Goal: Task Accomplishment & Management: Manage account settings

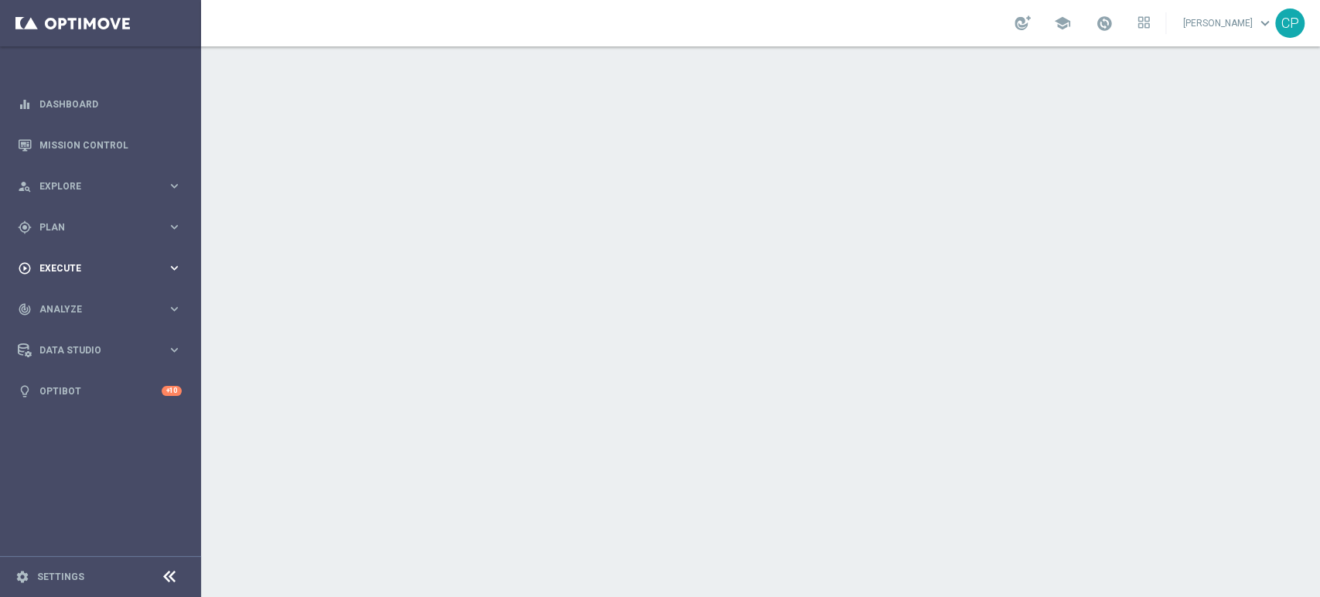
click at [118, 271] on span "Execute" at bounding box center [103, 268] width 128 height 9
click at [94, 227] on span "Plan" at bounding box center [103, 227] width 128 height 9
click at [69, 306] on span "Templates" at bounding box center [96, 305] width 111 height 9
click at [73, 332] on link "Optimail" at bounding box center [104, 328] width 113 height 12
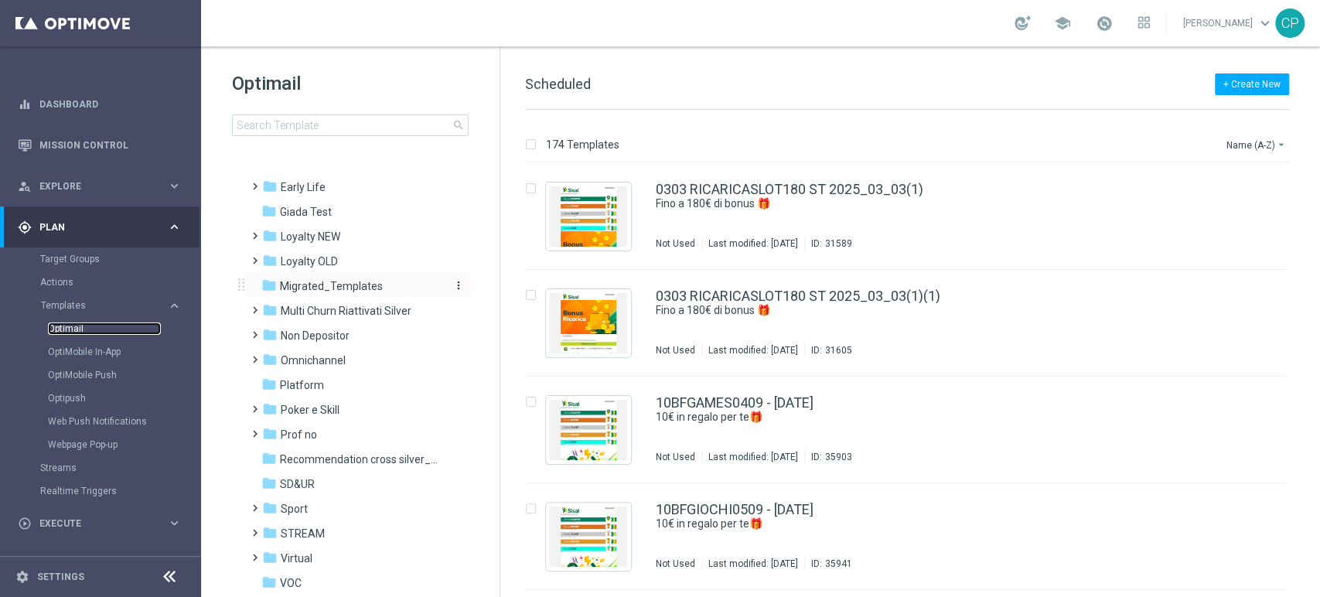
scroll to position [220, 0]
click at [325, 230] on span "Loyalty NEW" at bounding box center [311, 234] width 60 height 14
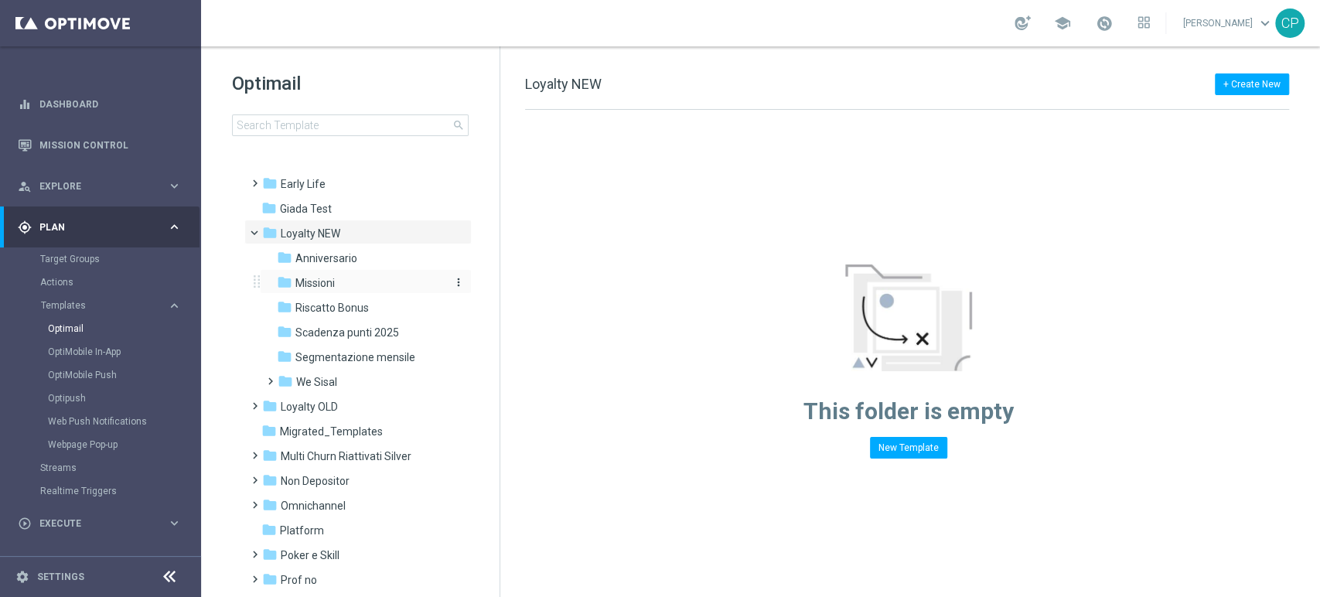
click at [315, 278] on span "Missioni" at bounding box center [314, 283] width 39 height 14
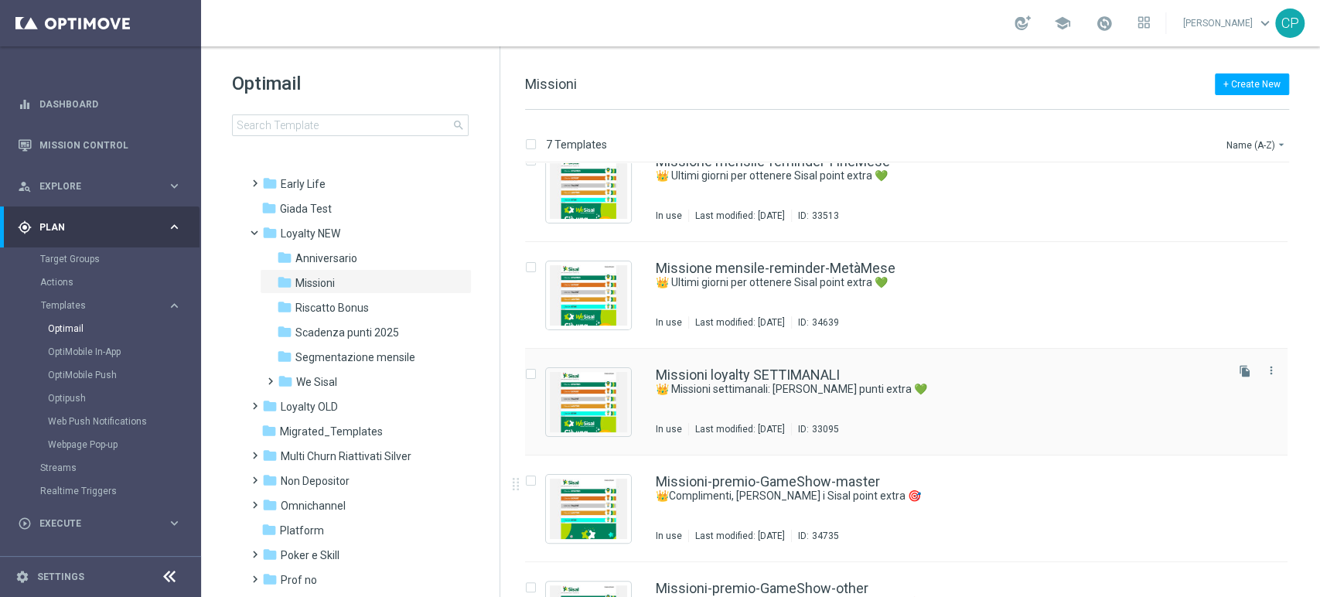
scroll to position [150, 0]
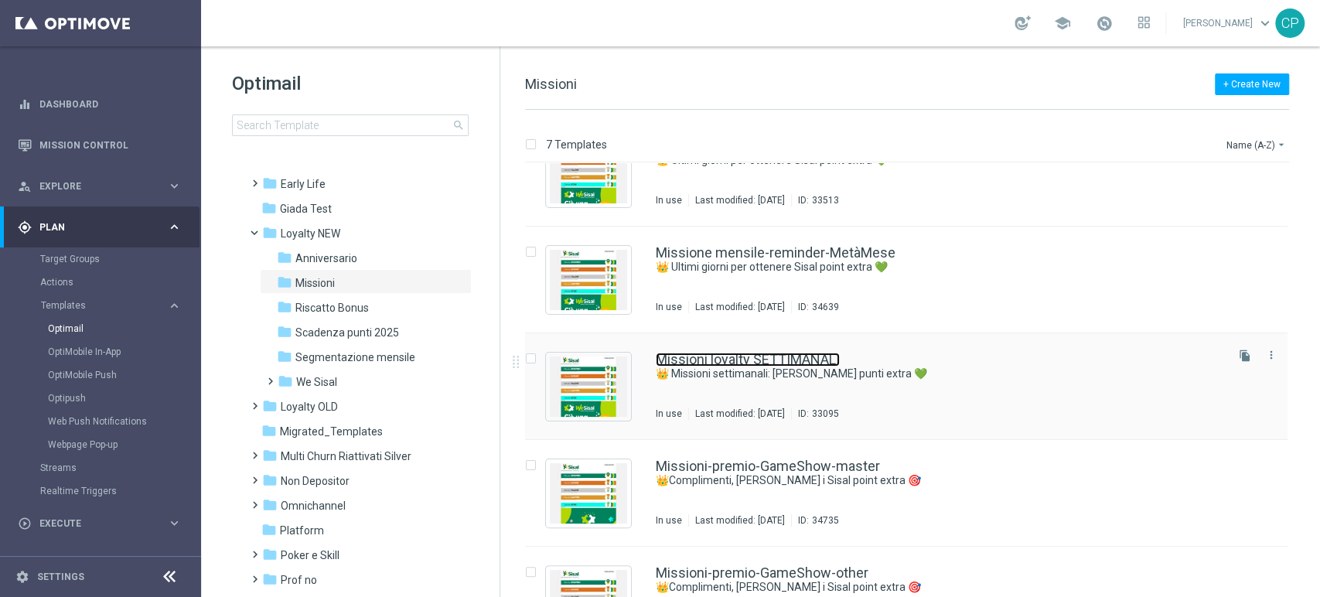
click at [779, 359] on link "Missioni loyalty SETTIMANALI" at bounding box center [748, 360] width 184 height 14
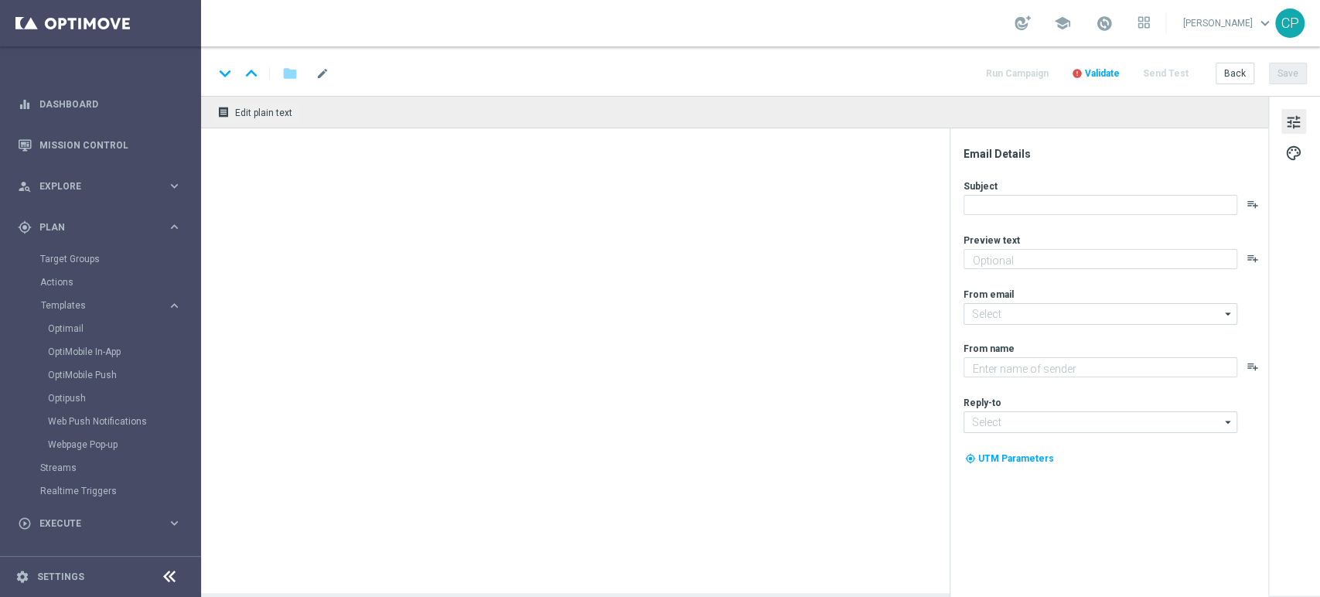
type textarea "Scopri le missioni We Sisal pensate per te"
type input "newsletter@comunicazioni.sisal.it"
type textarea "Sisal"
type input "info@sisal.it"
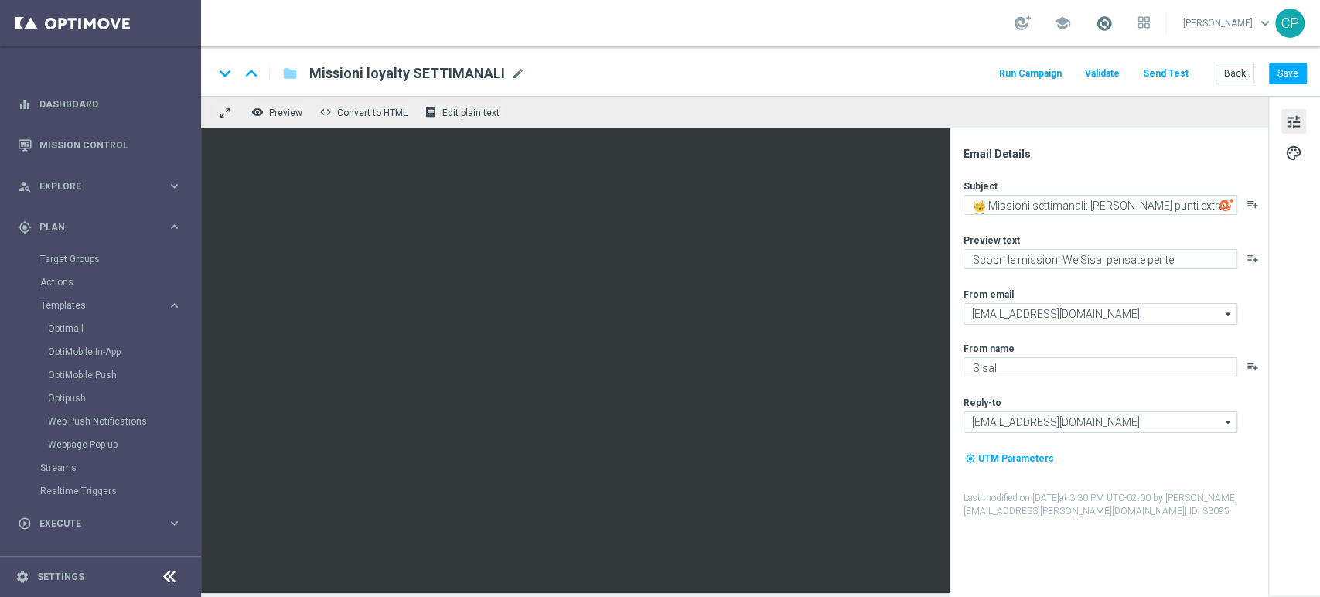
click at [1112, 25] on span at bounding box center [1103, 23] width 17 height 17
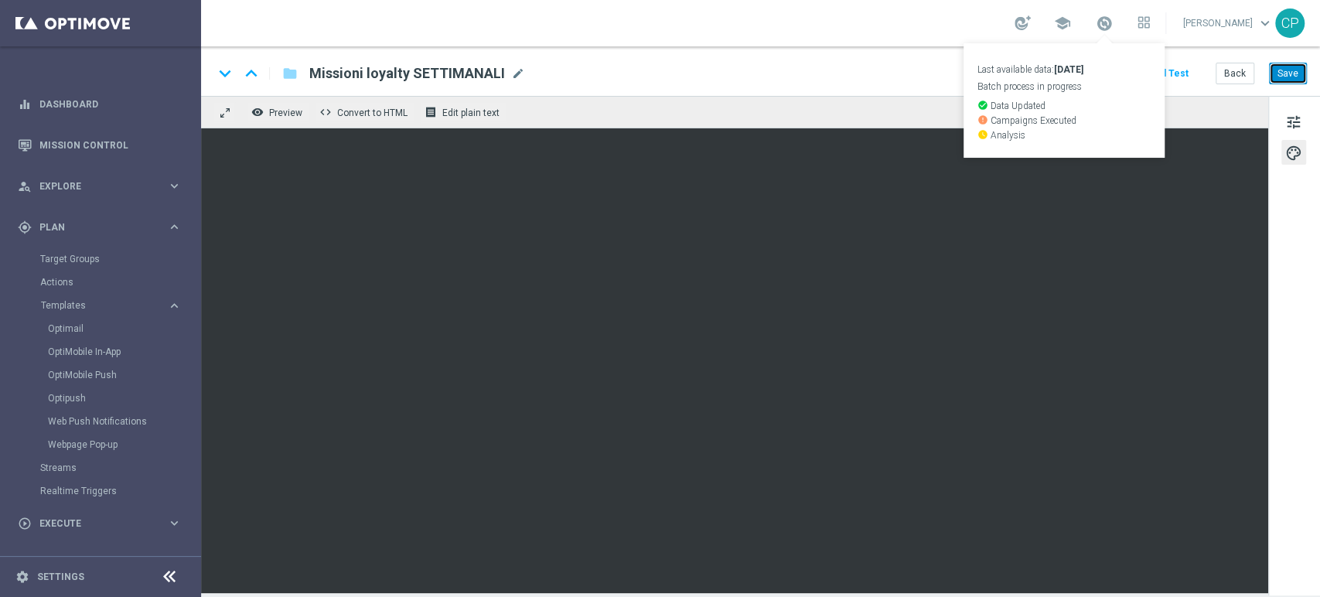
click at [1289, 74] on button "Save" at bounding box center [1288, 74] width 38 height 22
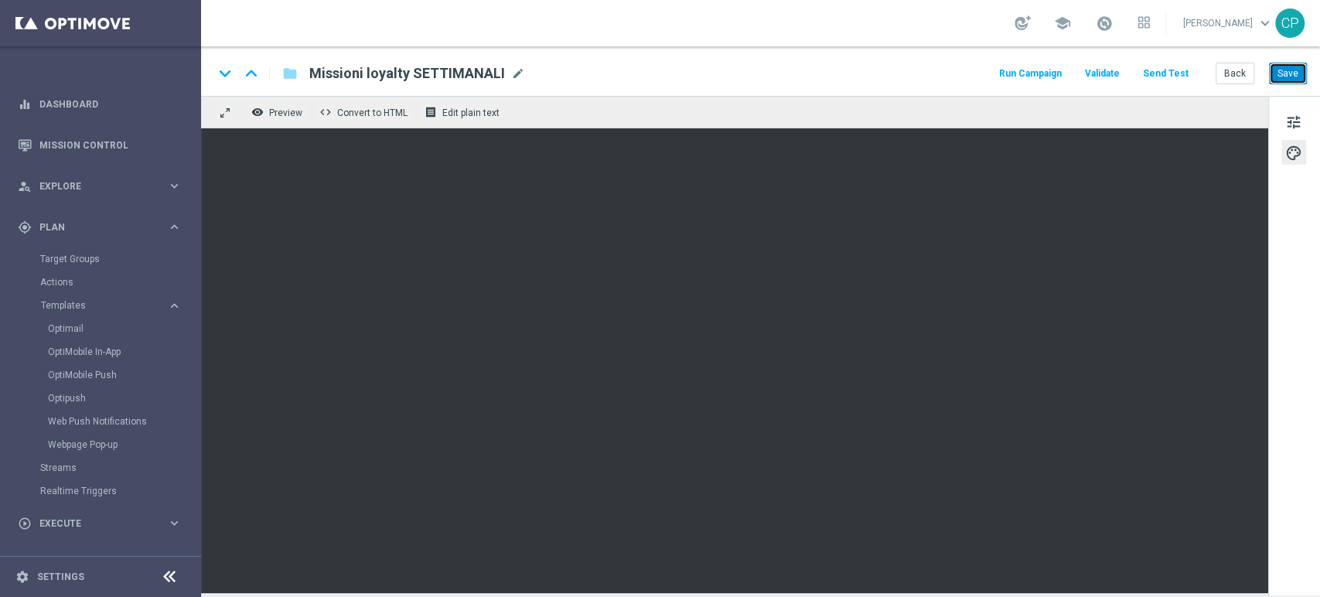
click at [1281, 69] on button "Save" at bounding box center [1288, 74] width 38 height 22
click at [1289, 80] on button "Save" at bounding box center [1288, 74] width 38 height 22
click at [80, 184] on span "Explore" at bounding box center [103, 186] width 128 height 9
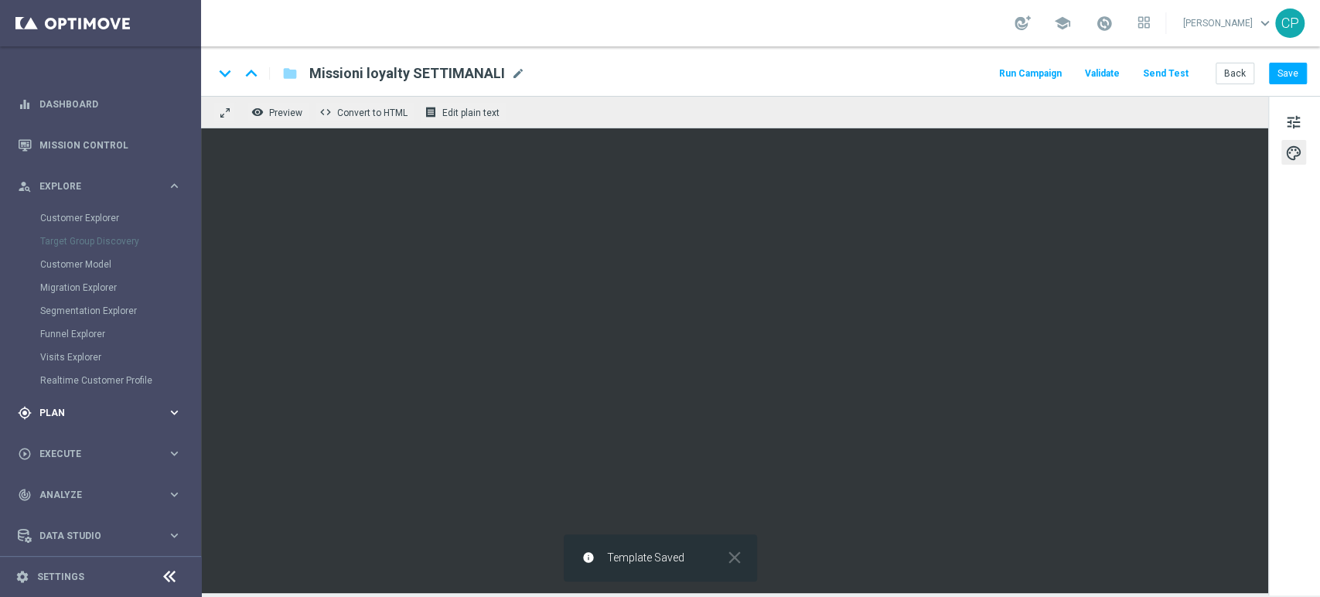
click at [139, 411] on span "Plan" at bounding box center [103, 412] width 128 height 9
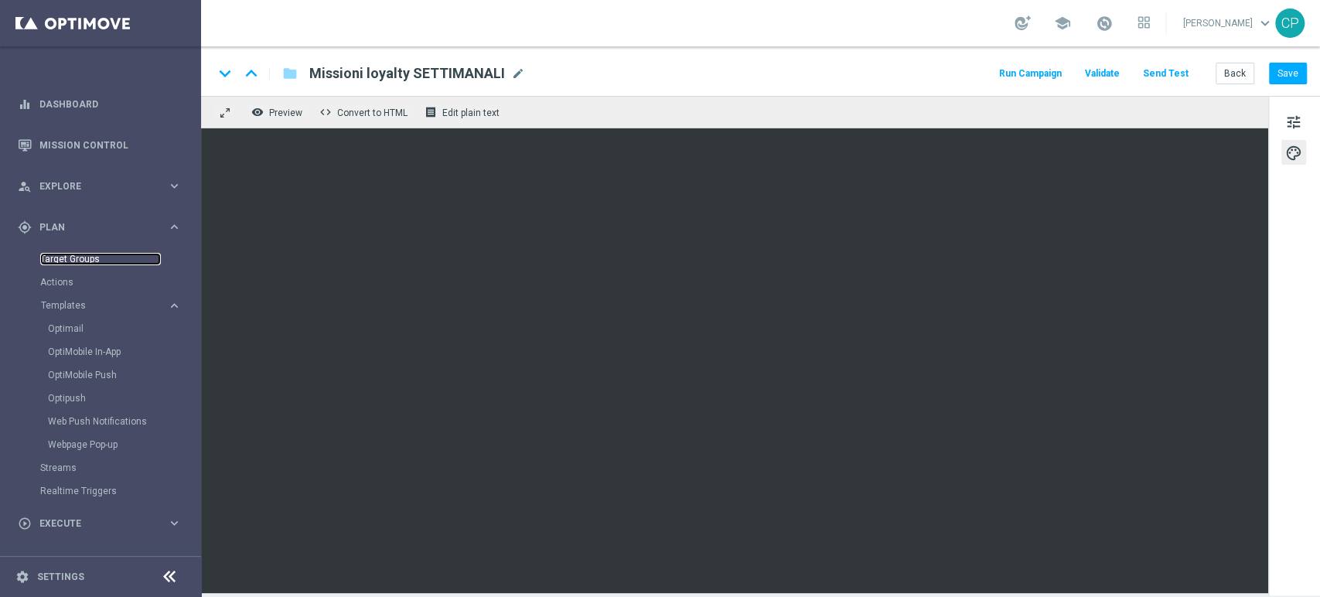
click at [84, 258] on link "Target Groups" at bounding box center [100, 259] width 121 height 12
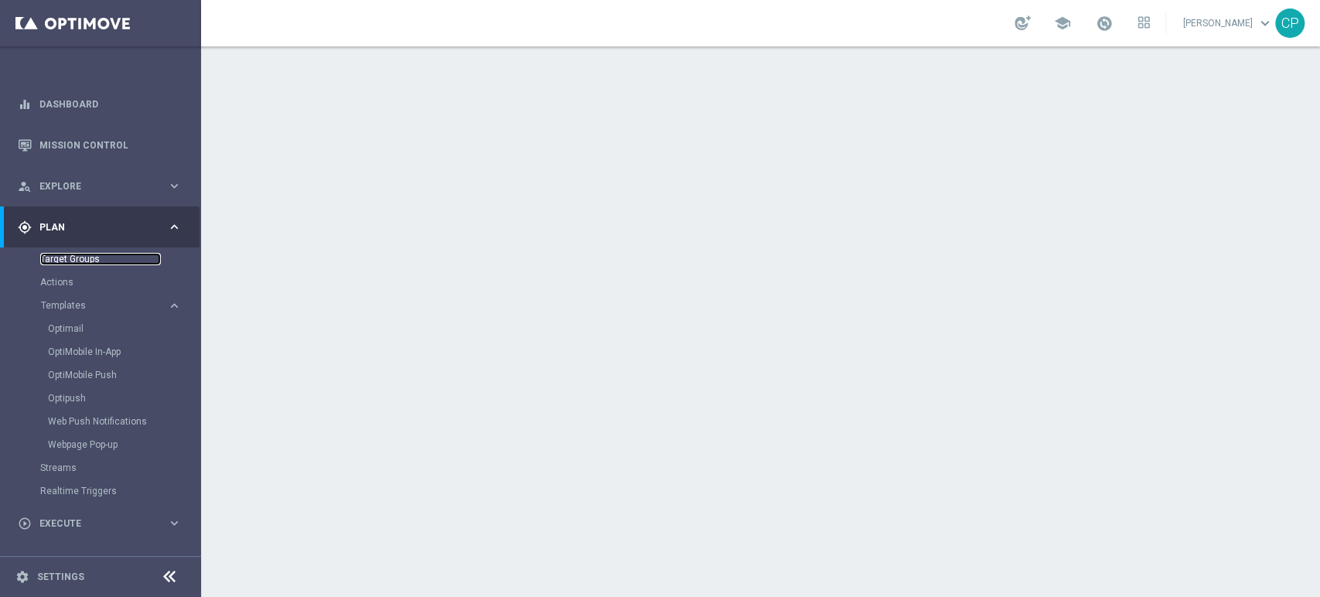
click at [84, 258] on link "Target Groups" at bounding box center [100, 259] width 121 height 12
click at [52, 285] on link "Actions" at bounding box center [100, 282] width 121 height 12
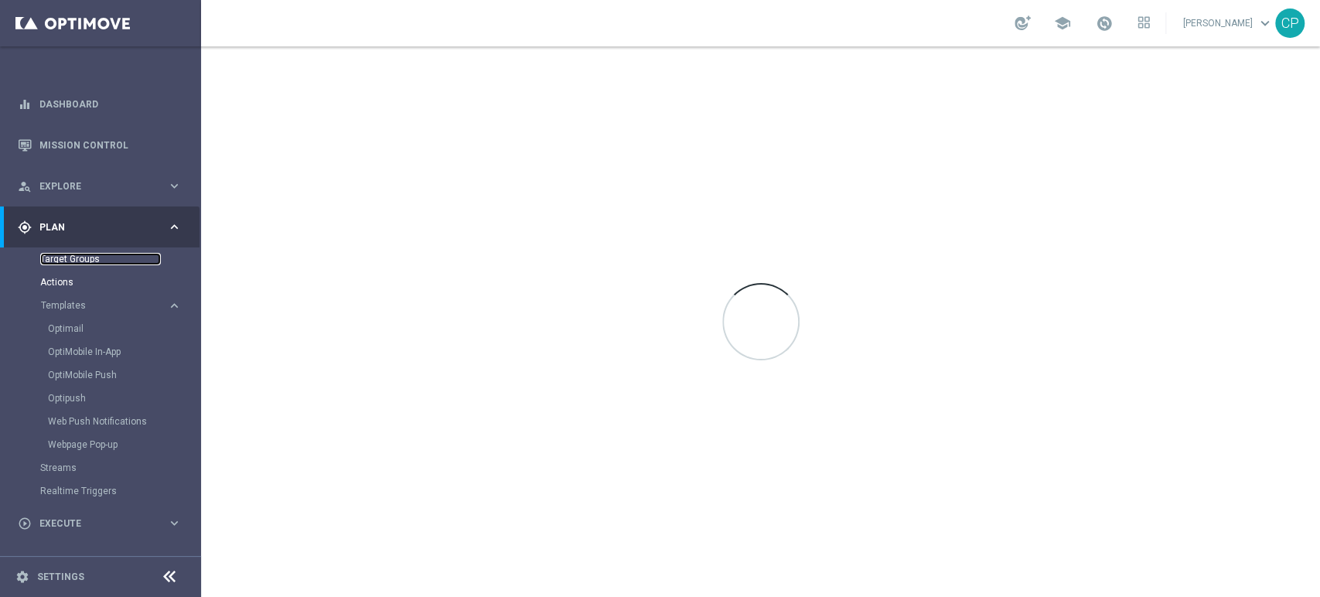
click at [80, 259] on link "Target Groups" at bounding box center [100, 259] width 121 height 12
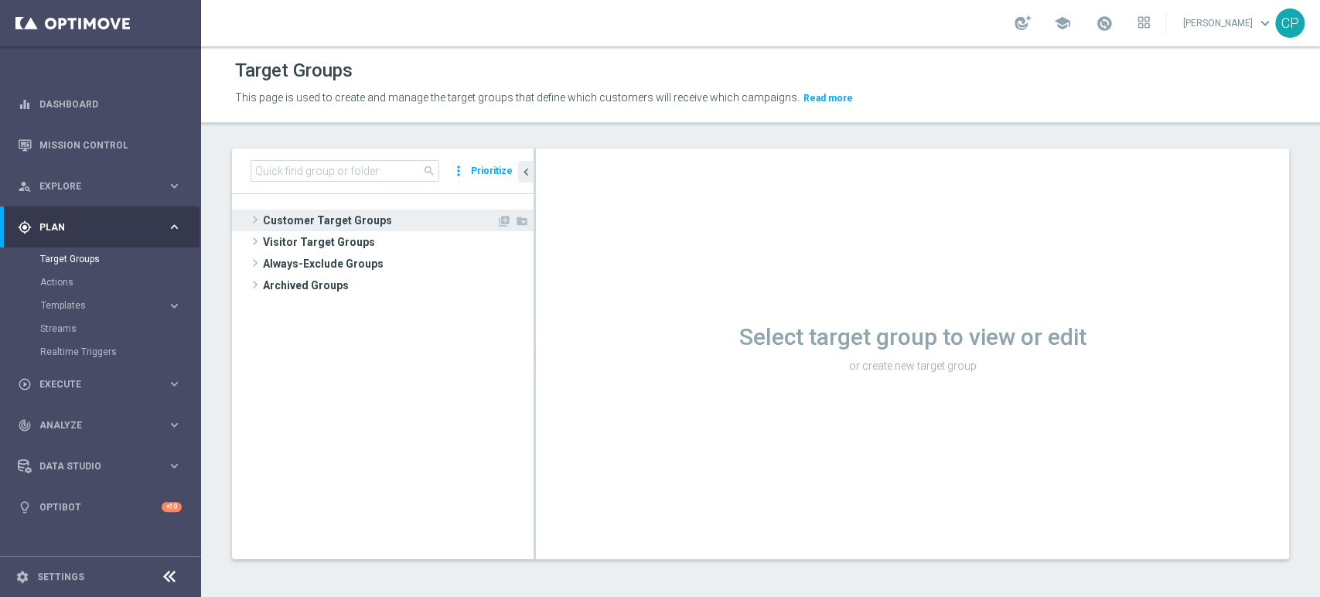
click at [297, 221] on span "Customer Target Groups" at bounding box center [379, 221] width 233 height 22
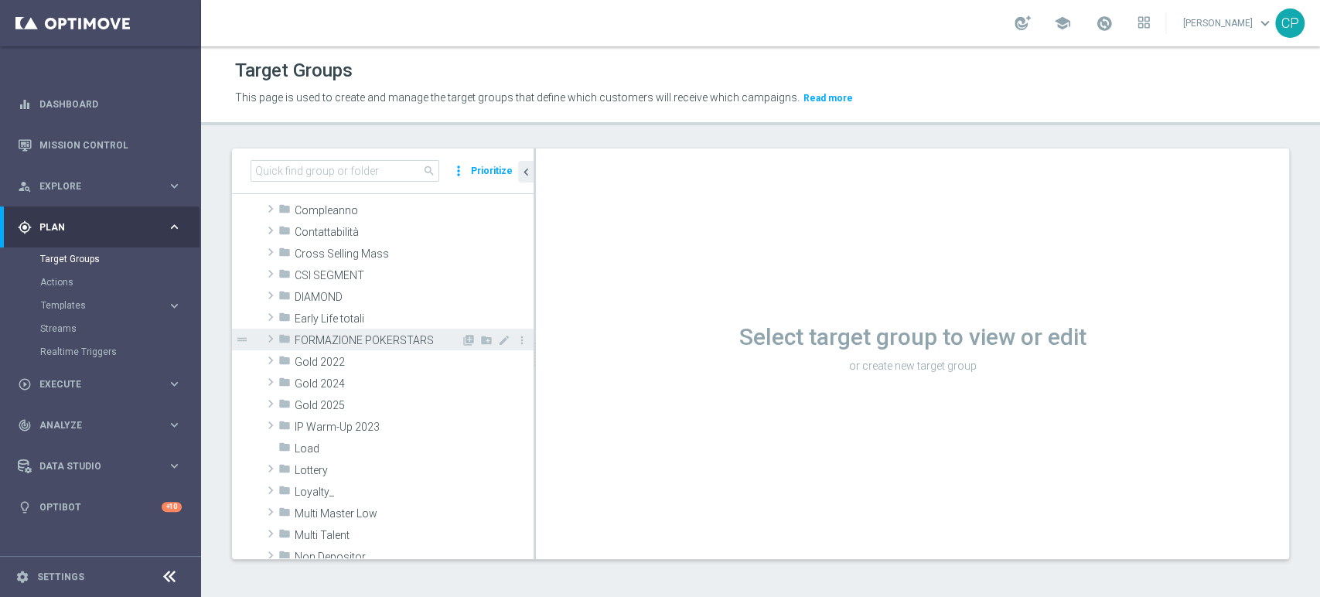
scroll to position [141, 0]
click at [308, 486] on span "Loyalty_" at bounding box center [378, 492] width 166 height 13
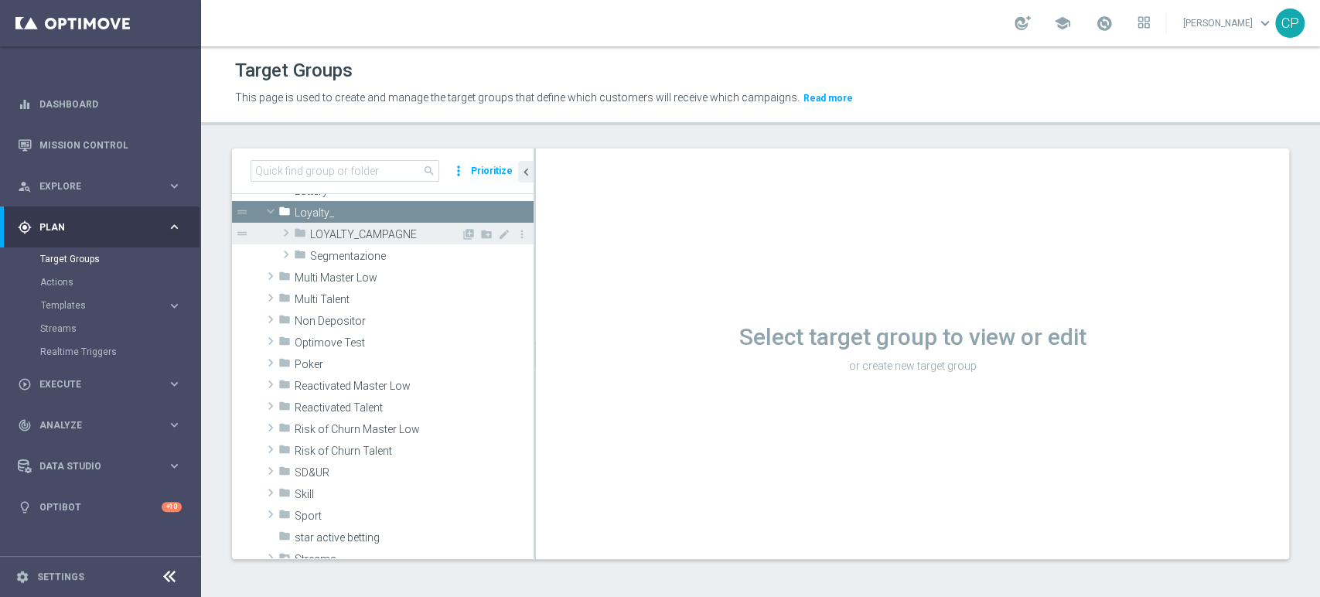
click at [363, 223] on div "folder LOYALTY_CAMPAGNE" at bounding box center [377, 234] width 167 height 22
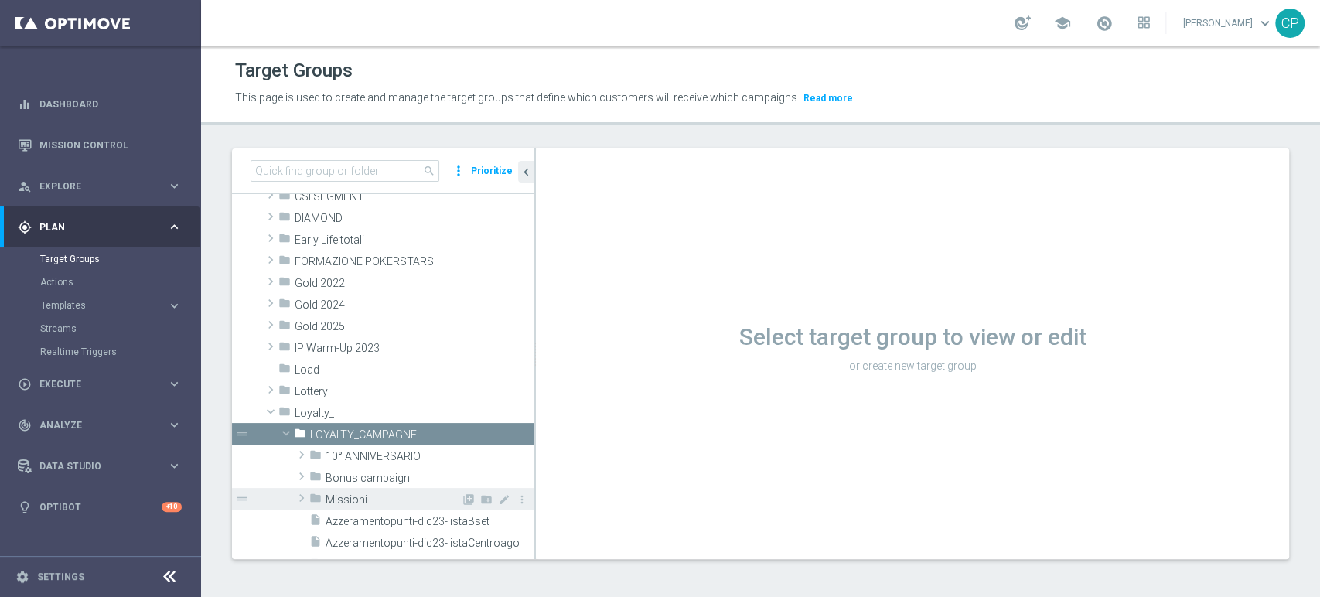
click at [356, 494] on span "Missioni" at bounding box center [392, 499] width 135 height 13
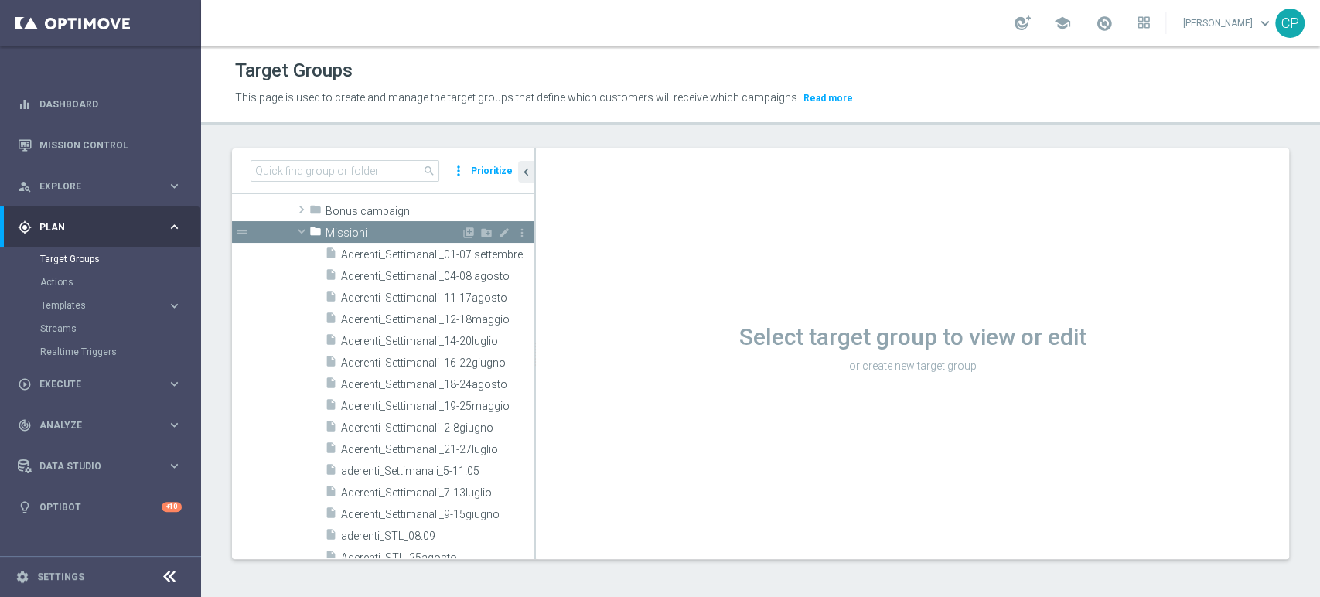
scroll to position [483, 0]
click at [500, 247] on icon "content_copy" at bounding box center [506, 253] width 12 height 12
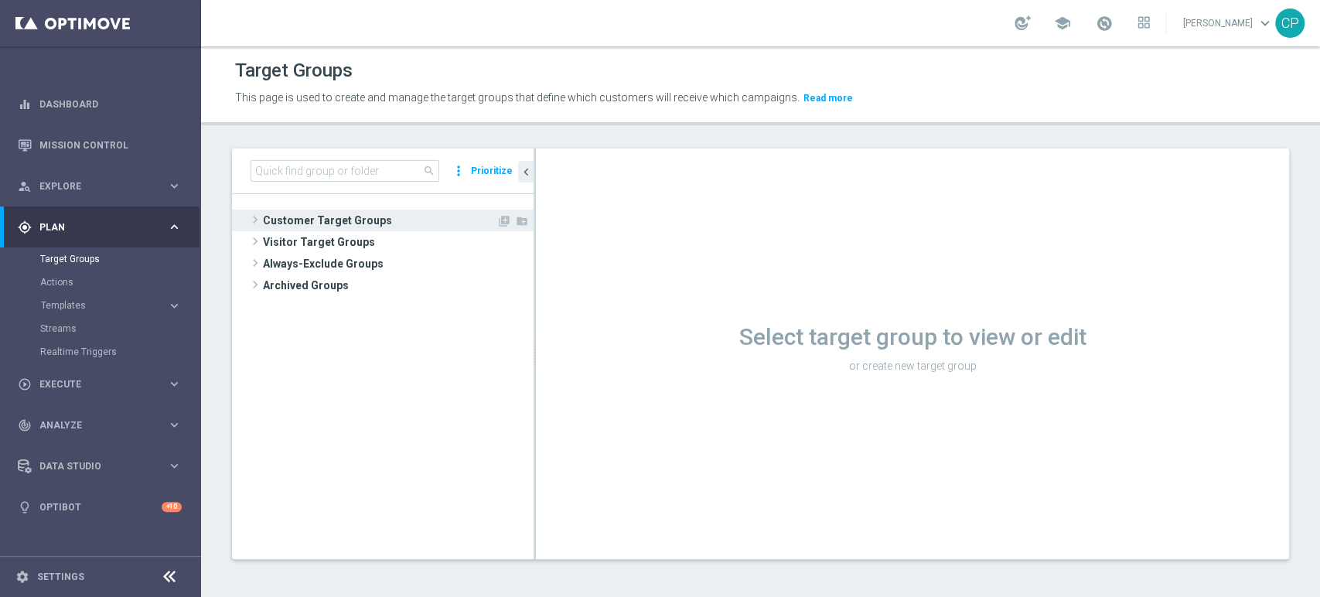
click at [332, 214] on span "Customer Target Groups" at bounding box center [379, 221] width 233 height 22
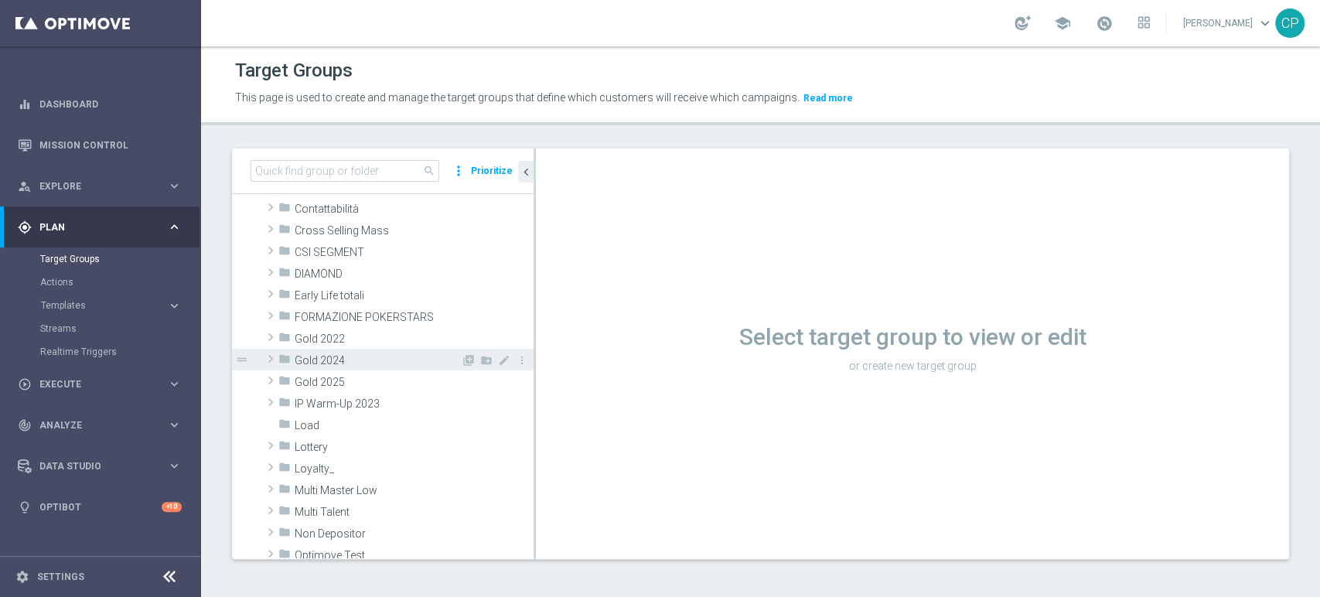
scroll to position [188, 0]
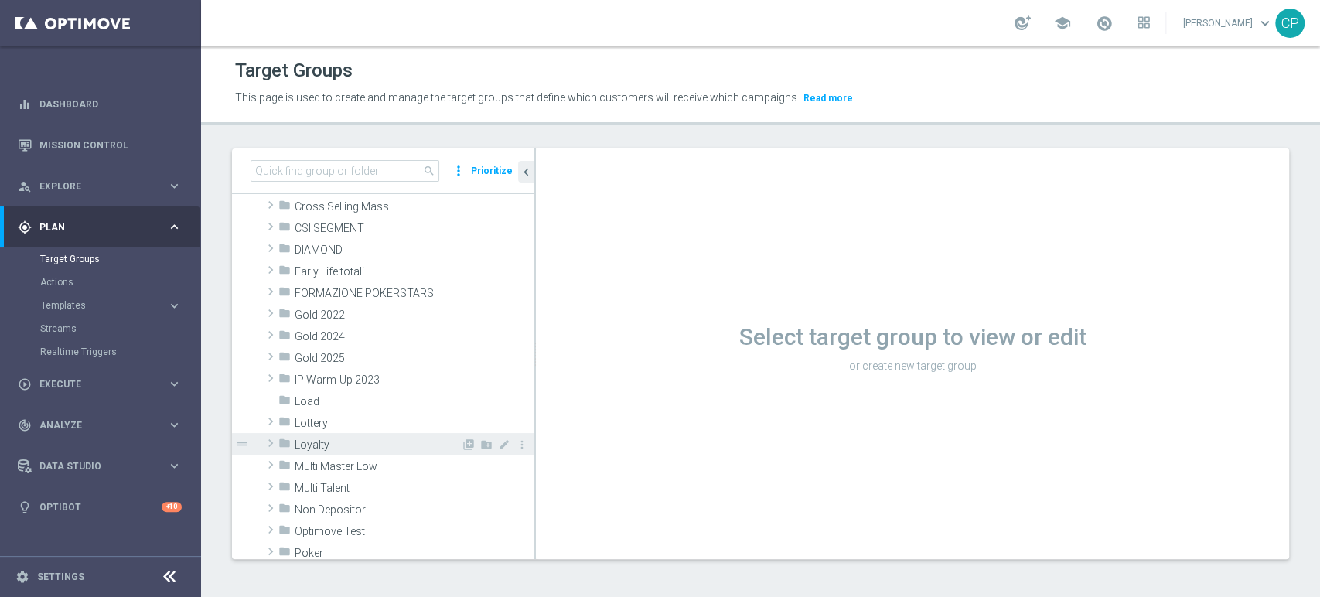
click at [329, 441] on span "Loyalty_" at bounding box center [378, 444] width 166 height 13
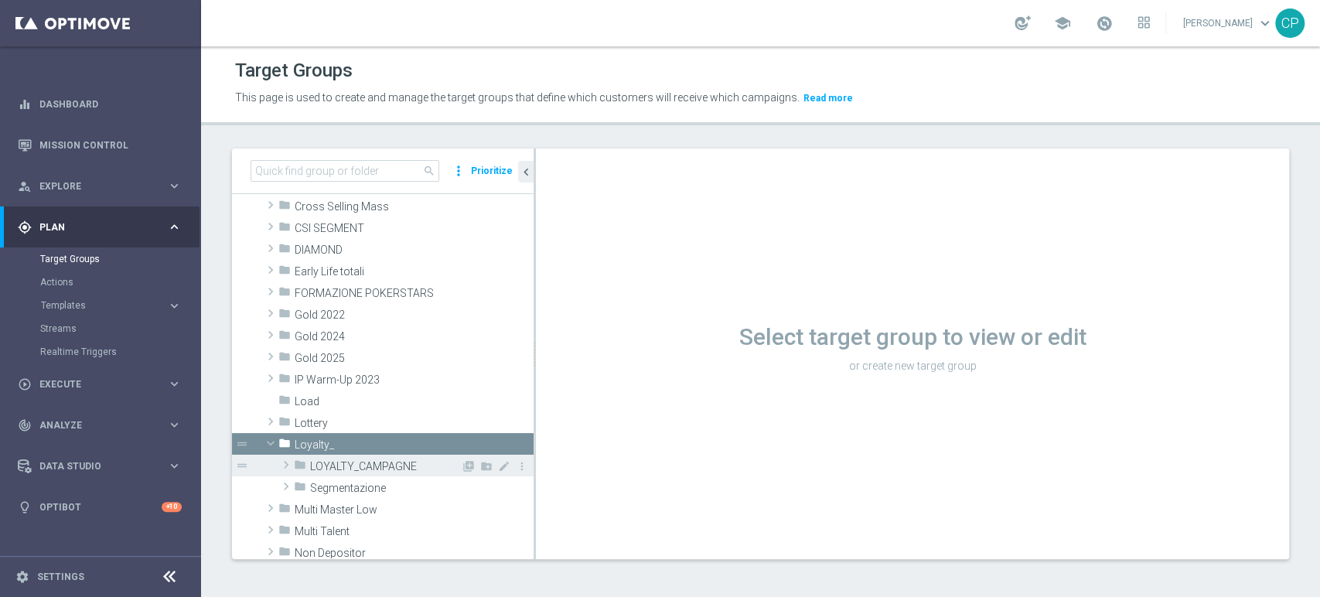
click at [330, 456] on div "folder LOYALTY_CAMPAGNE" at bounding box center [377, 466] width 167 height 22
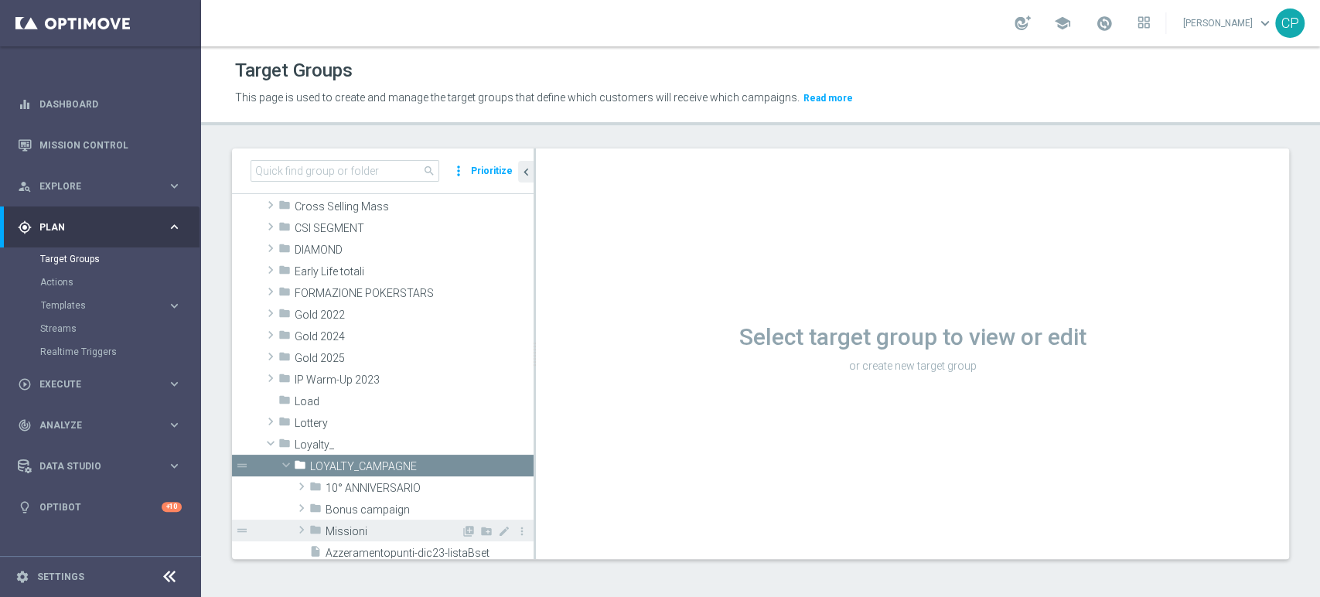
click at [359, 528] on span "Missioni" at bounding box center [392, 531] width 135 height 13
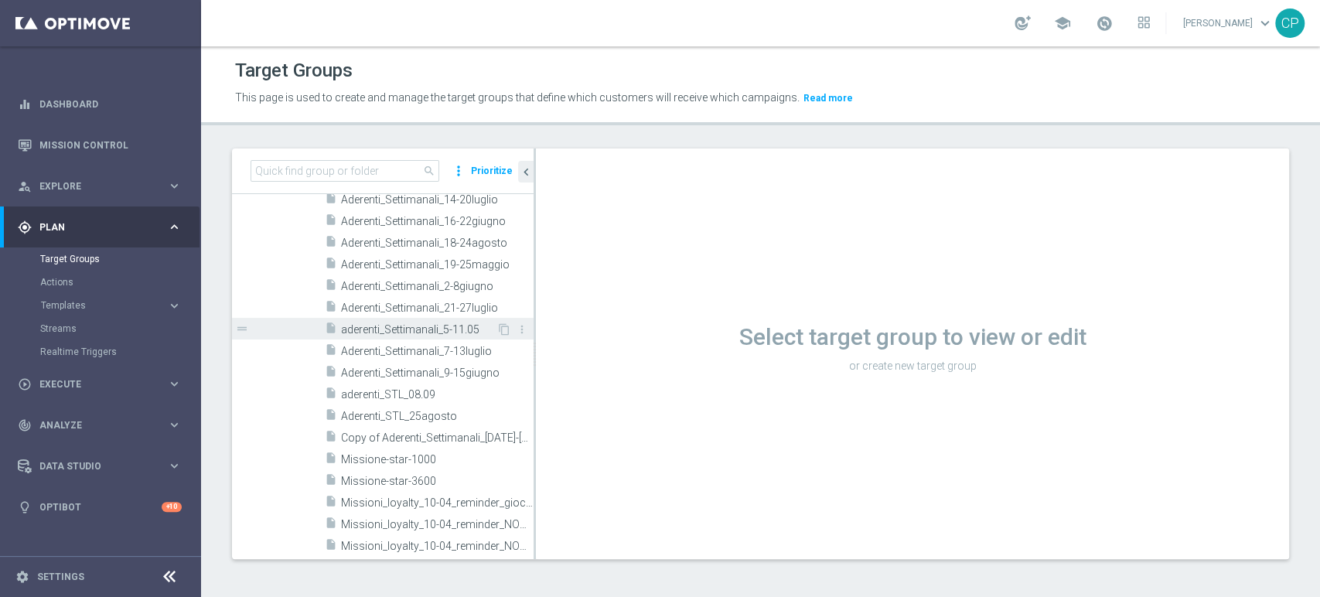
scroll to position [612, 0]
click at [412, 437] on span "Copy of Aderenti_Settimanali_01-07 settembre" at bounding box center [420, 439] width 158 height 13
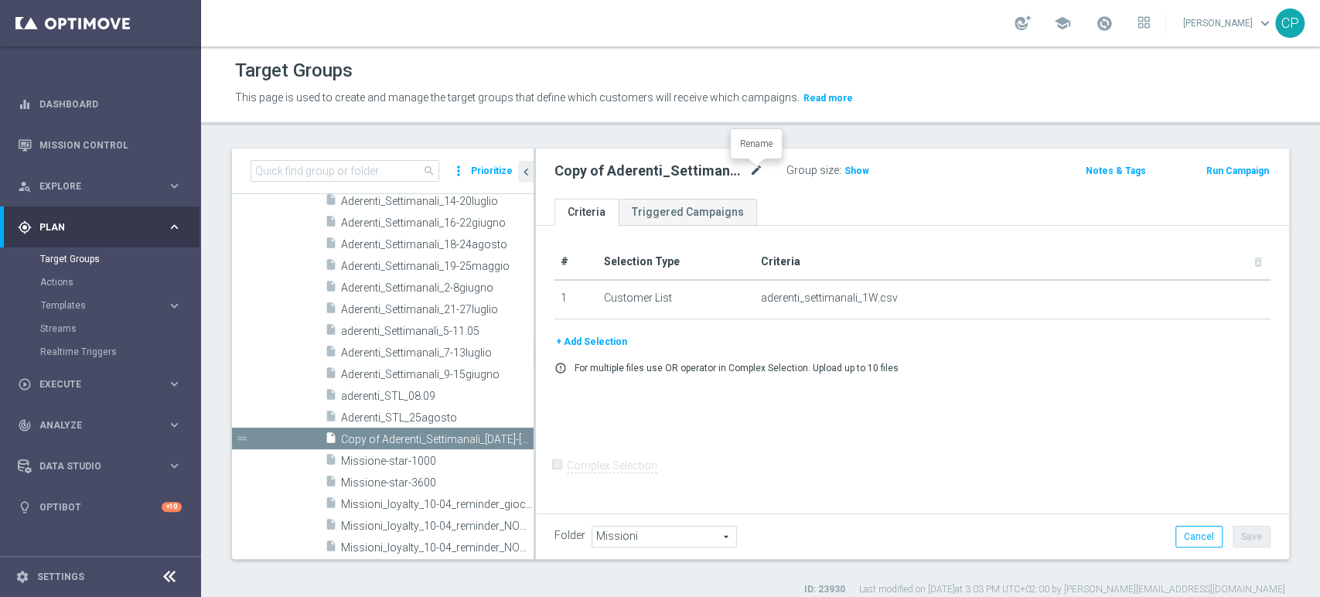
click at [754, 167] on icon "mode_edit" at bounding box center [756, 171] width 14 height 19
click at [579, 169] on input "Copy of Aderenti_Settimanali_01-07 settembre" at bounding box center [658, 173] width 209 height 22
click at [689, 174] on input "Aderenti_Settimanali_01-07 settembre" at bounding box center [658, 173] width 209 height 22
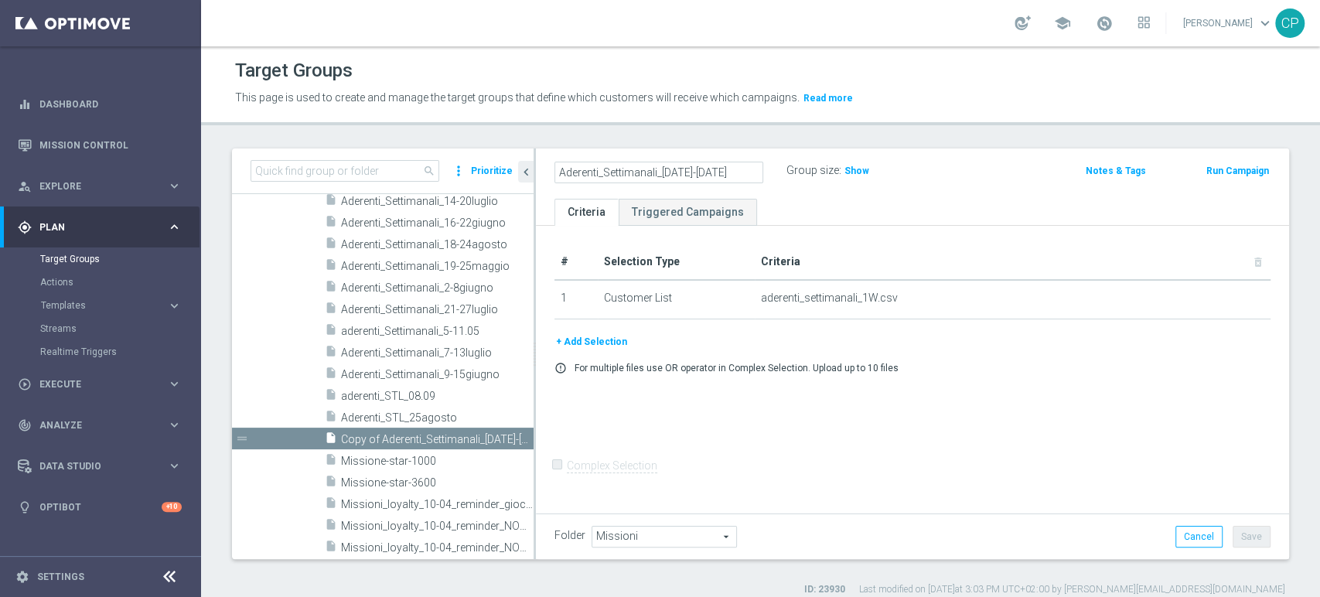
type input "Aderenti_Settimanali_[DATE]-[DATE]"
click at [810, 199] on ul "Criteria Triggered Campaigns" at bounding box center [912, 212] width 753 height 27
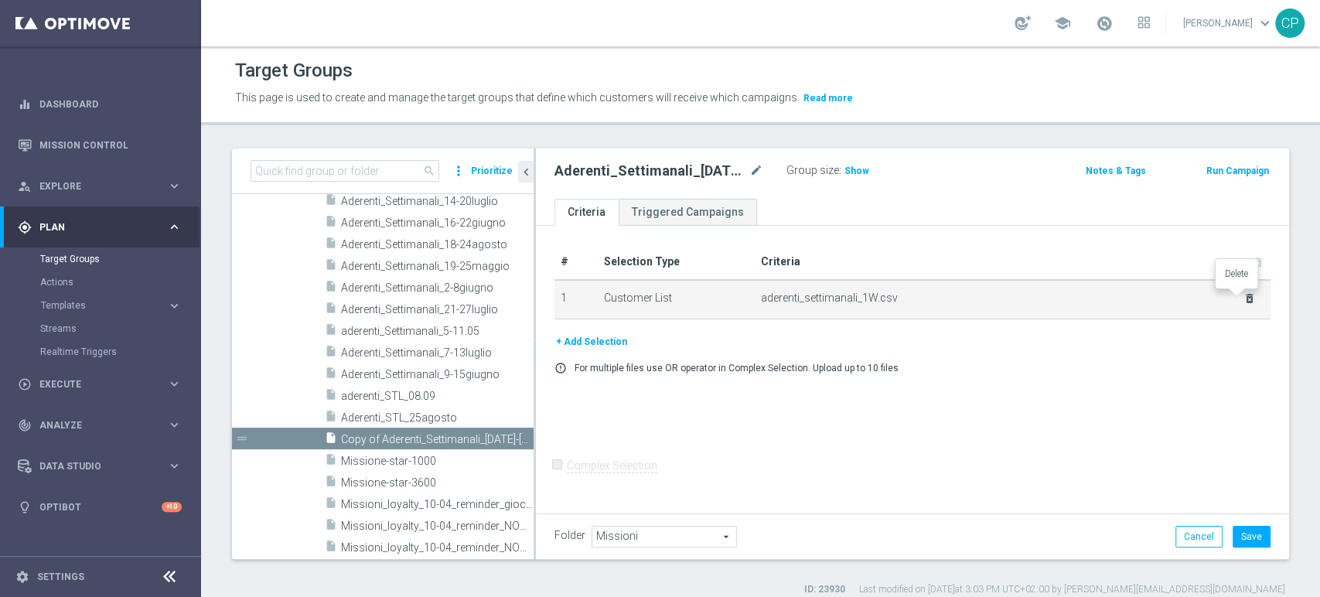
click at [1243, 298] on icon "delete_forever" at bounding box center [1249, 298] width 12 height 12
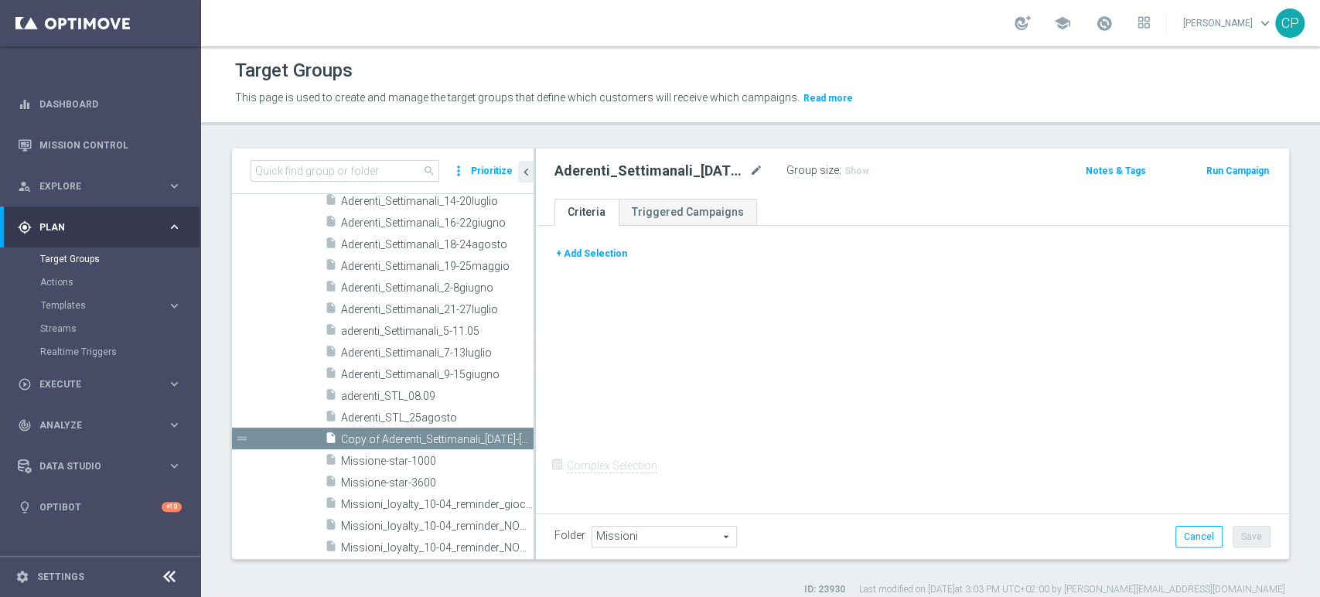
click at [599, 252] on button "+ Add Selection" at bounding box center [591, 253] width 74 height 17
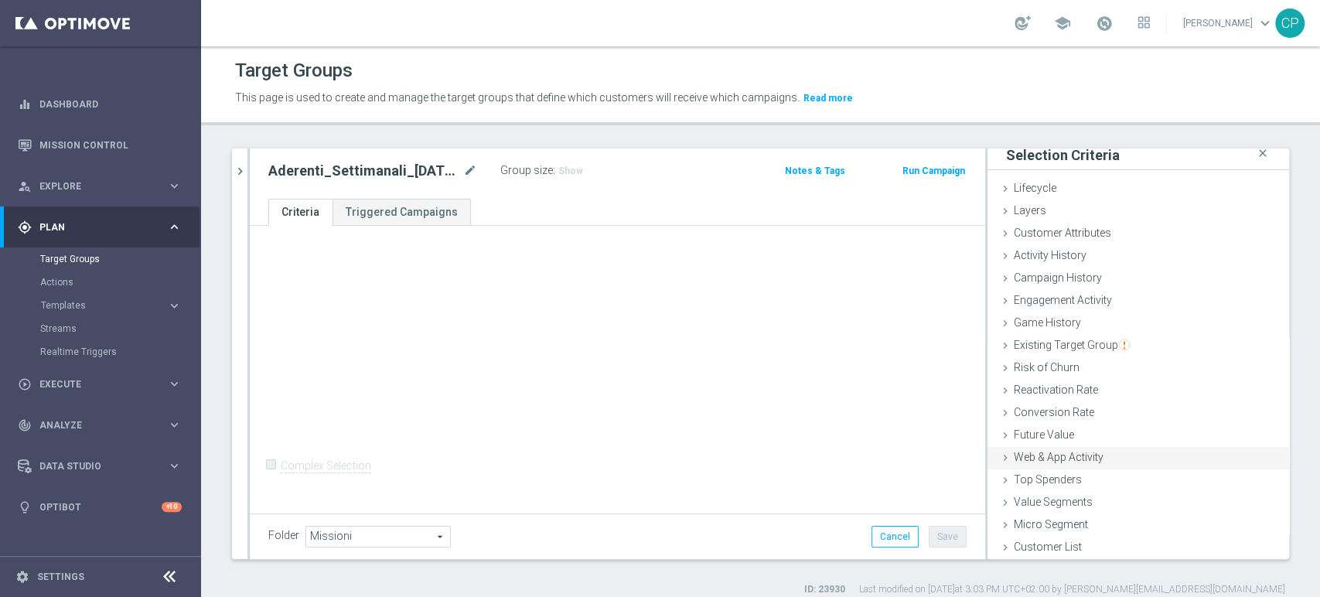
scroll to position [12, 0]
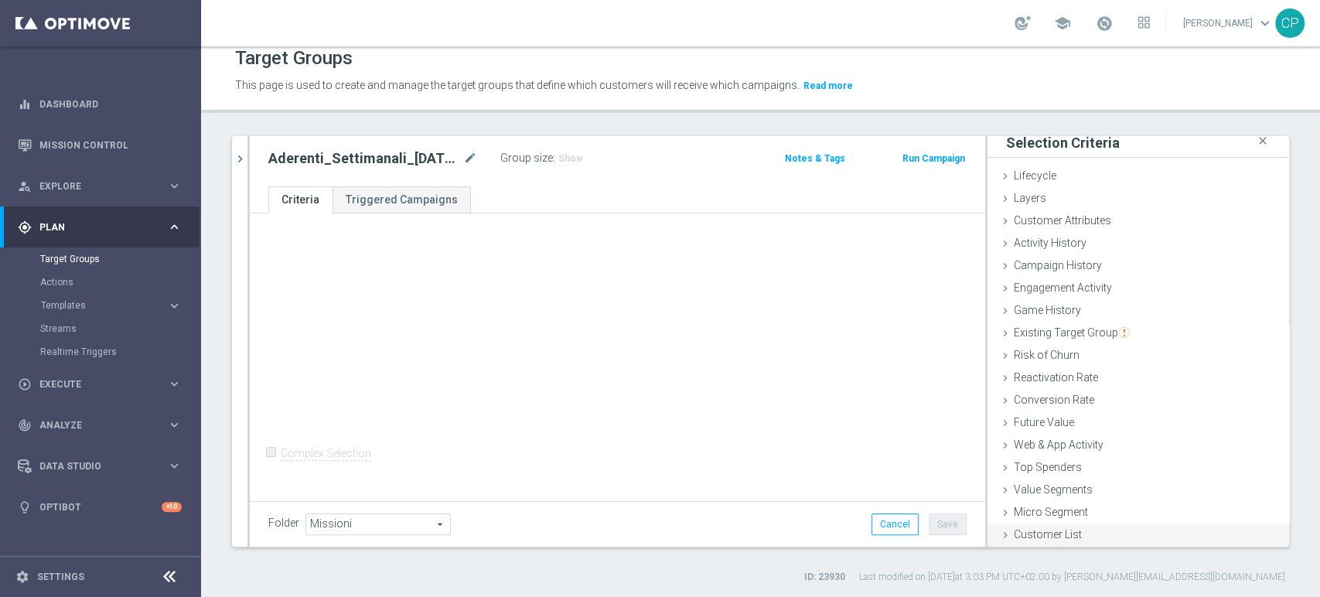
click at [1014, 537] on span "Customer List" at bounding box center [1048, 534] width 68 height 12
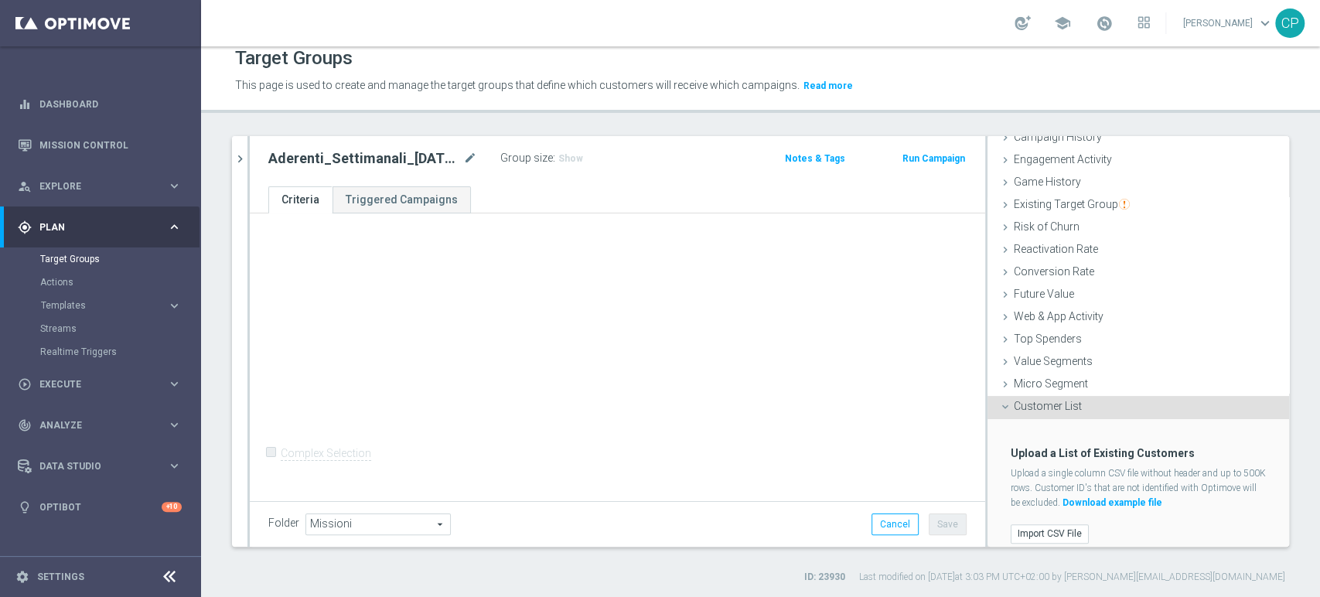
scroll to position [146, 0]
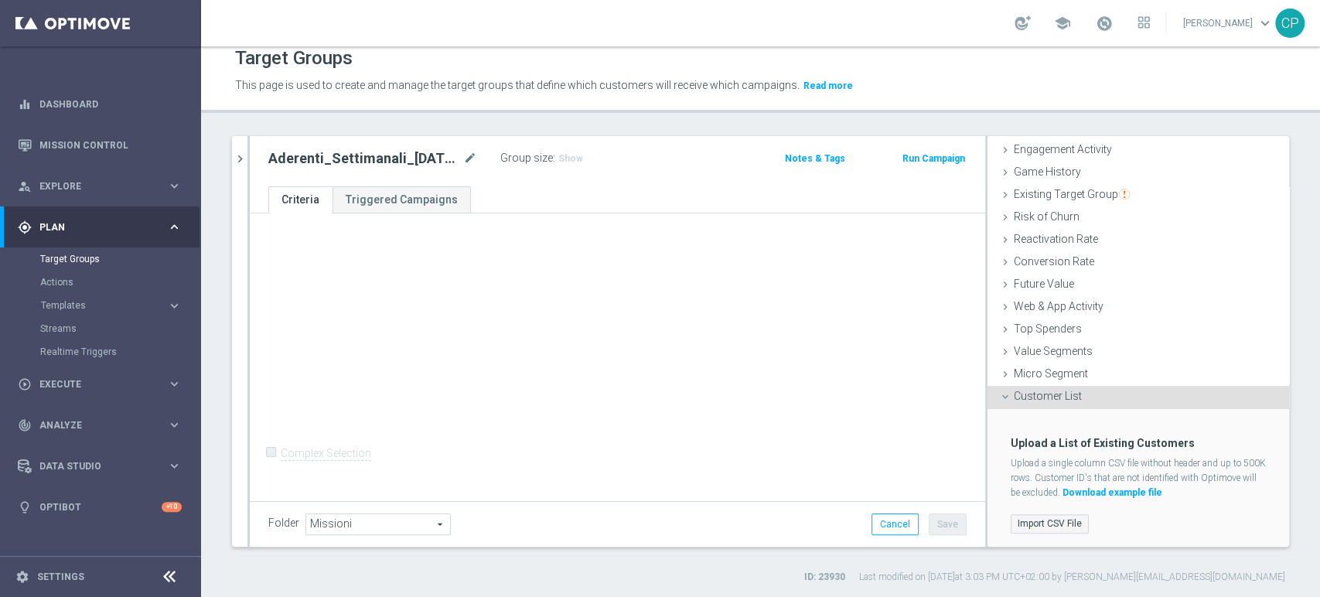
click at [1024, 523] on label "Import CSV File" at bounding box center [1049, 523] width 78 height 19
click at [0, 0] on input "Import CSV File" at bounding box center [0, 0] width 0 height 0
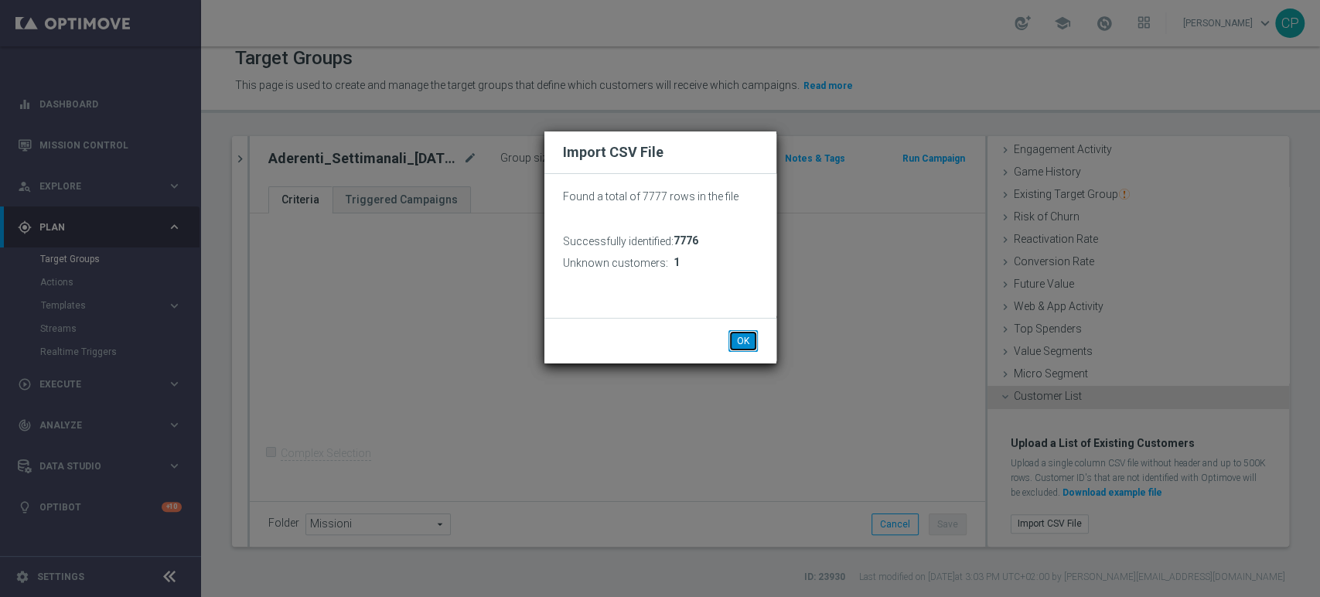
click at [742, 338] on button "OK" at bounding box center [742, 341] width 29 height 22
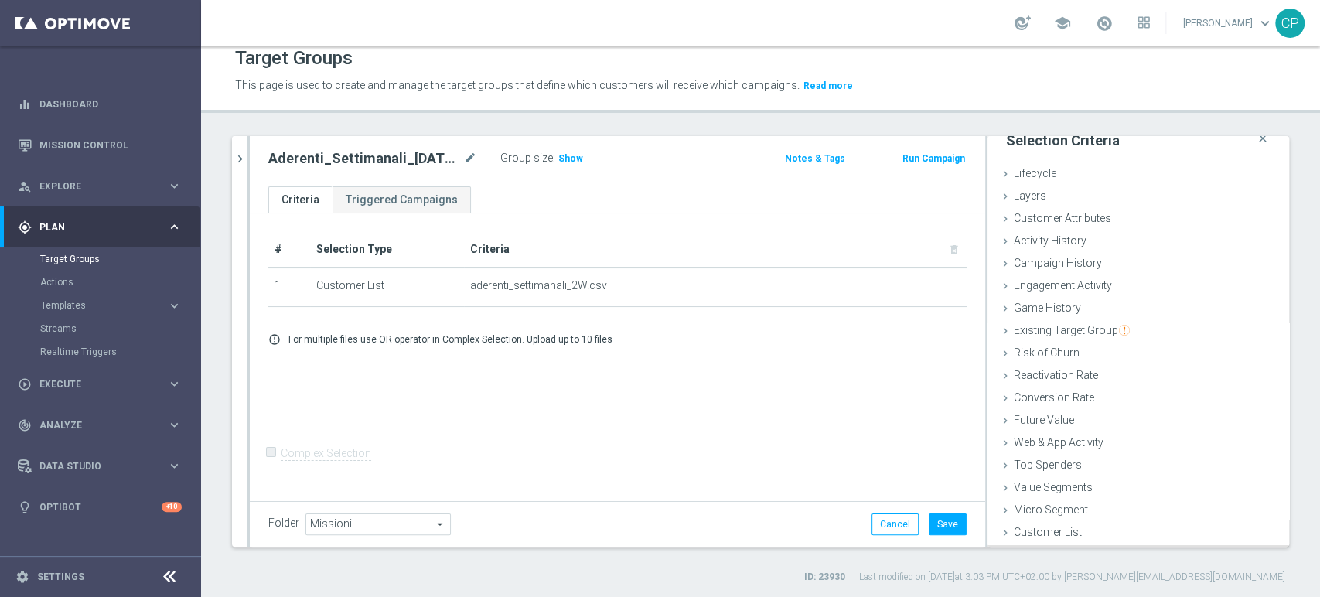
scroll to position [8, 0]
click at [931, 526] on button "Save" at bounding box center [947, 524] width 38 height 22
click at [66, 258] on link "Target Groups" at bounding box center [100, 259] width 121 height 12
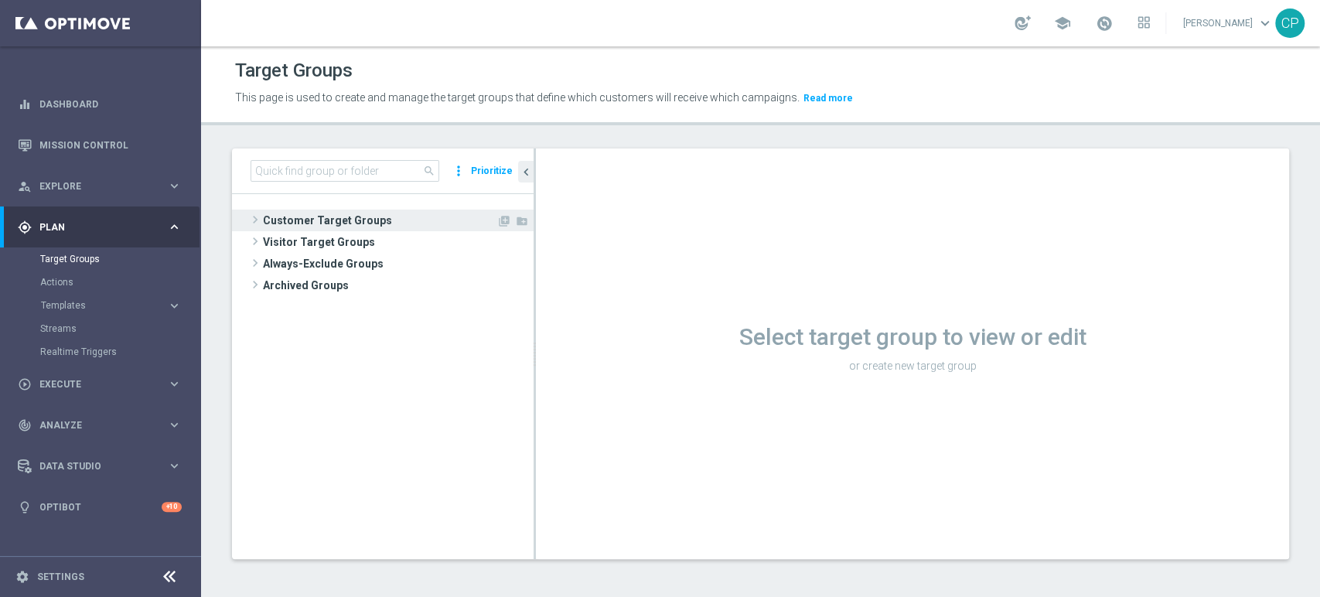
click at [322, 223] on span "Customer Target Groups" at bounding box center [379, 221] width 233 height 22
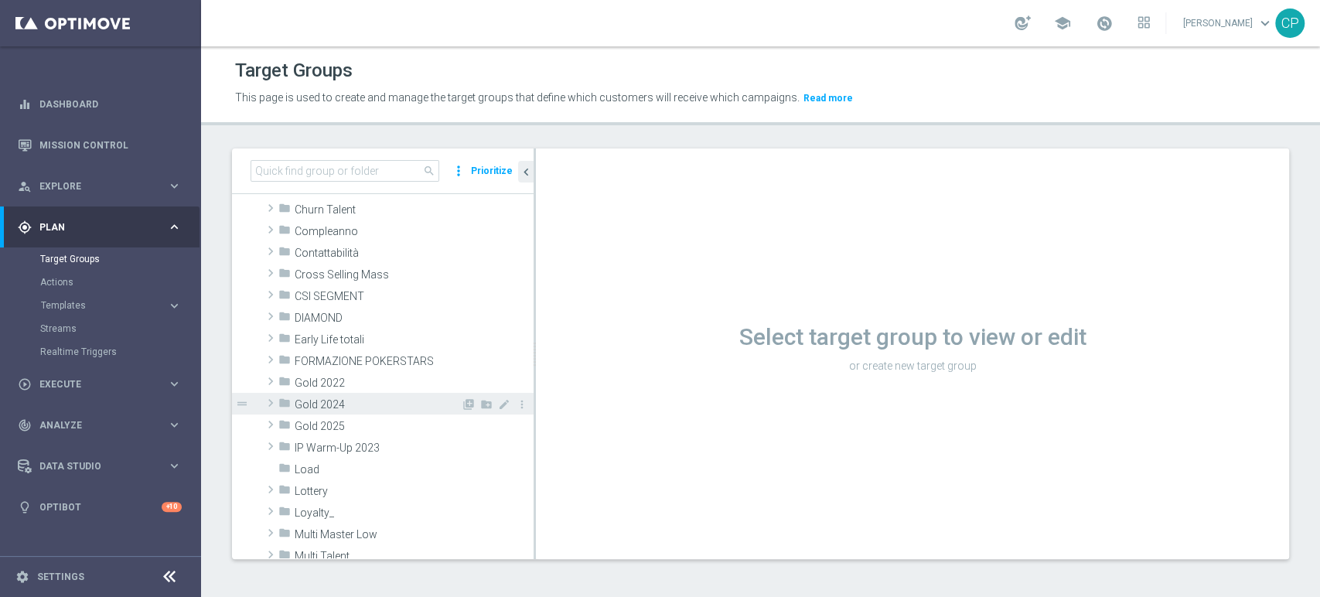
scroll to position [120, 0]
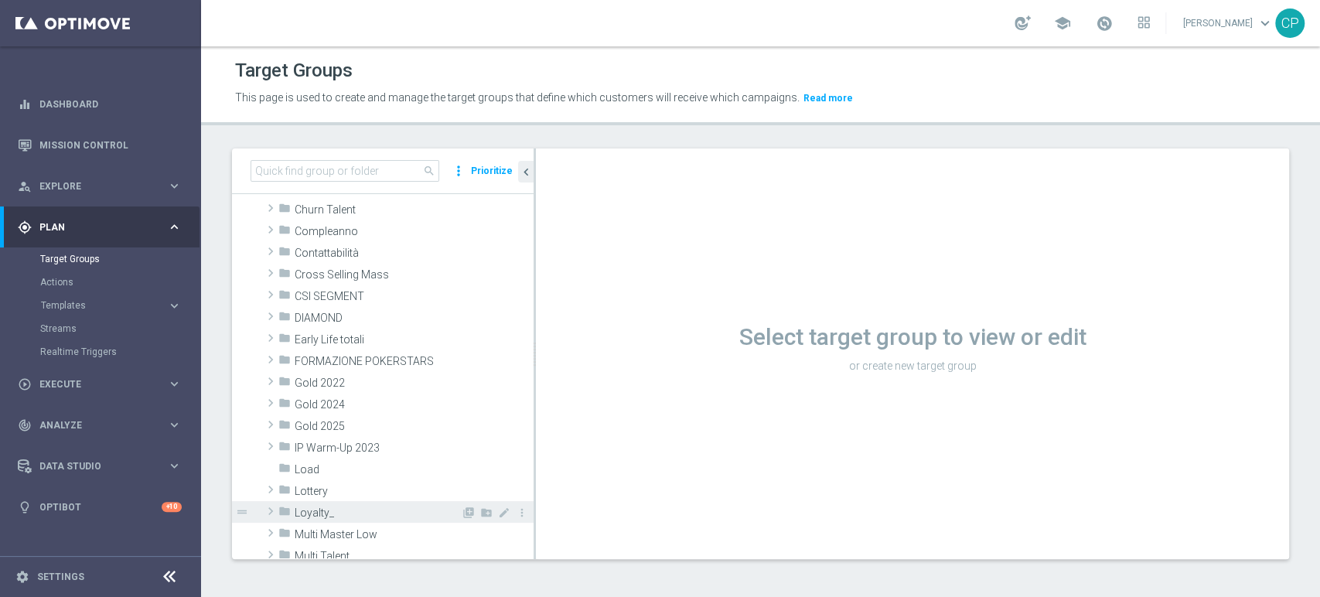
click at [319, 510] on span "Loyalty_" at bounding box center [378, 512] width 166 height 13
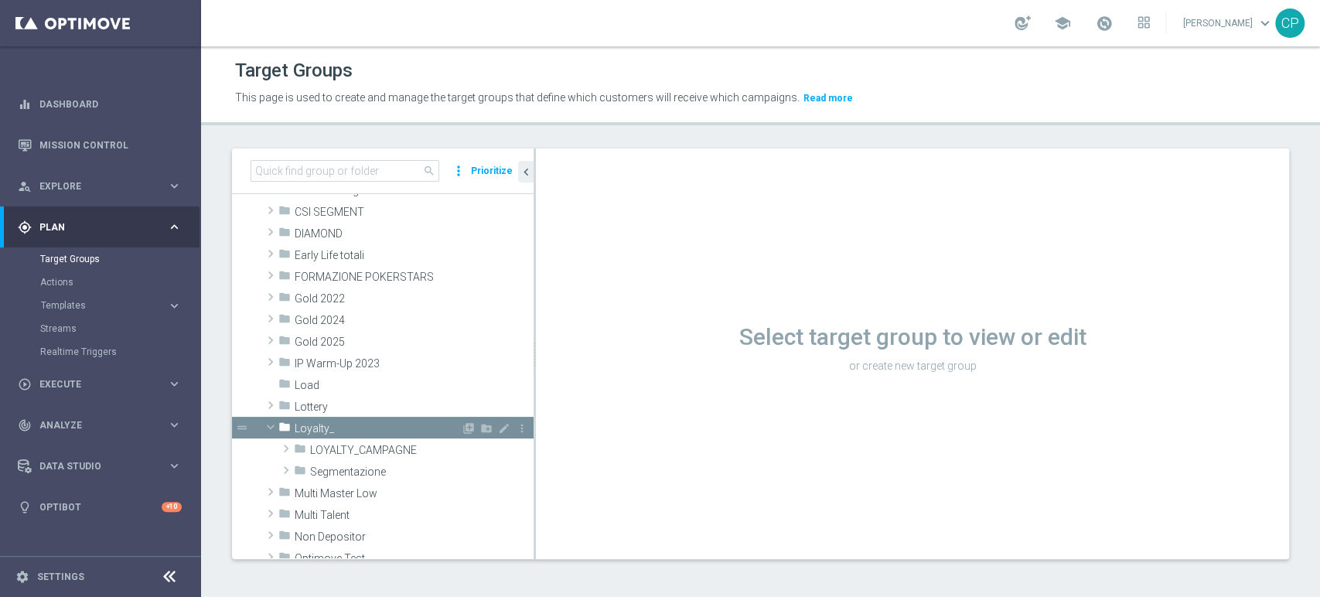
scroll to position [205, 0]
click at [358, 444] on span "LOYALTY_CAMPAGNE" at bounding box center [385, 449] width 151 height 13
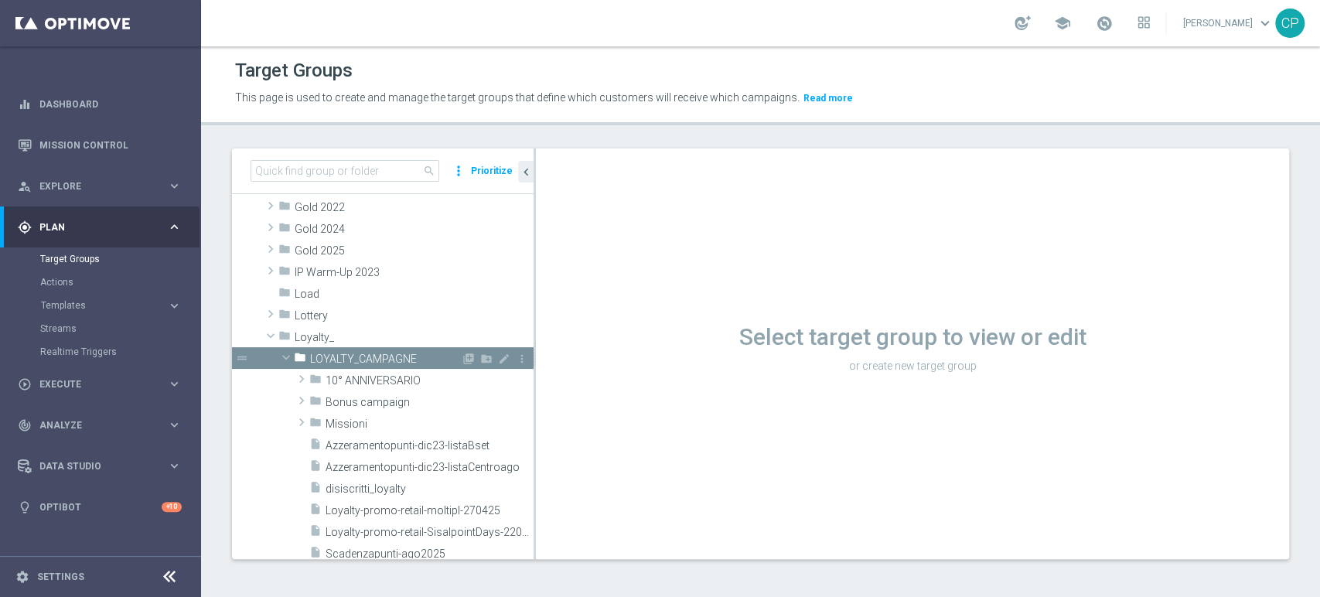
scroll to position [297, 0]
click at [375, 419] on span "Missioni" at bounding box center [392, 422] width 135 height 13
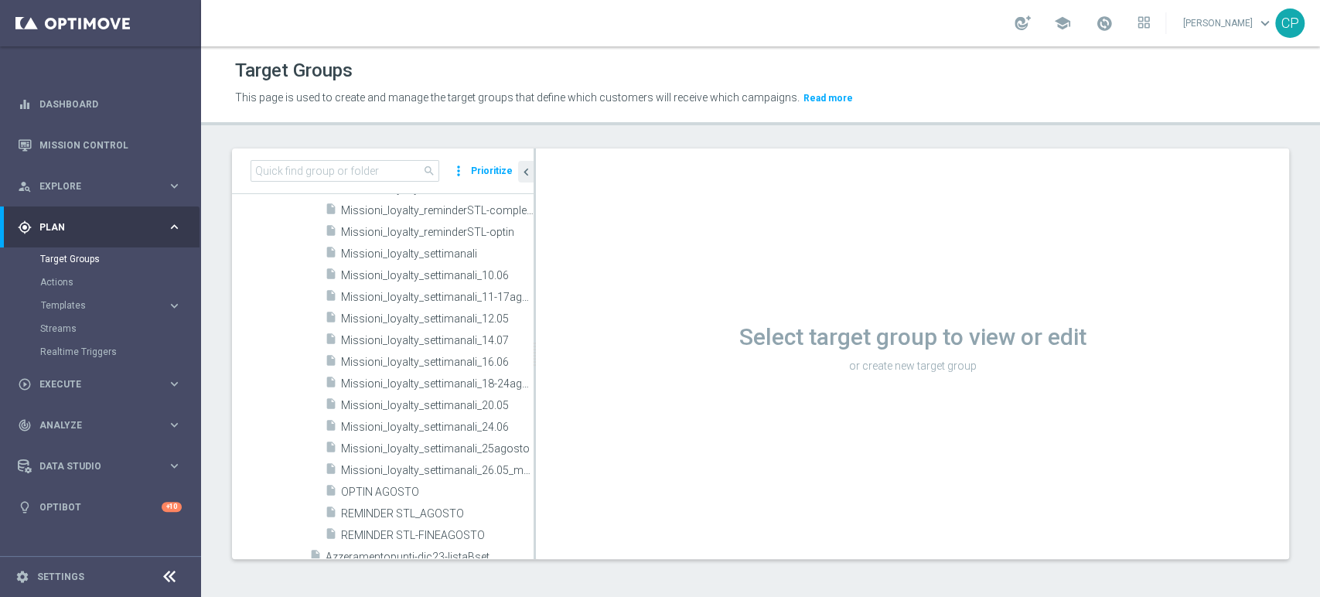
scroll to position [1212, 0]
click at [500, 444] on icon "content_copy" at bounding box center [506, 448] width 12 height 12
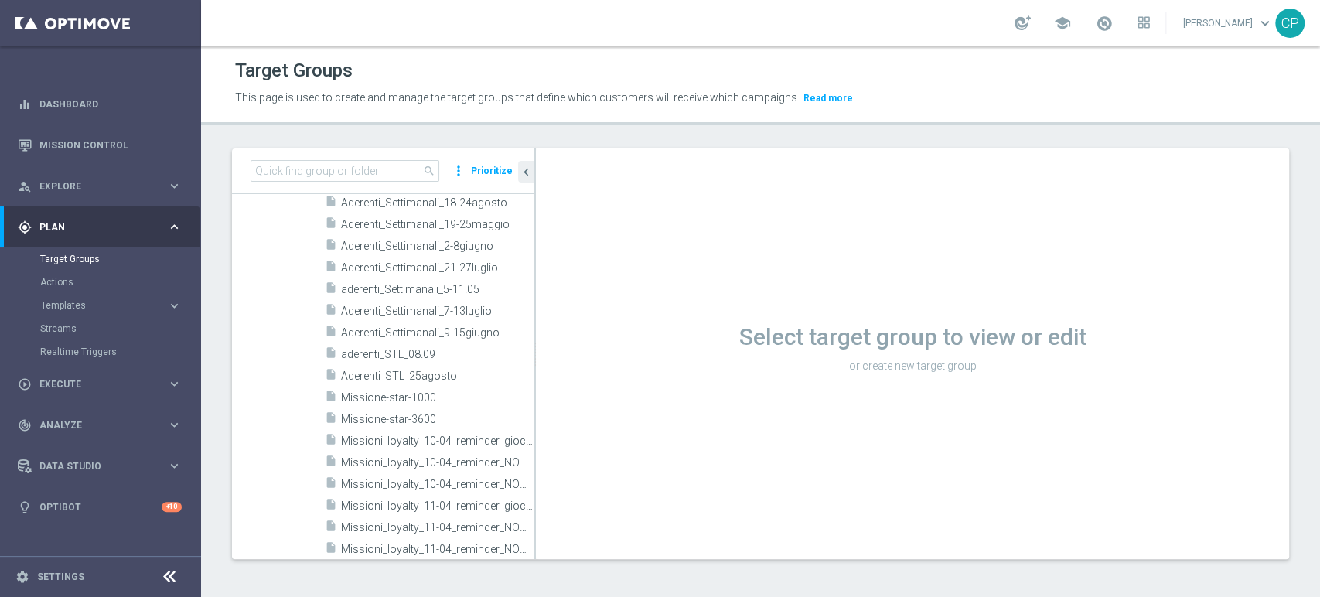
scroll to position [666, 0]
click at [373, 334] on span "Aderenti_Settimanali_9-15giugno" at bounding box center [420, 333] width 158 height 13
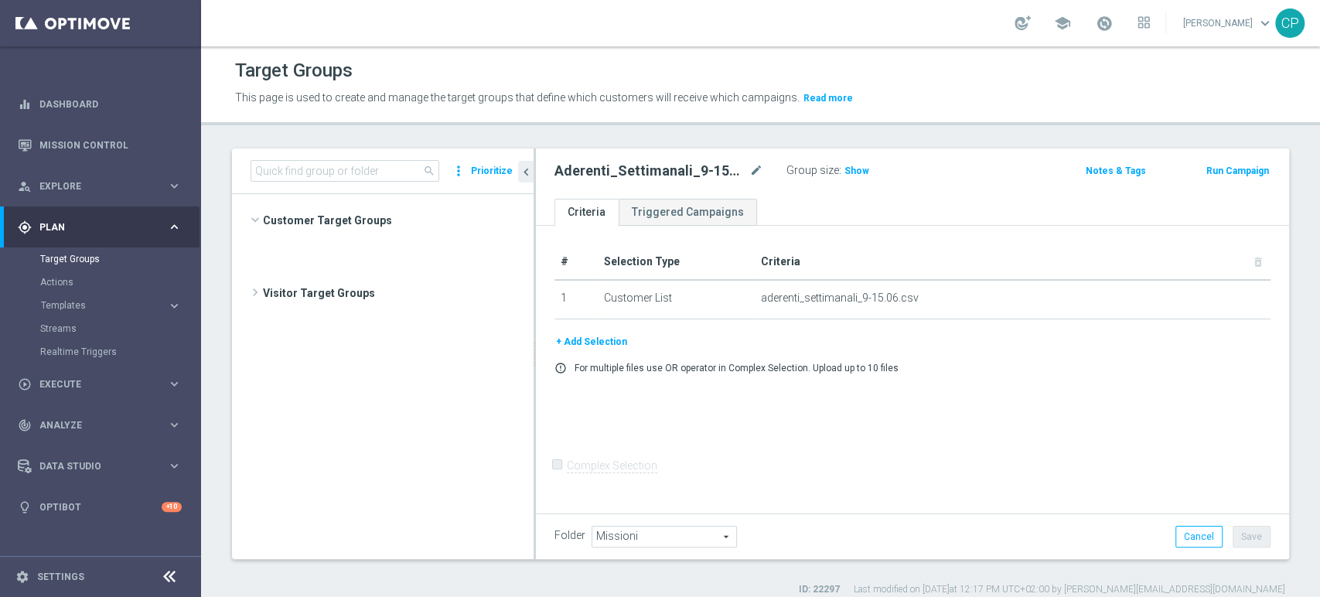
scroll to position [561, 0]
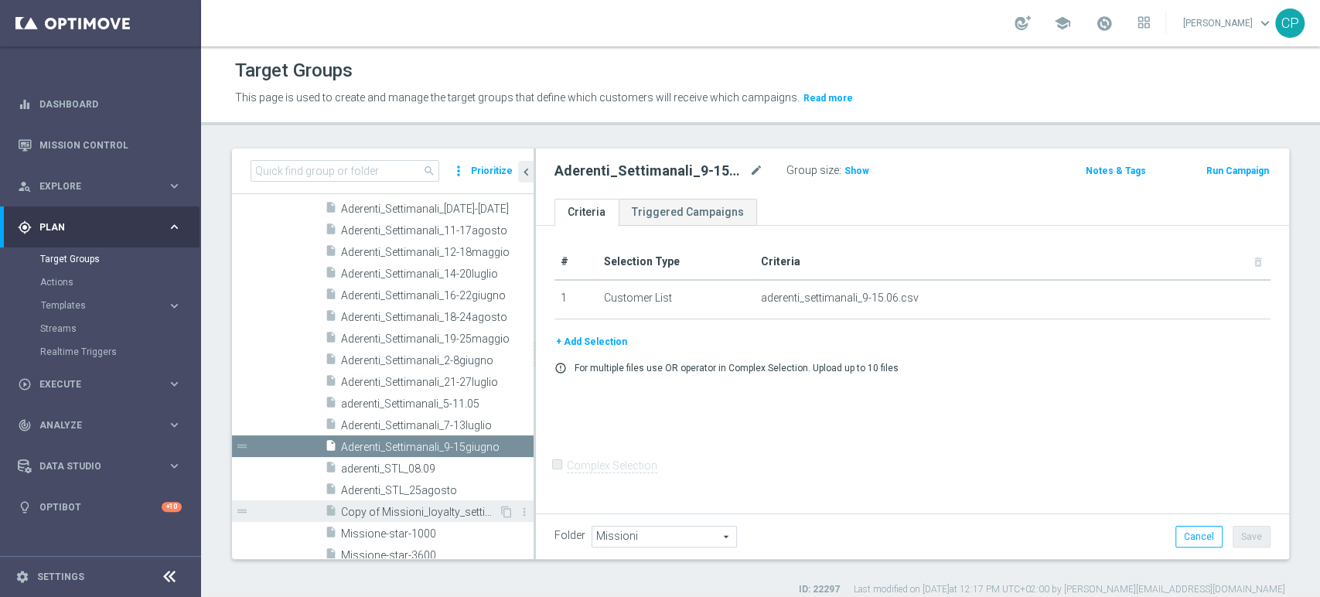
click at [362, 509] on span "Copy of Missioni_loyalty_settimanali_[DATE]" at bounding box center [420, 512] width 158 height 13
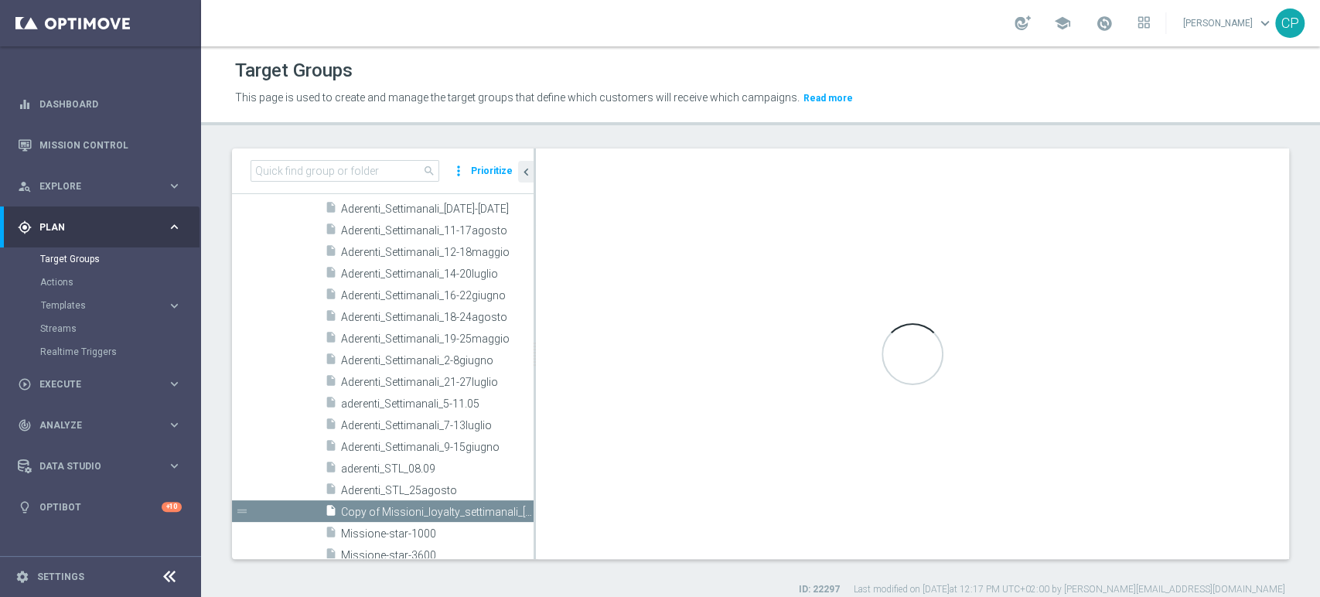
checkbox input "true"
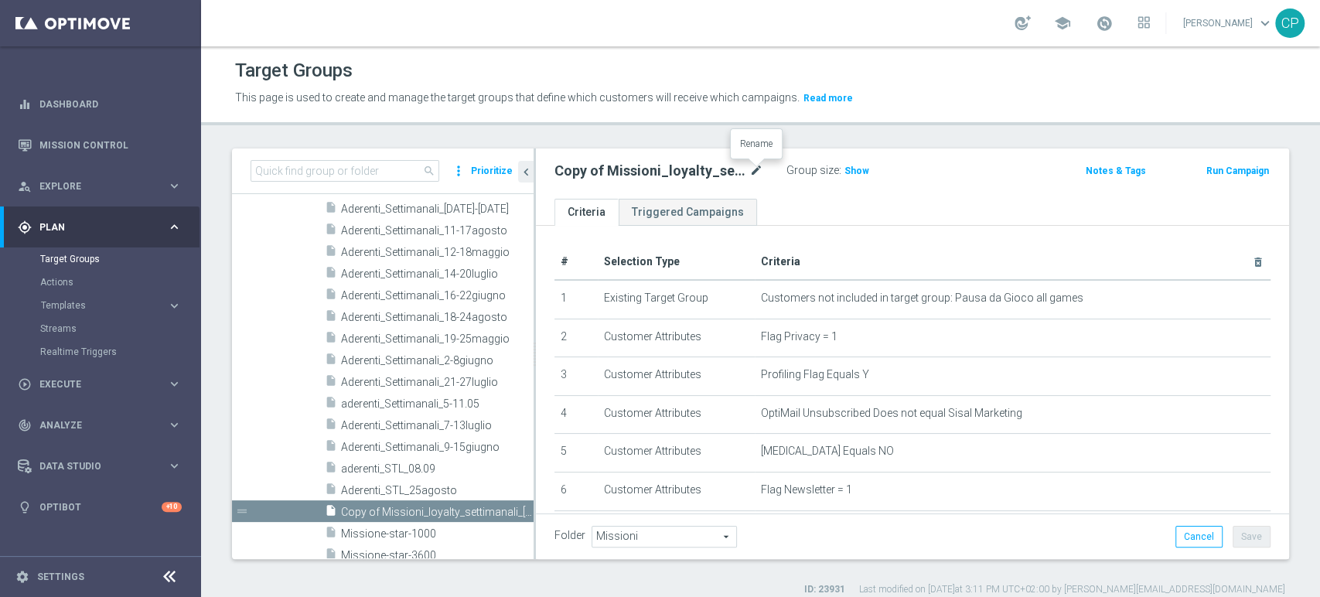
click at [754, 172] on icon "mode_edit" at bounding box center [756, 171] width 14 height 19
click at [580, 169] on input "Copy of Missioni_loyalty_settimanali_[DATE]" at bounding box center [658, 173] width 209 height 22
click at [742, 170] on input "Missioni_loyalty_settimanali_25agosto" at bounding box center [658, 173] width 209 height 22
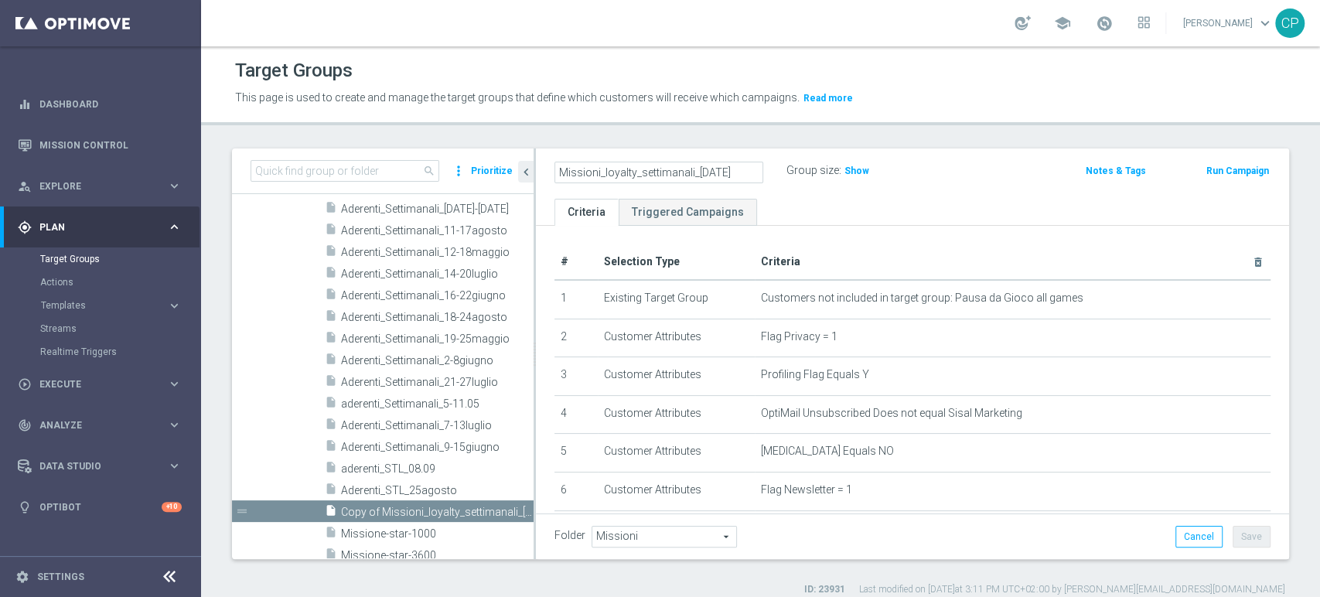
type input "Missioni_loyalty_settimanali_[DATE]"
click at [798, 207] on ul "Criteria Triggered Campaigns" at bounding box center [912, 212] width 753 height 27
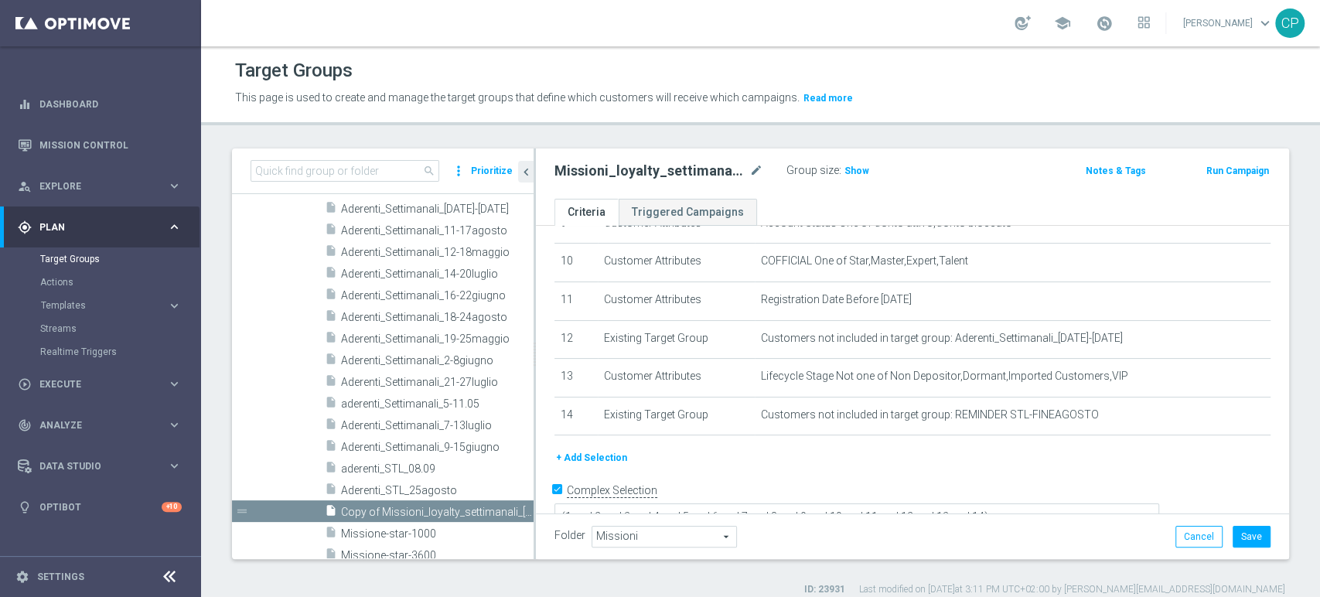
scroll to position [383, 0]
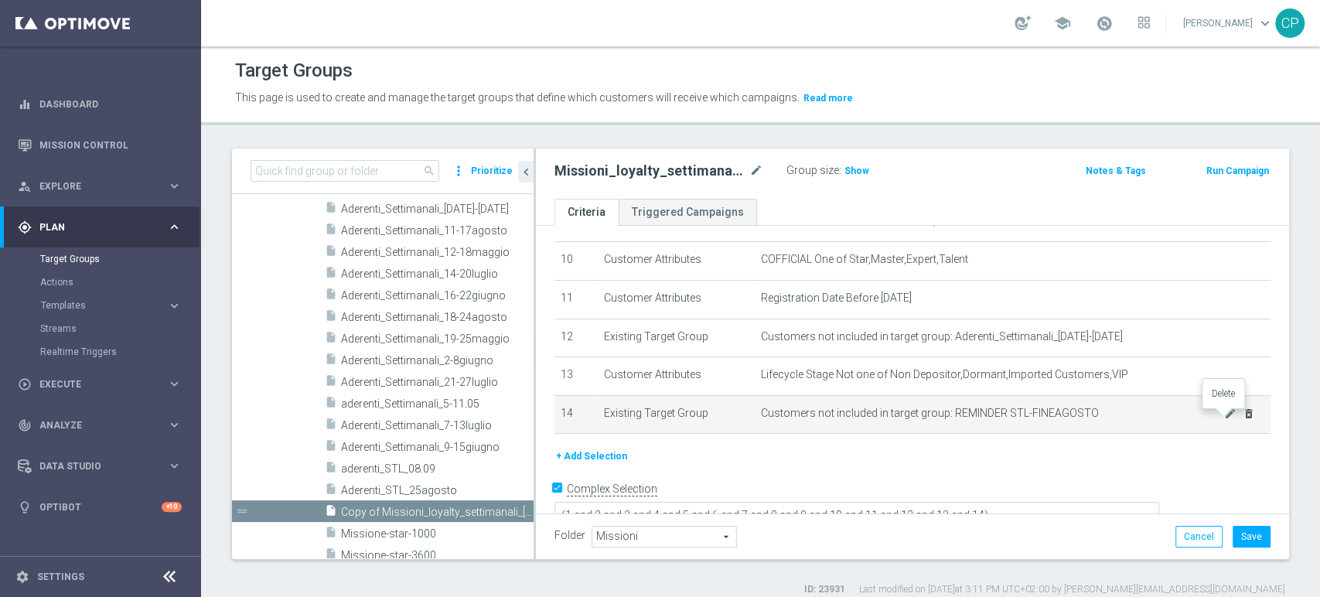
click at [1242, 413] on icon "delete_forever" at bounding box center [1248, 413] width 12 height 12
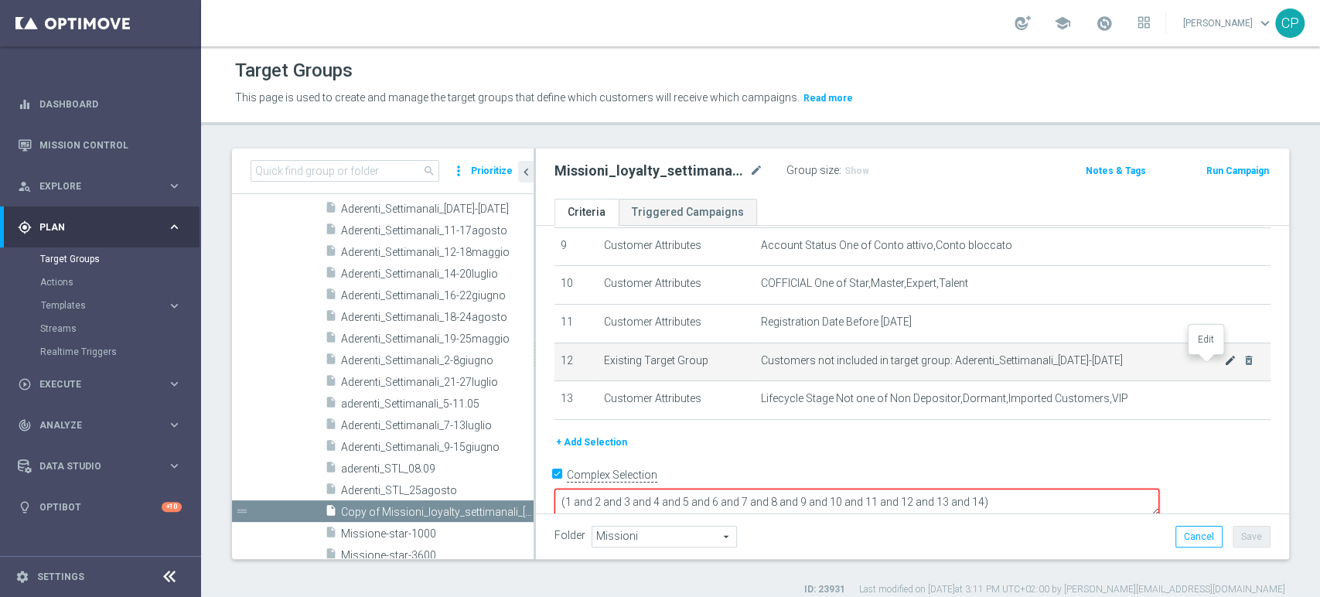
click at [1224, 363] on icon "mode_edit" at bounding box center [1230, 360] width 12 height 12
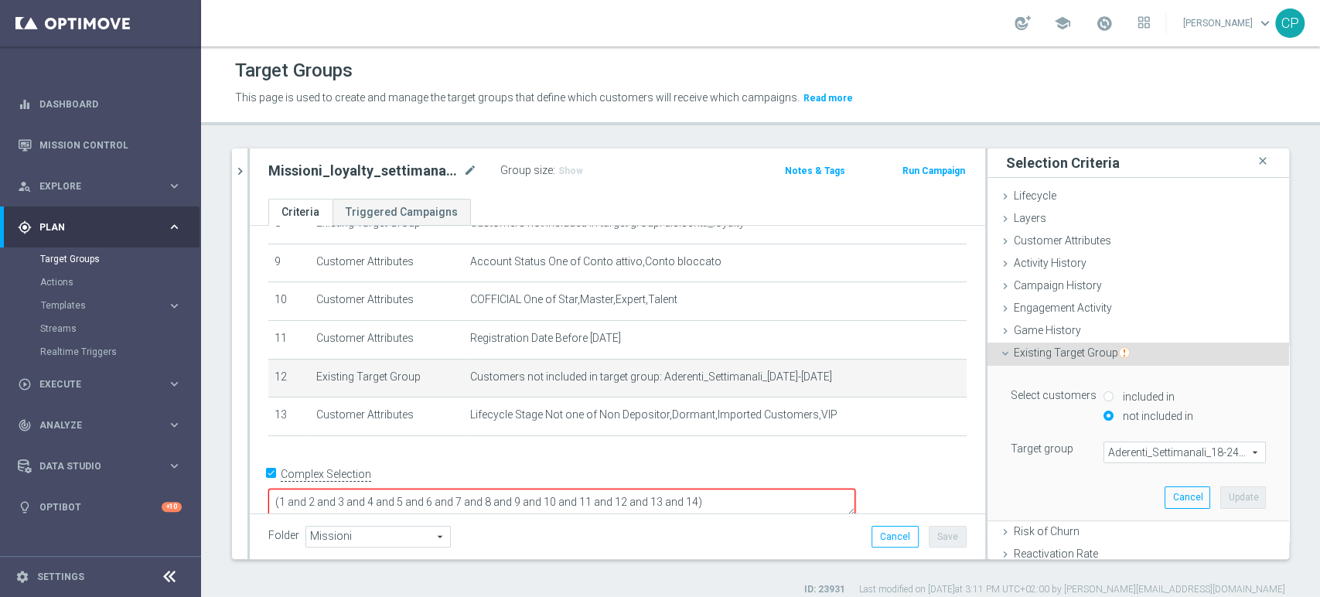
click at [1182, 455] on span "Aderenti_Settimanali_18-24agosto" at bounding box center [1184, 452] width 161 height 20
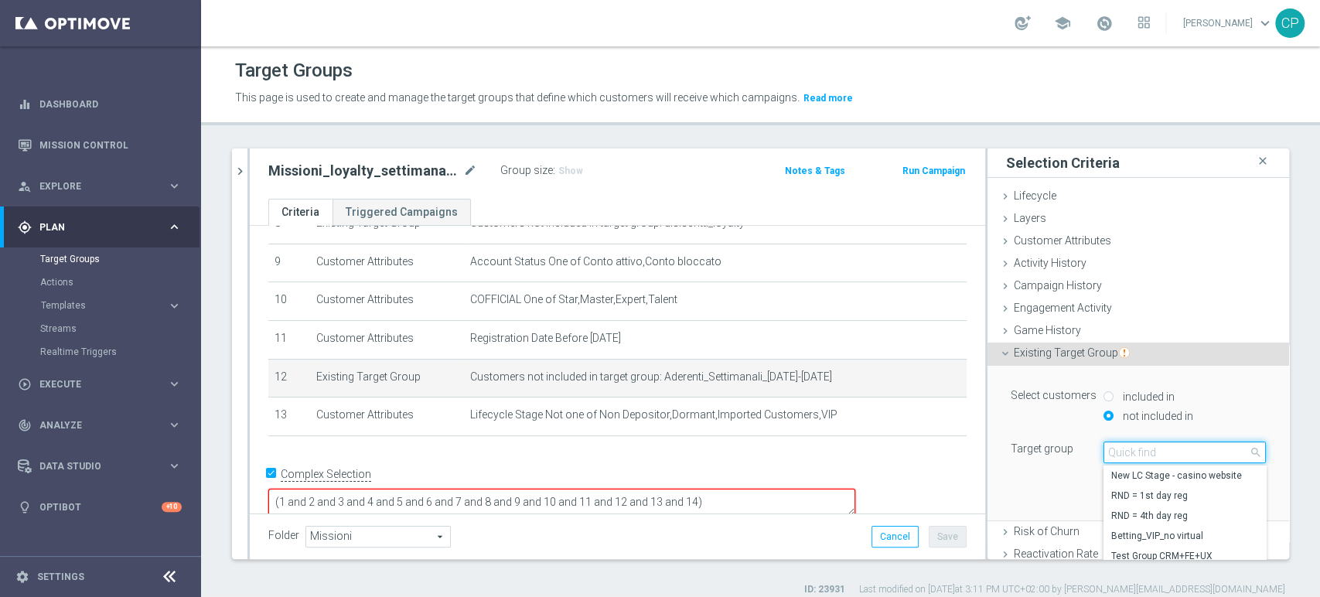
click at [1182, 455] on input "search" at bounding box center [1184, 452] width 162 height 22
type input "a"
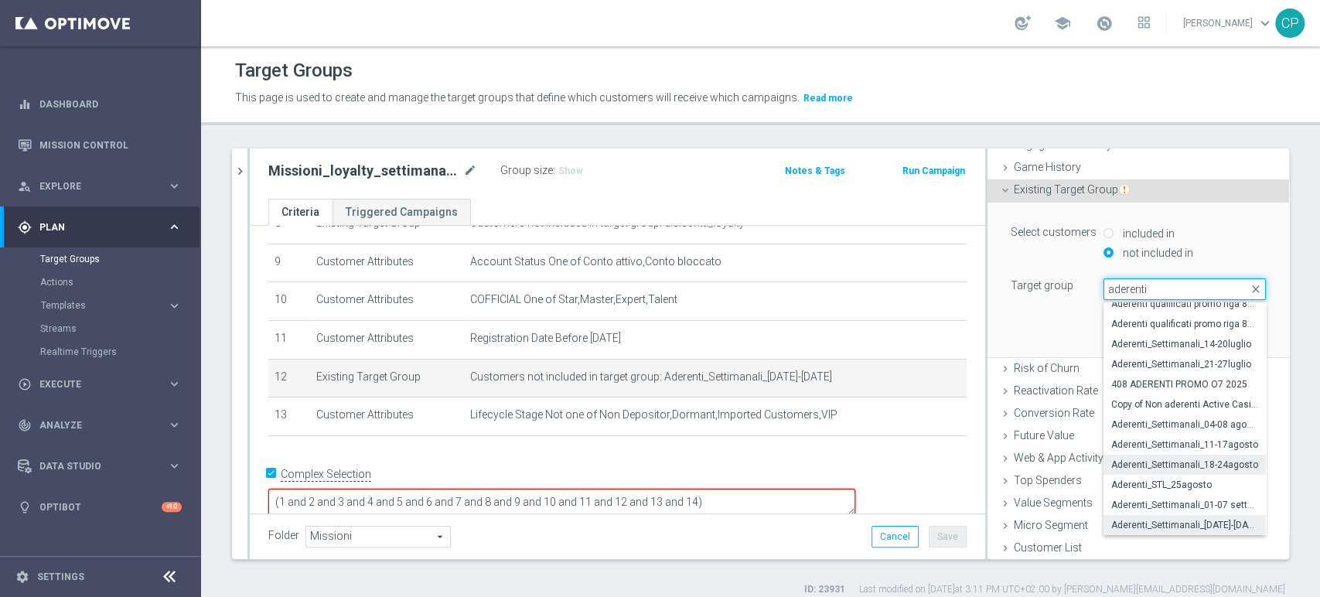
type input "aderenti"
click at [1182, 519] on span "Aderenti_Settimanali_[DATE]-[DATE]" at bounding box center [1184, 525] width 147 height 12
type input "Aderenti_Settimanali_[DATE]-[DATE]"
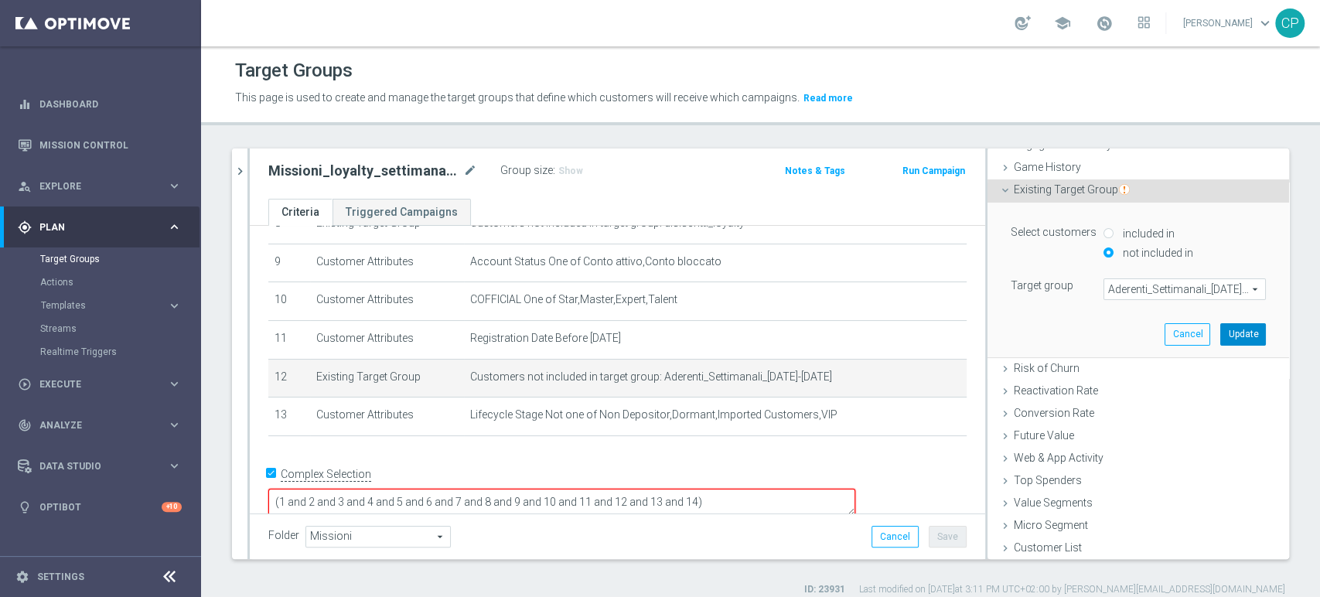
click at [1220, 335] on button "Update" at bounding box center [1243, 334] width 46 height 22
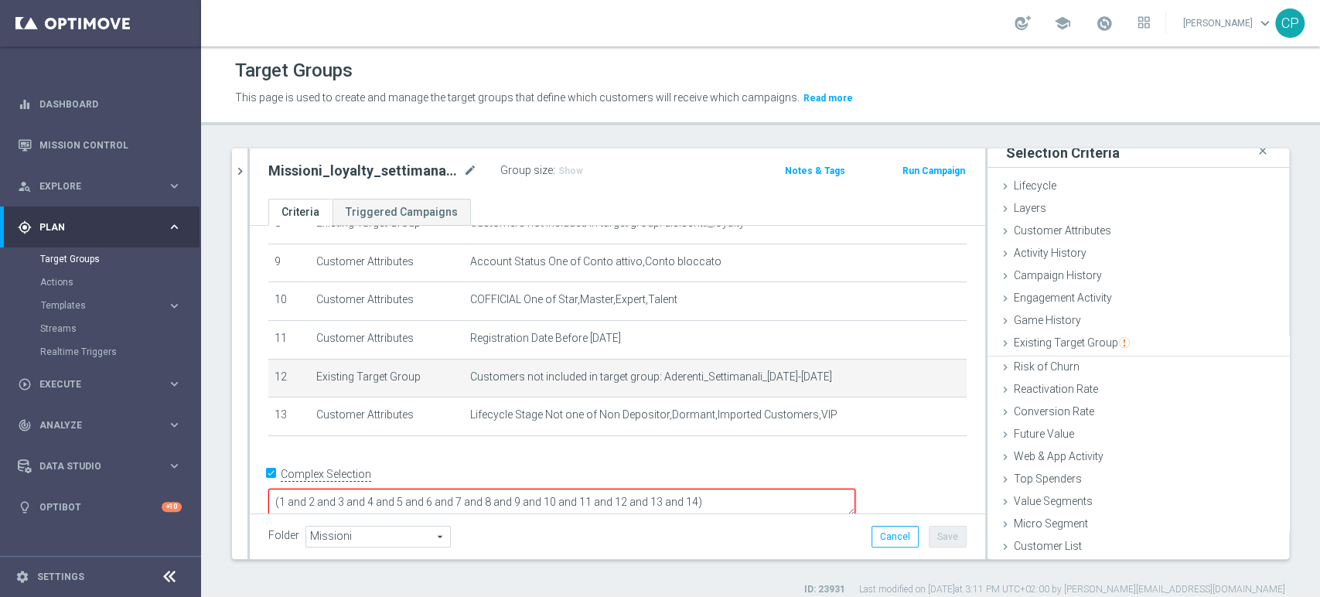
scroll to position [8, 0]
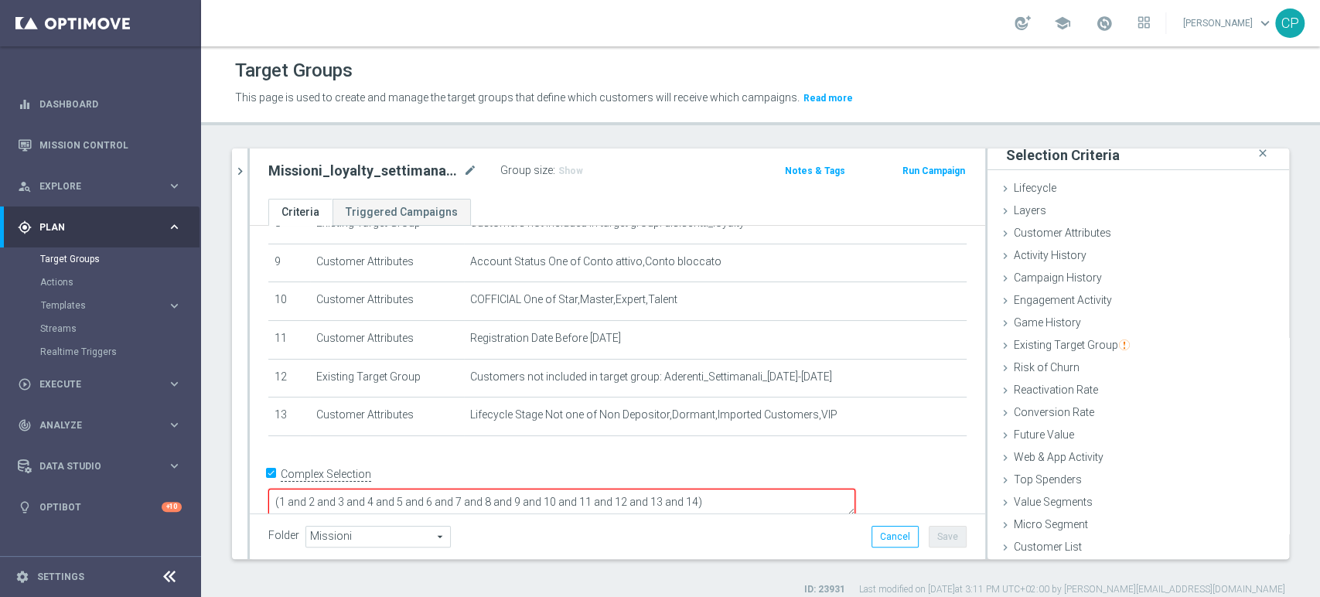
click at [806, 489] on textarea "(1 and 2 and 3 and 4 and 5 and 6 and 7 and 8 and 9 and 10 and 11 and 12 and 13 …" at bounding box center [561, 502] width 587 height 27
click at [800, 489] on textarea "(1 and 2 and 3 and 4 and 5 and 6 and 7 and 8 and 9 and 10 and 11 and 12 and 13 …" at bounding box center [561, 502] width 587 height 27
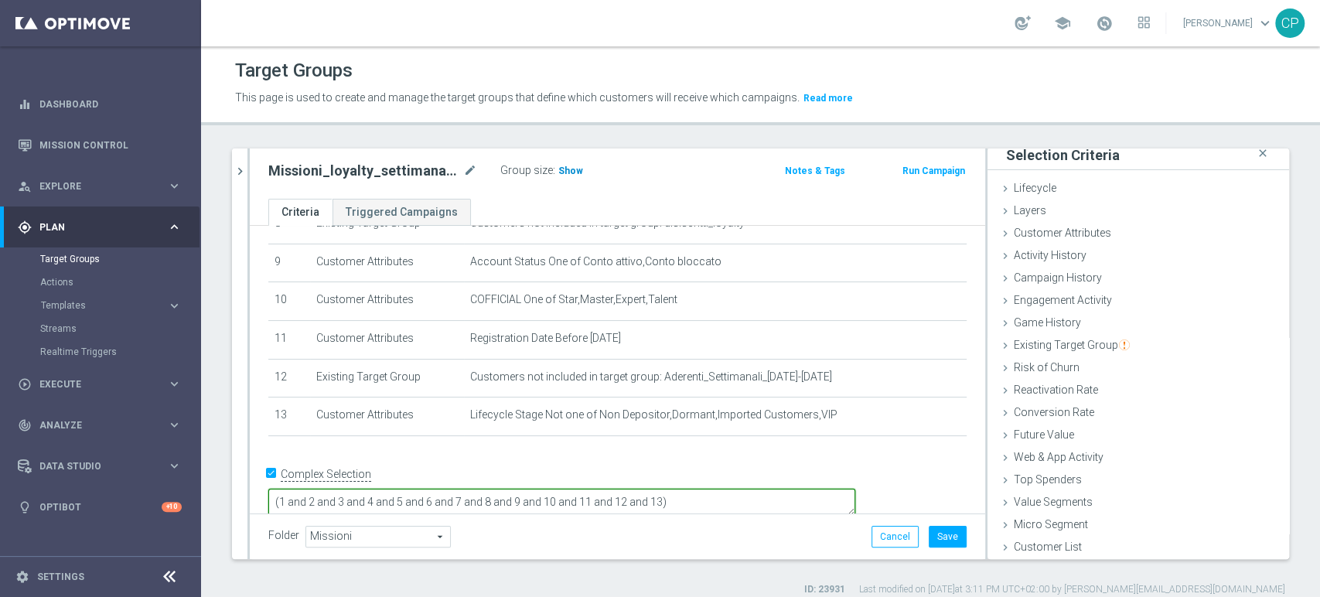
type textarea "(1 and 2 and 3 and 4 and 5 and 6 and 7 and 8 and 9 and 10 and 11 and 12 and 13)"
click at [567, 172] on span "Show" at bounding box center [570, 170] width 25 height 11
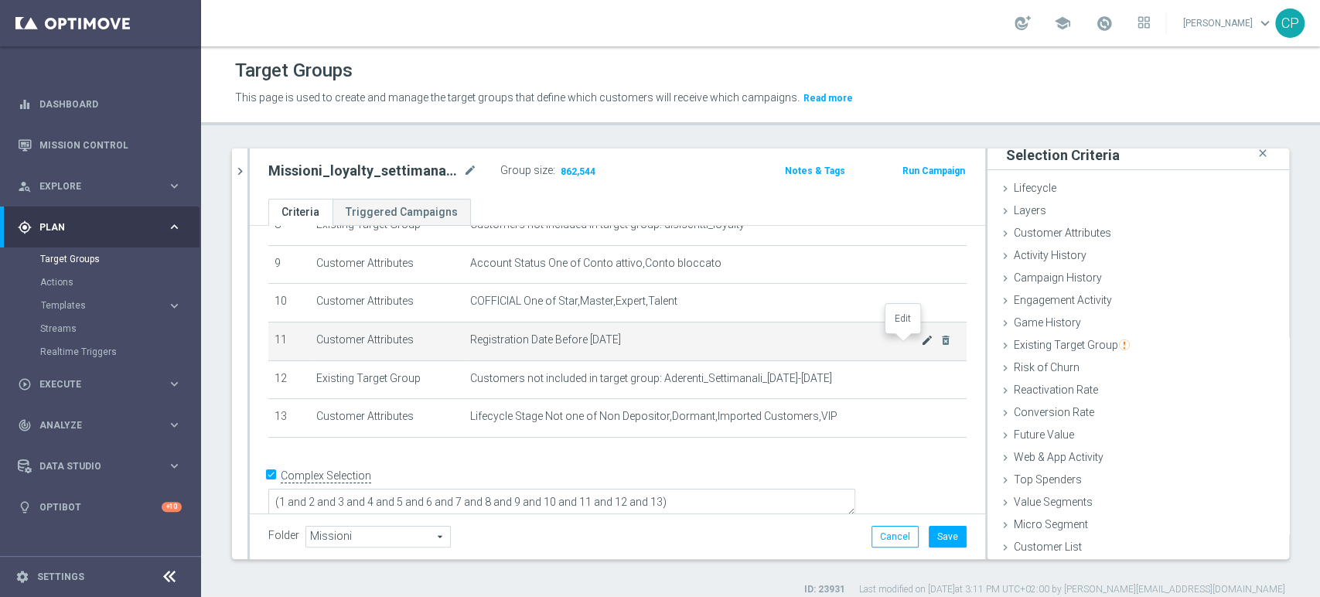
click at [921, 342] on icon "mode_edit" at bounding box center [927, 340] width 12 height 12
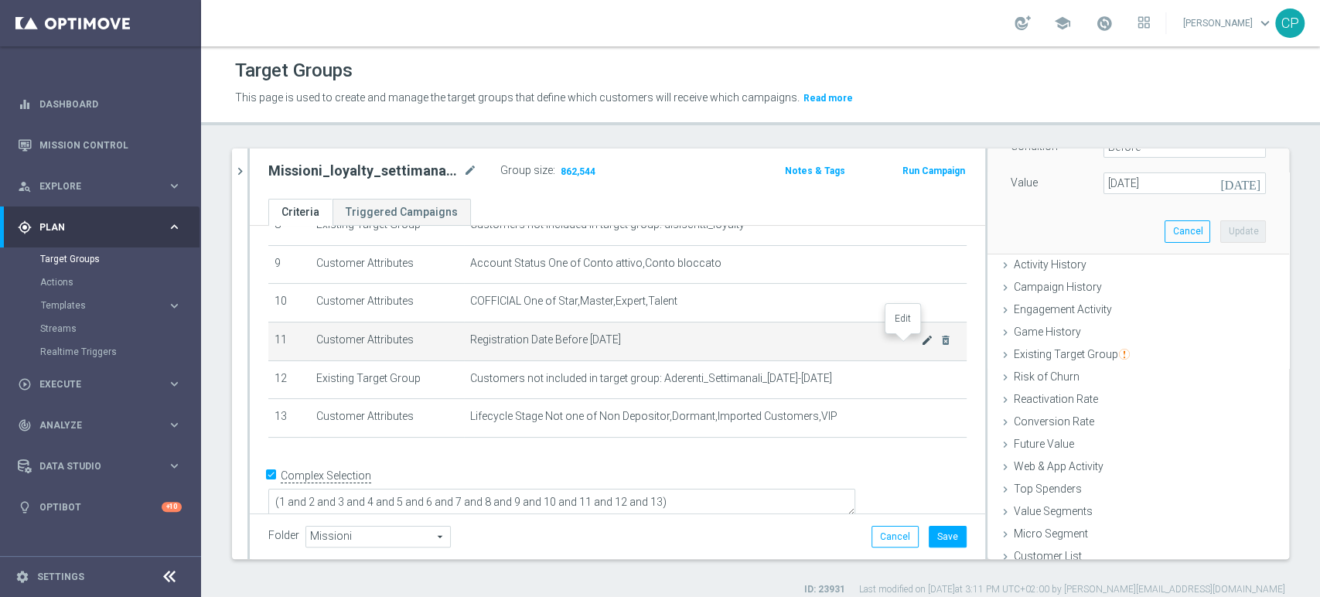
scroll to position [182, 0]
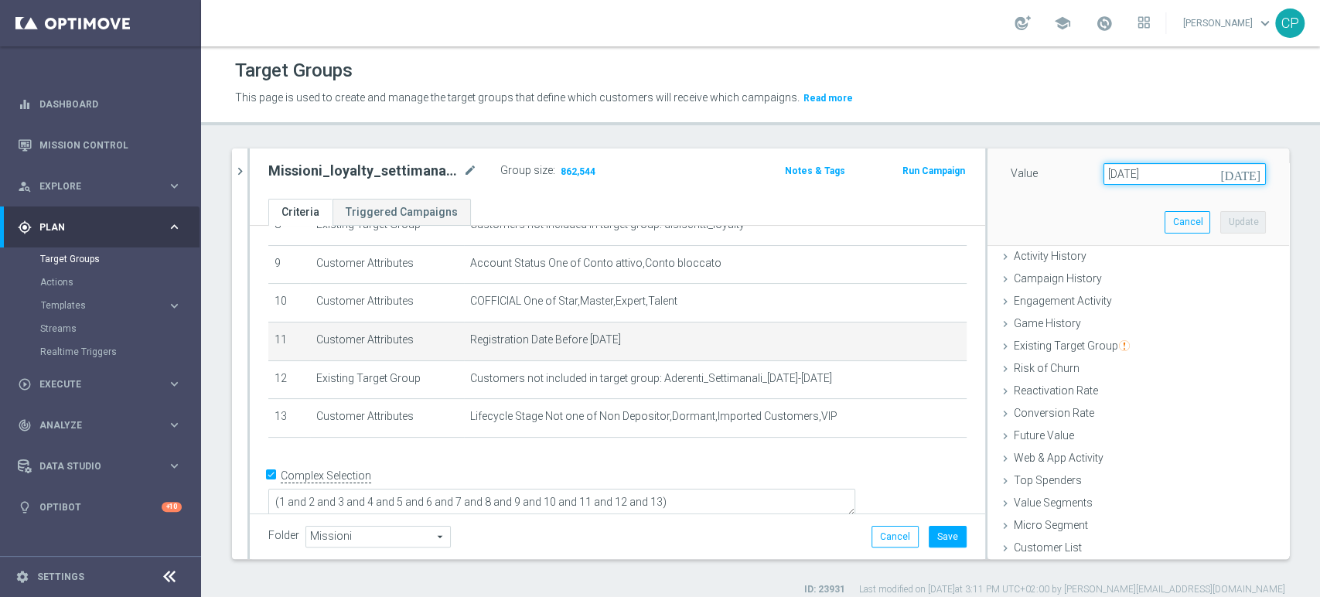
click at [1218, 172] on input "[DATE]" at bounding box center [1184, 174] width 162 height 22
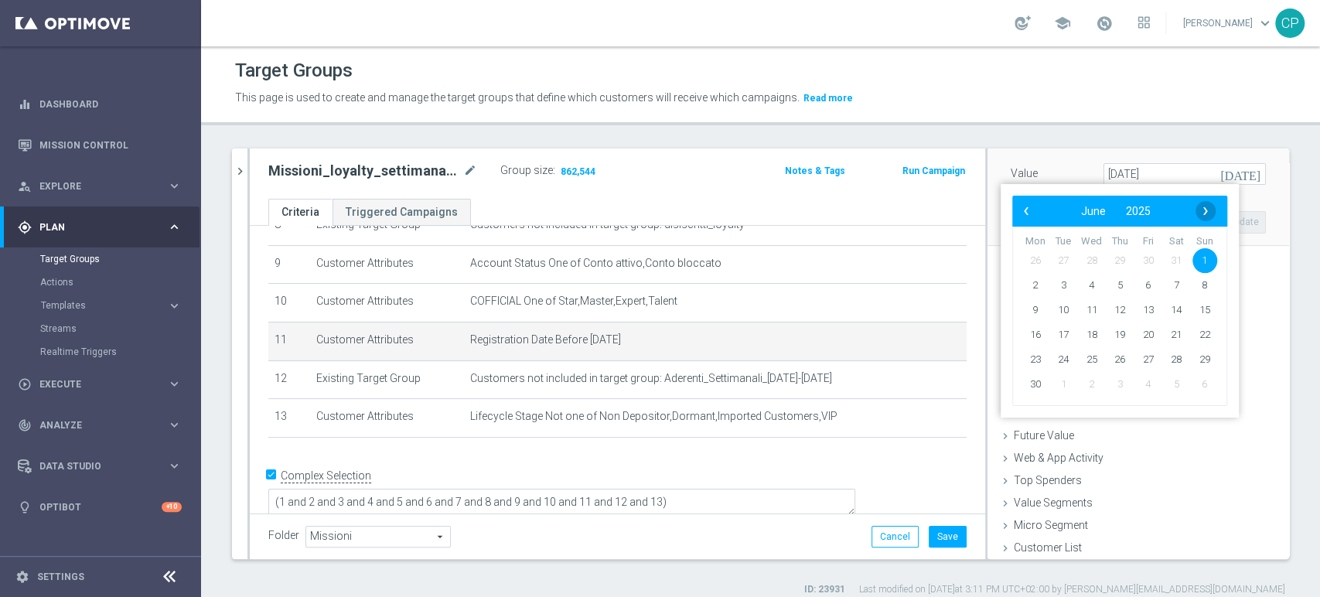
click at [1201, 207] on span "›" at bounding box center [1205, 211] width 20 height 20
click at [1060, 264] on span "1" at bounding box center [1063, 260] width 25 height 25
type input "[DATE]"
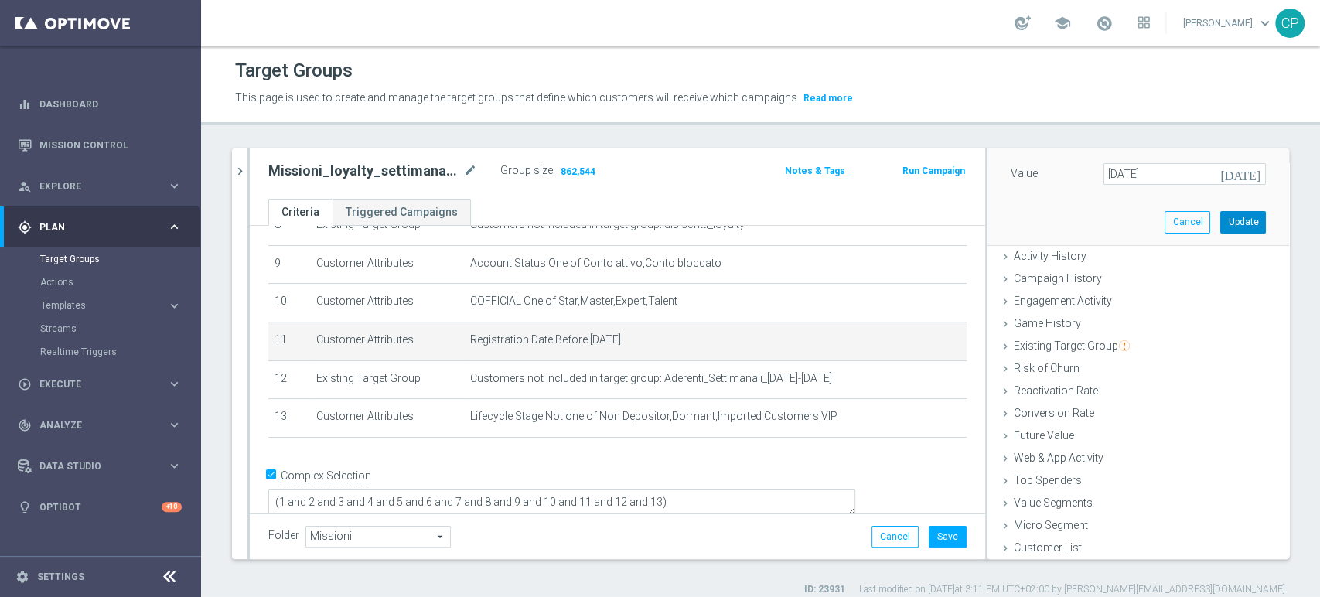
click at [1220, 221] on button "Update" at bounding box center [1243, 222] width 46 height 22
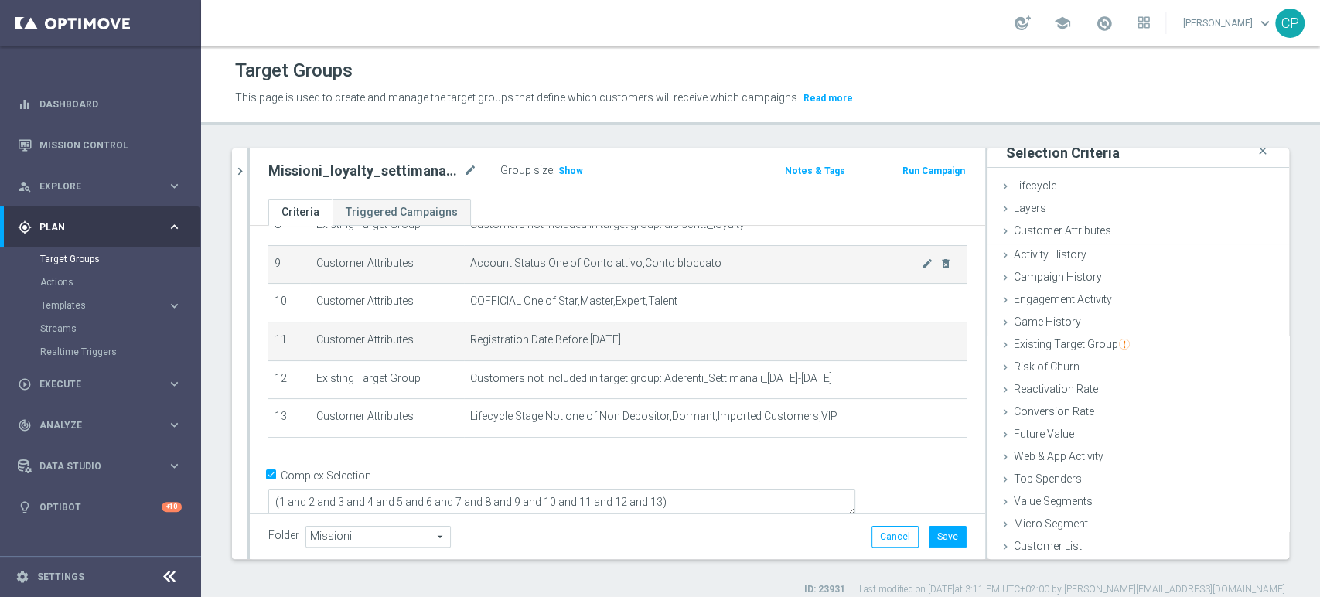
scroll to position [8, 0]
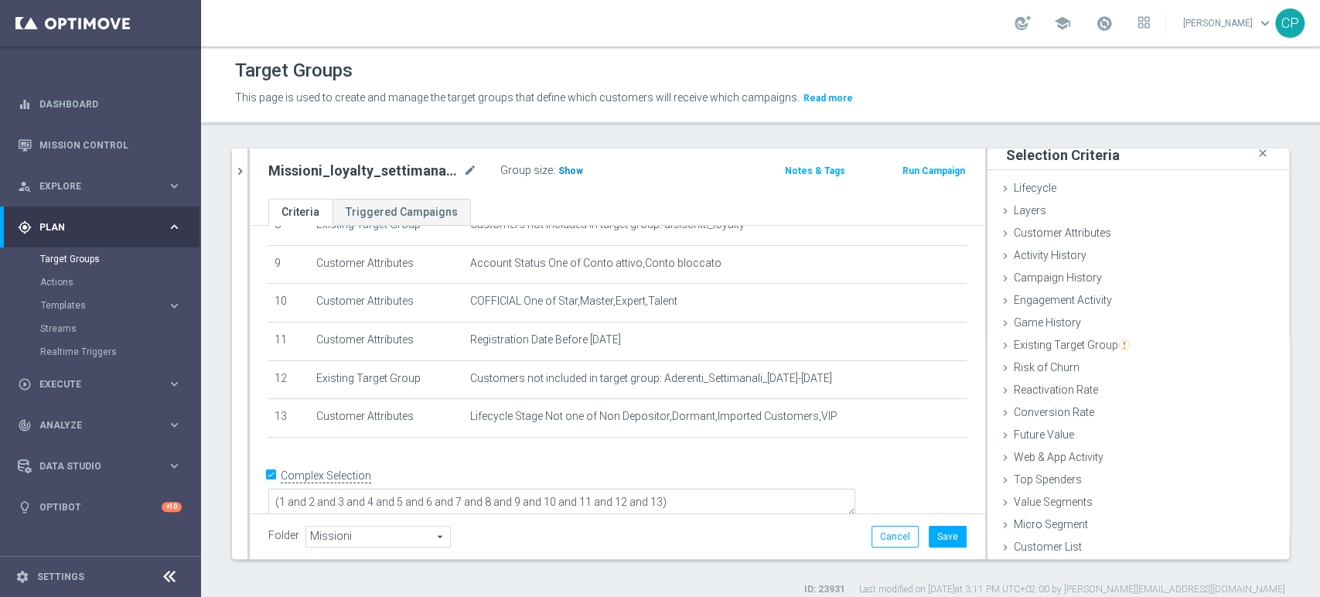
click at [561, 172] on span "Show" at bounding box center [570, 170] width 25 height 11
click at [935, 536] on button "Save" at bounding box center [947, 537] width 38 height 22
click at [115, 377] on div "play_circle_outline Execute" at bounding box center [92, 384] width 149 height 14
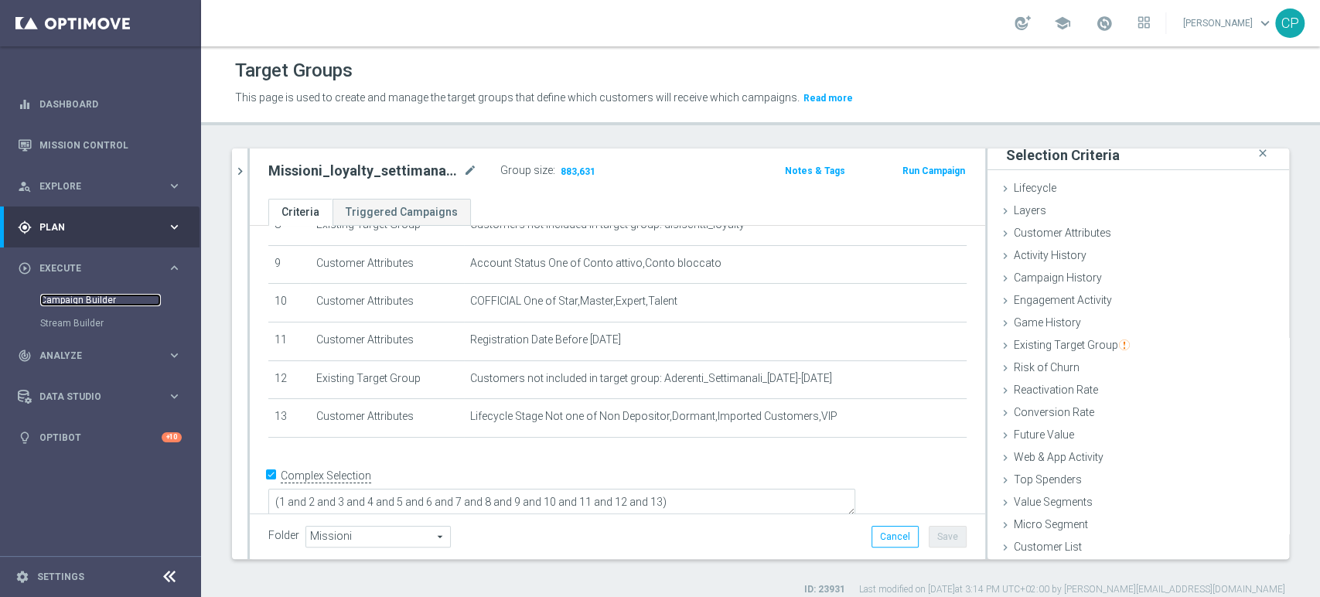
click at [88, 295] on link "Campaign Builder" at bounding box center [100, 300] width 121 height 12
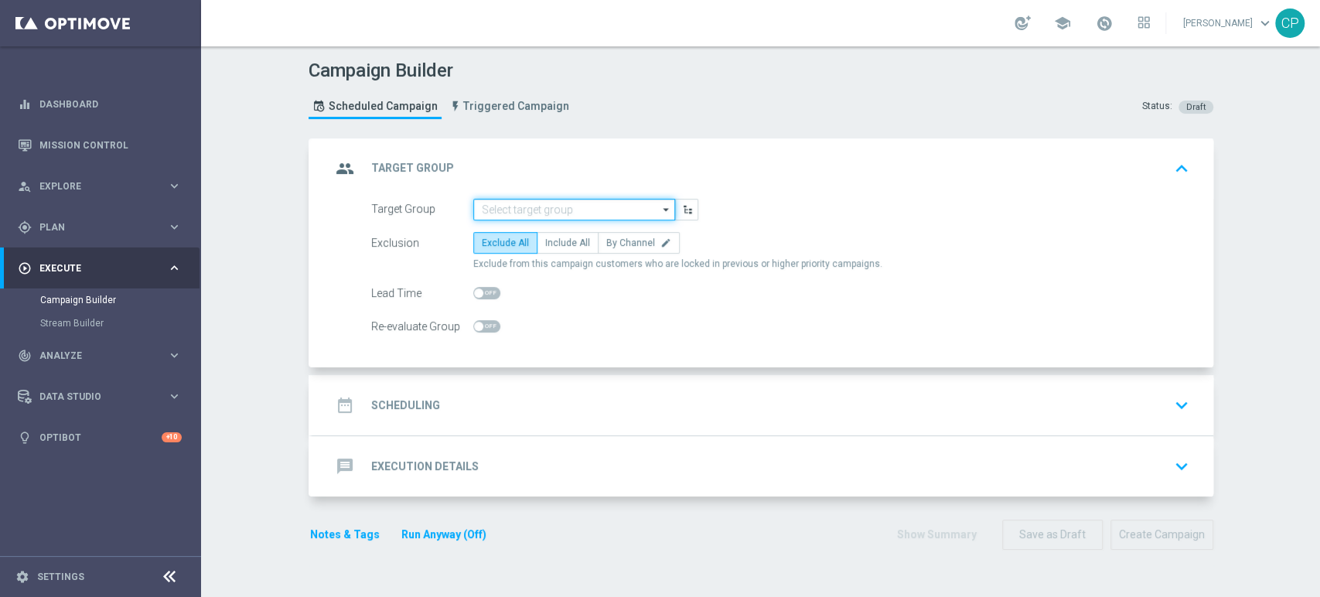
click at [524, 201] on input at bounding box center [574, 210] width 202 height 22
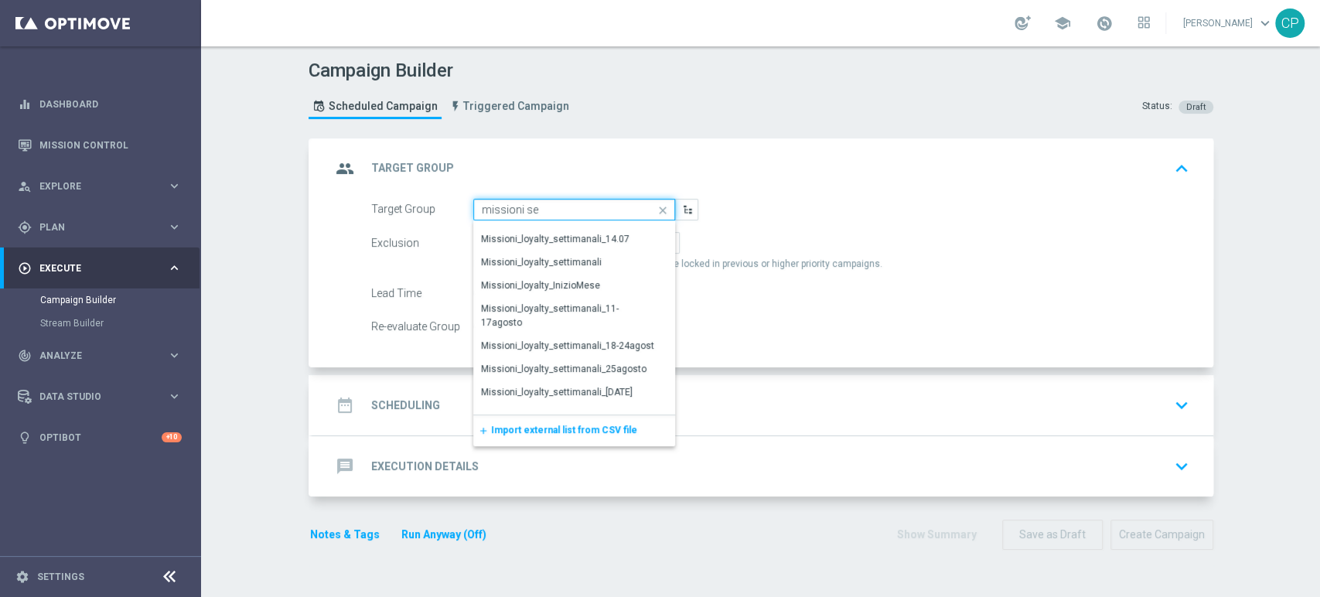
scroll to position [136, 0]
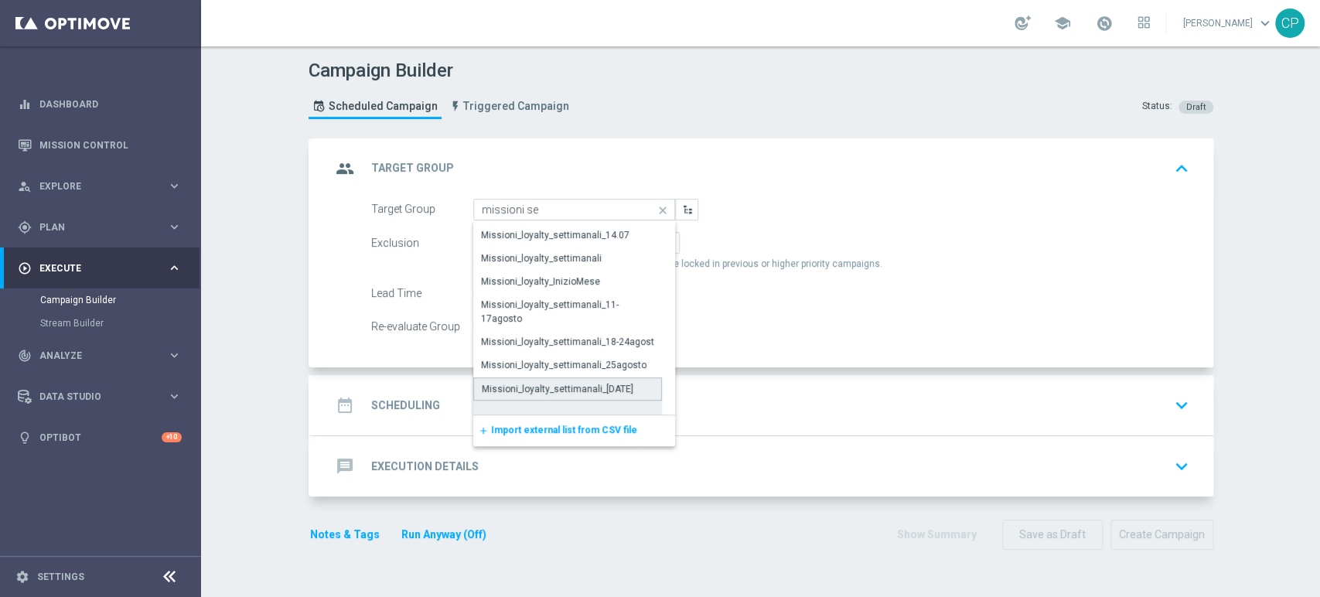
click at [556, 382] on div "Missioni_loyalty_settimanali_[DATE]" at bounding box center [558, 389] width 152 height 14
type input "Missioni_loyalty_settimanali_[DATE]"
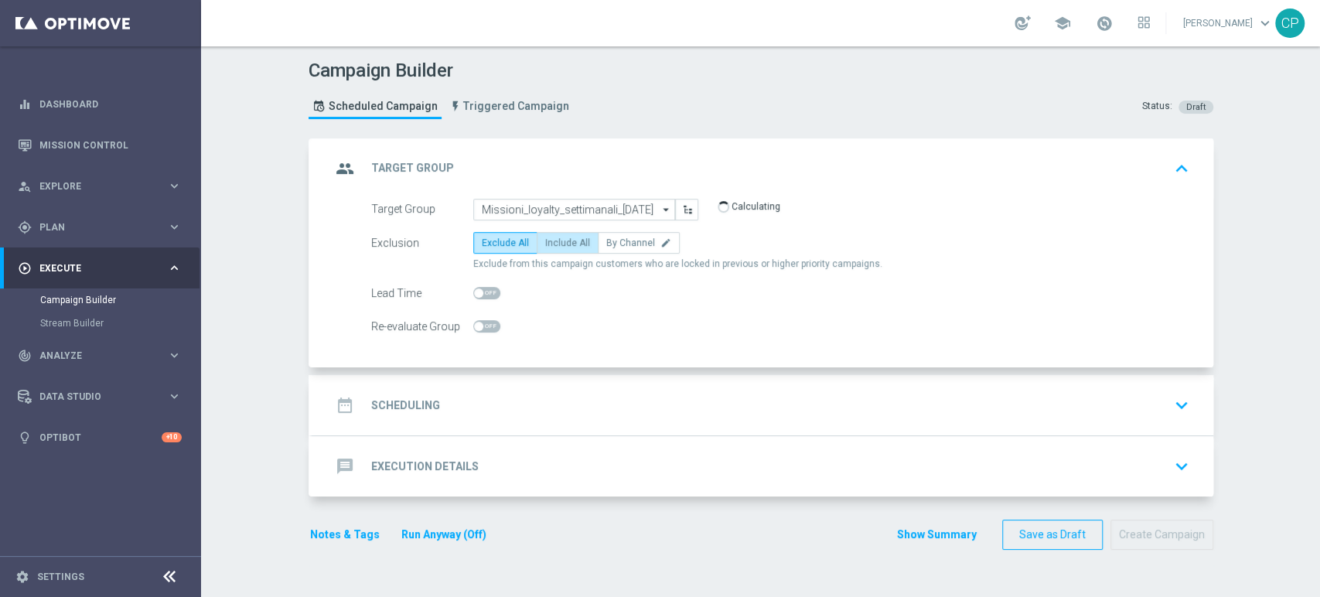
click at [560, 238] on span "Include All" at bounding box center [567, 242] width 45 height 11
click at [555, 240] on input "Include All" at bounding box center [550, 245] width 10 height 10
radio input "true"
click at [486, 295] on span at bounding box center [486, 293] width 27 height 12
click at [486, 295] on input "checkbox" at bounding box center [486, 293] width 27 height 12
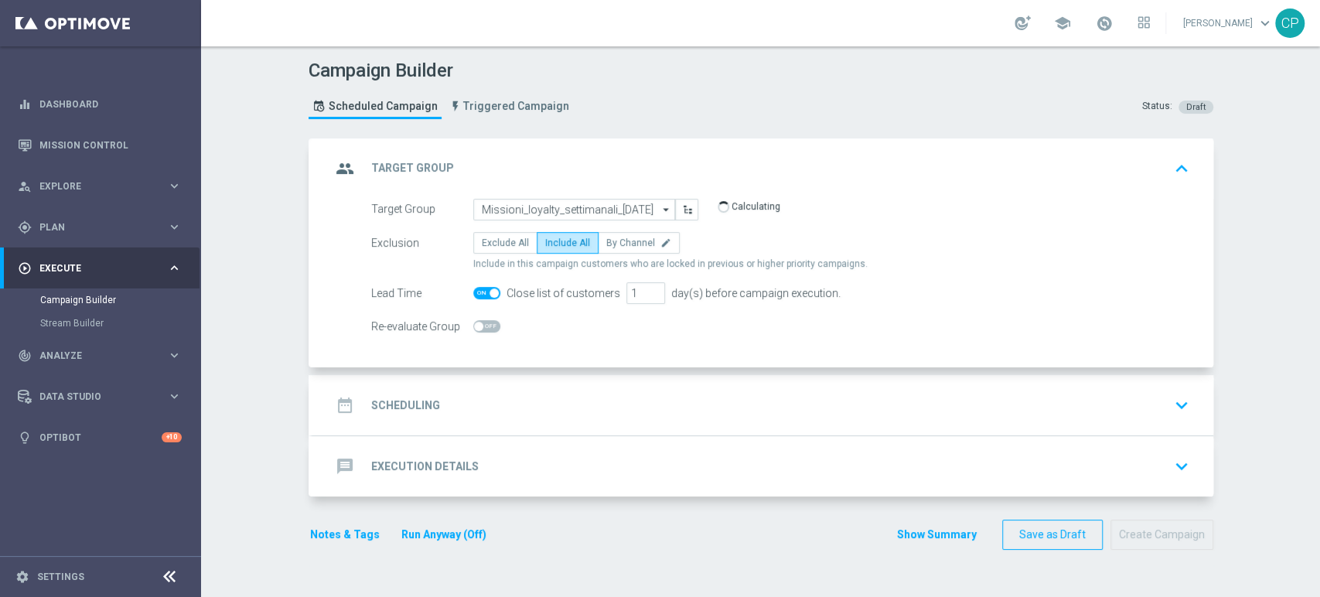
click at [473, 291] on span at bounding box center [486, 293] width 27 height 12
click at [473, 291] on input "checkbox" at bounding box center [486, 293] width 27 height 12
checkbox input "false"
click at [594, 407] on div "date_range Scheduling keyboard_arrow_down" at bounding box center [763, 404] width 864 height 29
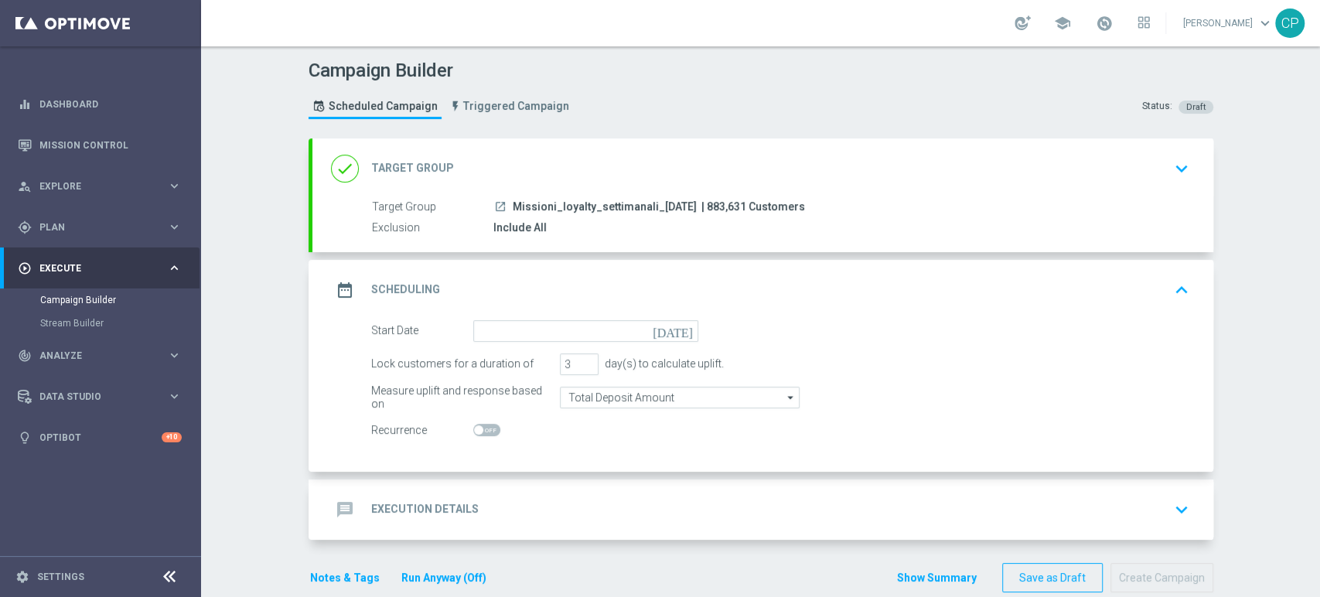
click at [676, 325] on icon "[DATE]" at bounding box center [675, 328] width 46 height 17
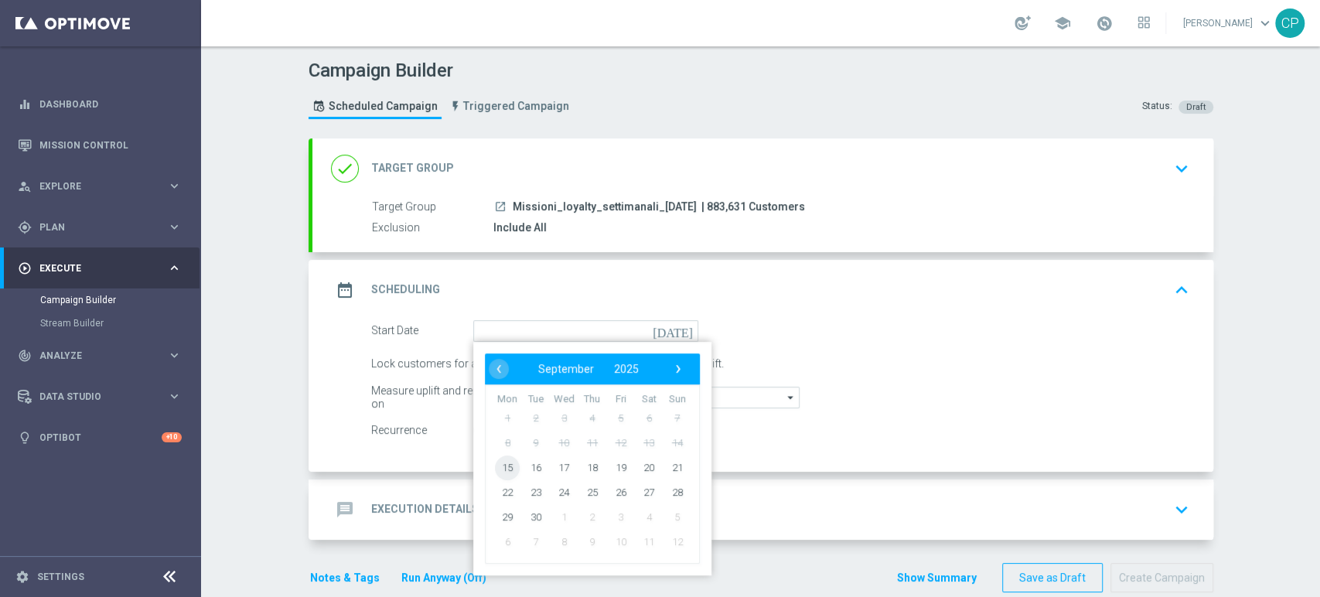
click at [500, 466] on span "15" at bounding box center [507, 467] width 25 height 25
type input "[DATE]"
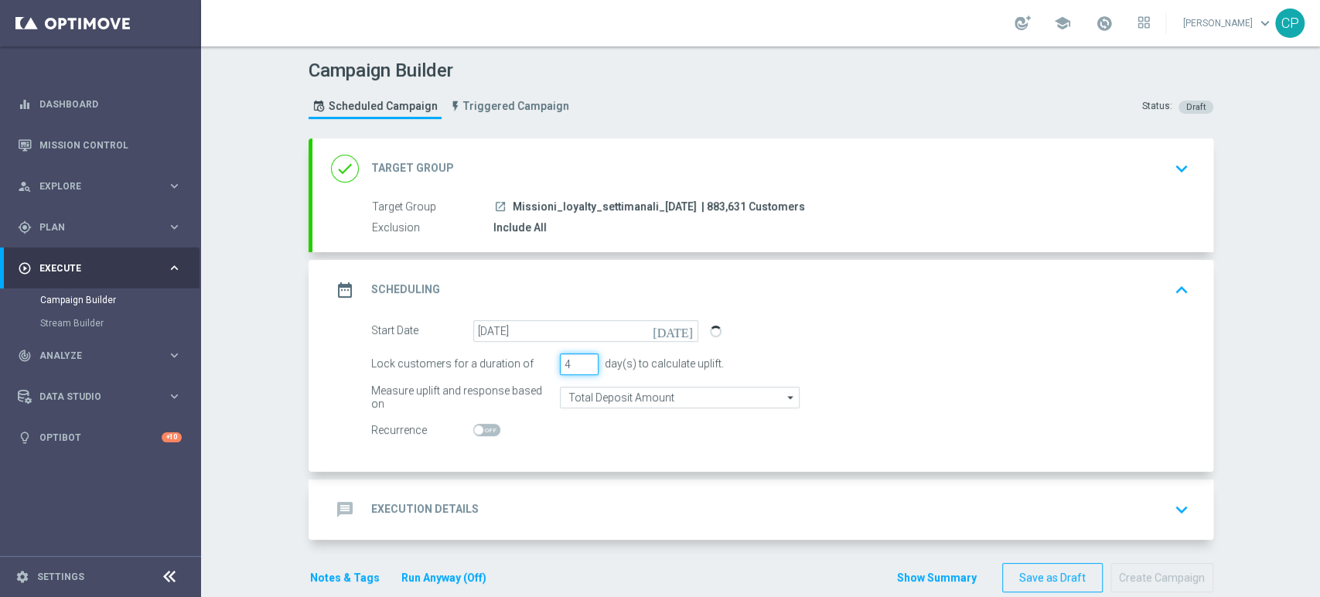
click at [581, 357] on input "4" at bounding box center [579, 364] width 39 height 22
click at [581, 364] on input "3" at bounding box center [579, 364] width 39 height 22
click at [581, 364] on input "2" at bounding box center [579, 364] width 39 height 22
type input "1"
click at [581, 364] on input "1" at bounding box center [579, 364] width 39 height 22
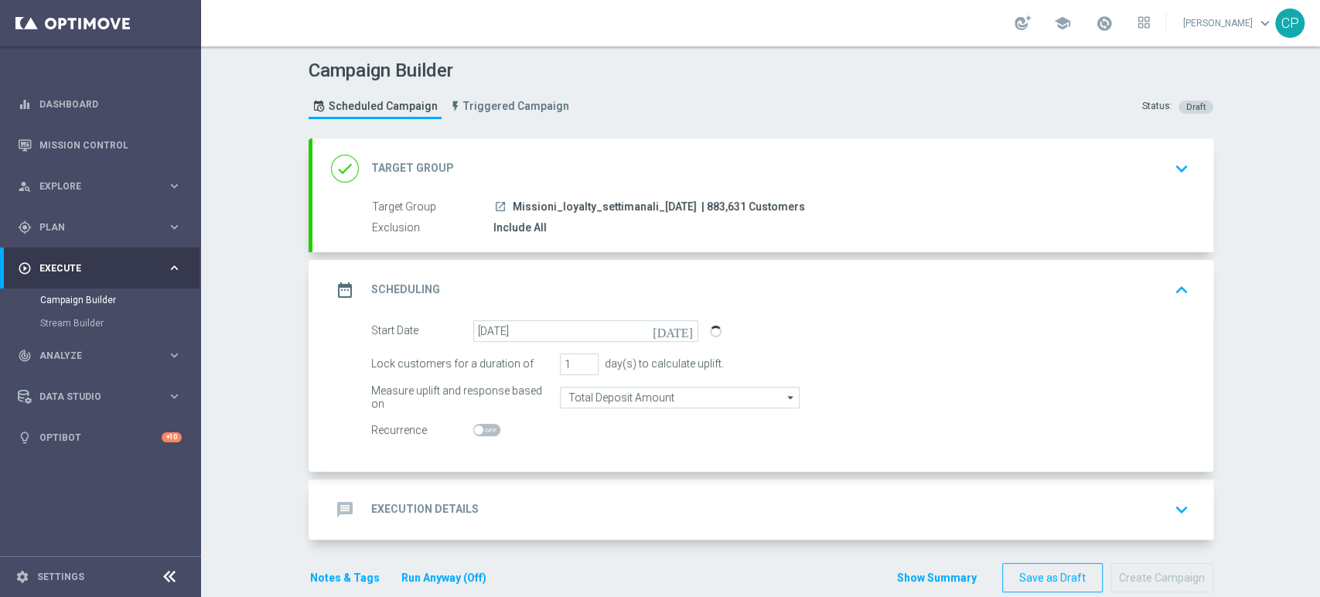
click at [618, 366] on div "day(s) to calculate uplift." at bounding box center [660, 363] width 125 height 13
click at [544, 516] on div "message Execution Details keyboard_arrow_down" at bounding box center [763, 509] width 864 height 29
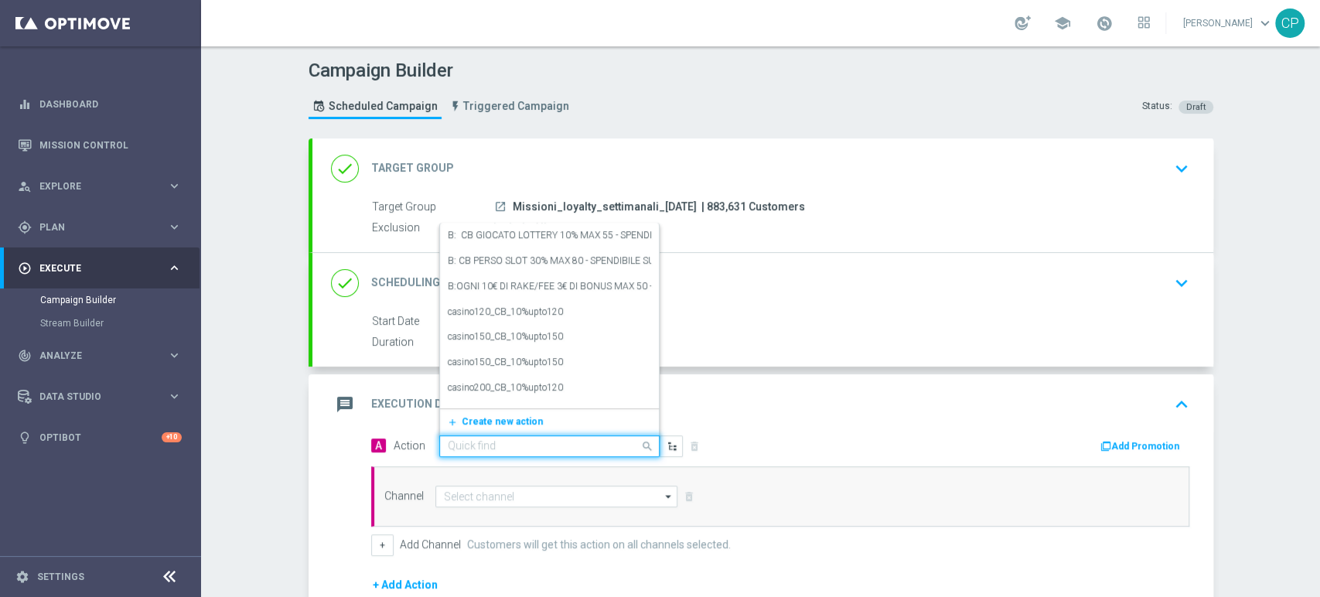
click at [555, 444] on input "text" at bounding box center [534, 446] width 172 height 13
type input "mission"
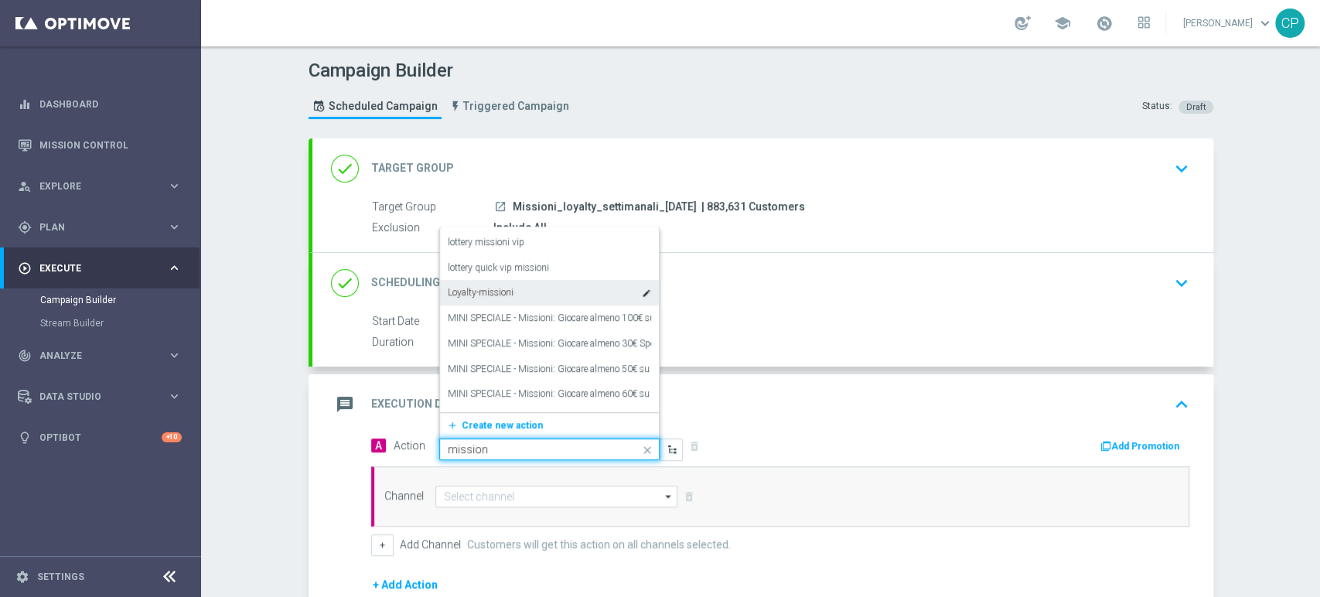
scroll to position [127, 0]
click at [548, 285] on div "Loyalty-missioni edit" at bounding box center [549, 290] width 203 height 26
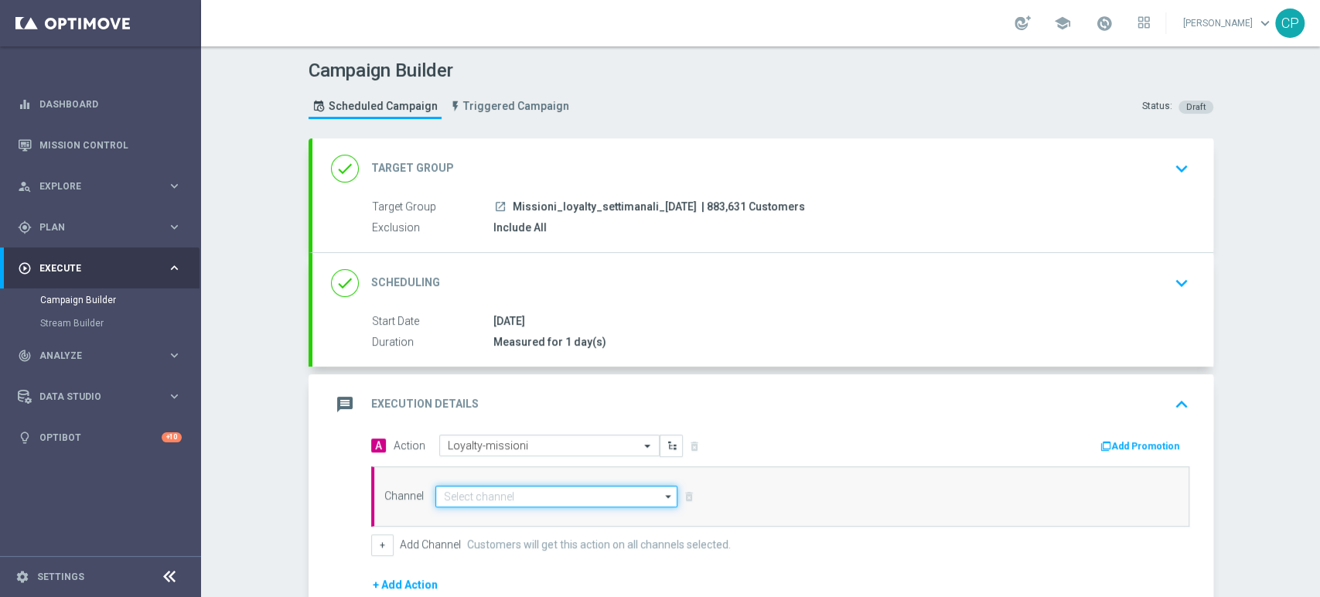
click at [499, 496] on input at bounding box center [556, 497] width 243 height 22
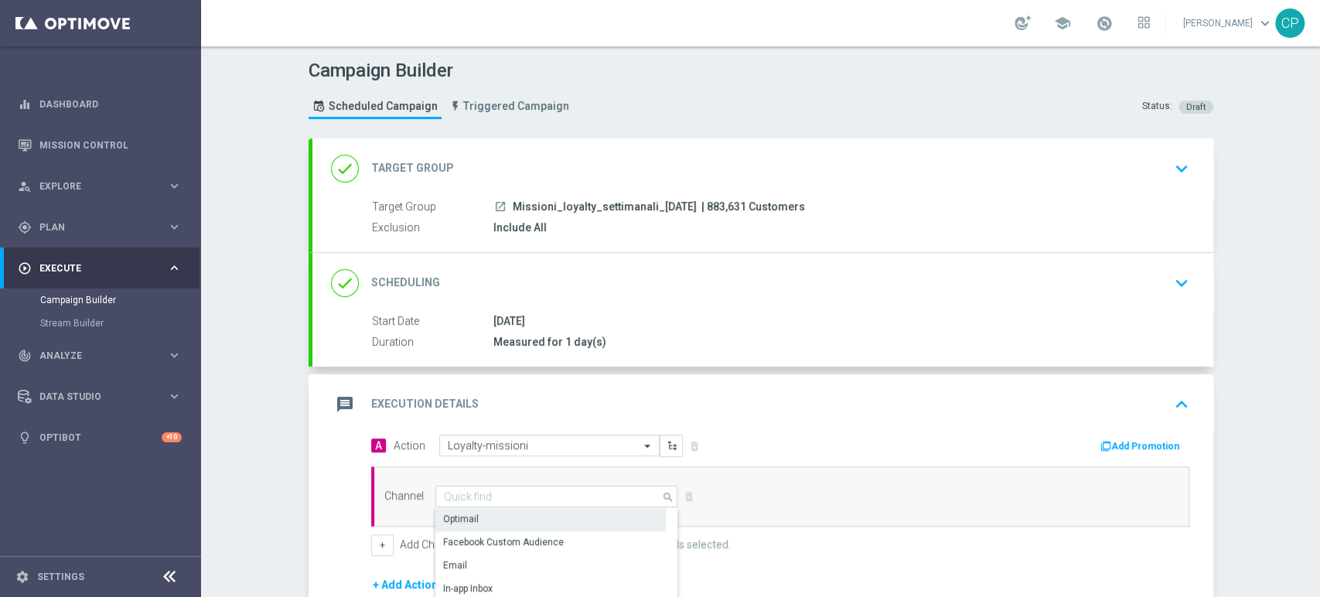
click at [456, 514] on div "Optimail" at bounding box center [461, 519] width 36 height 14
type input "Optimail"
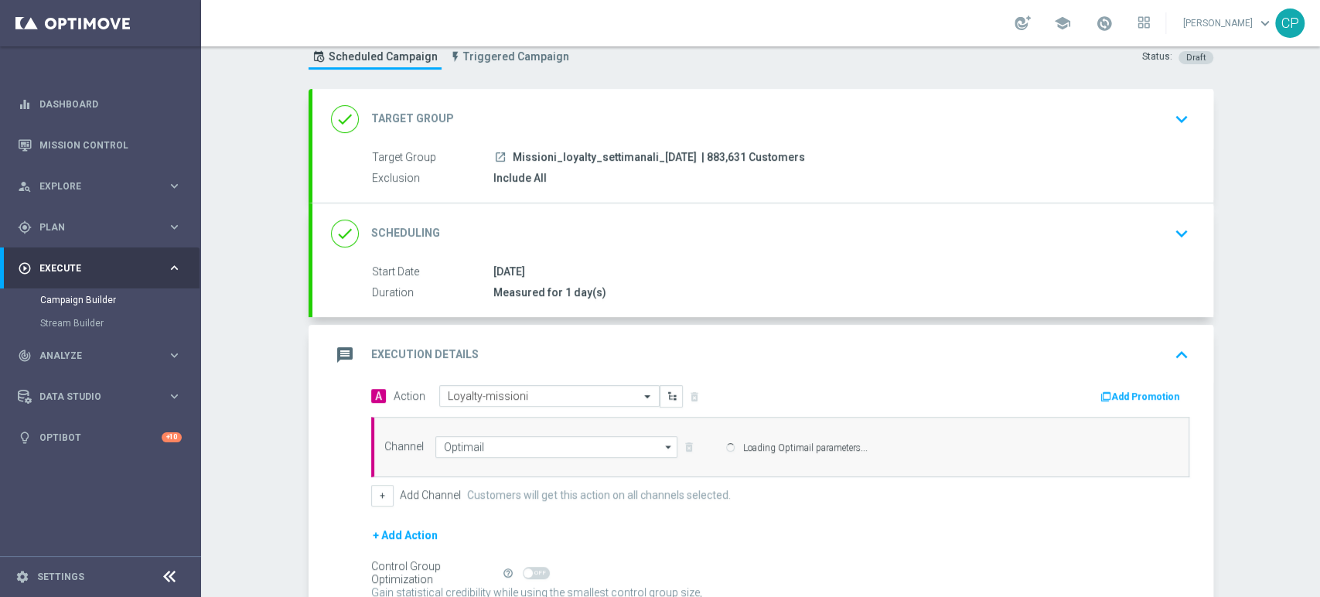
scroll to position [50, 0]
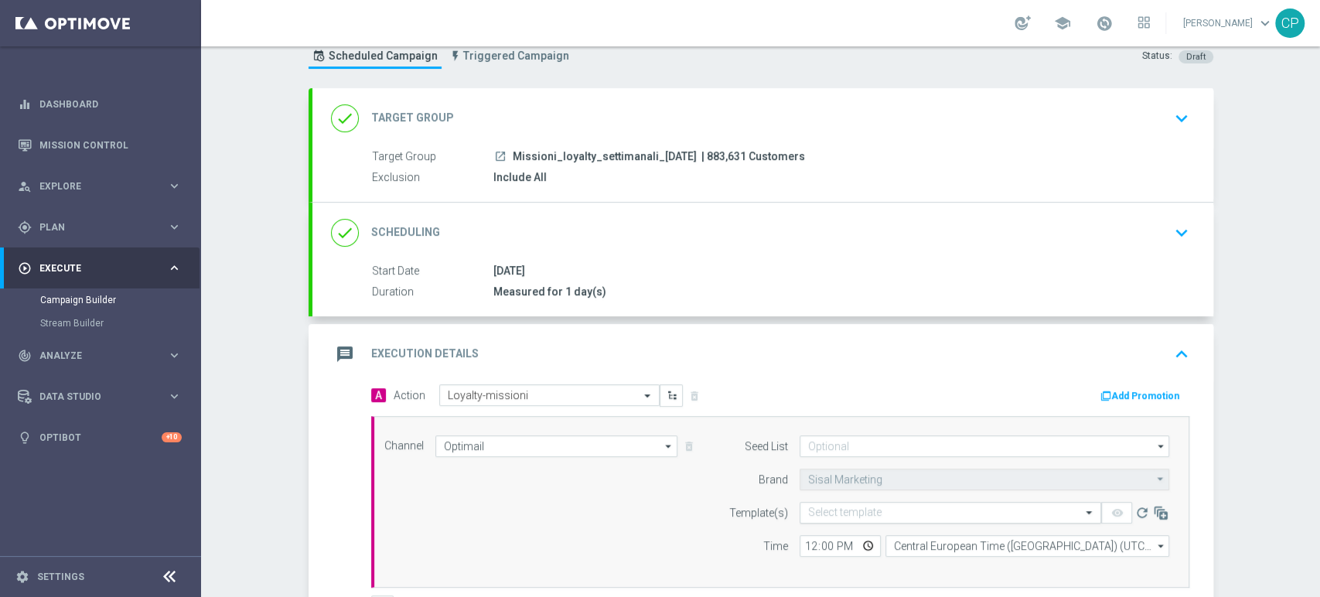
click at [811, 506] on input "text" at bounding box center [935, 512] width 254 height 13
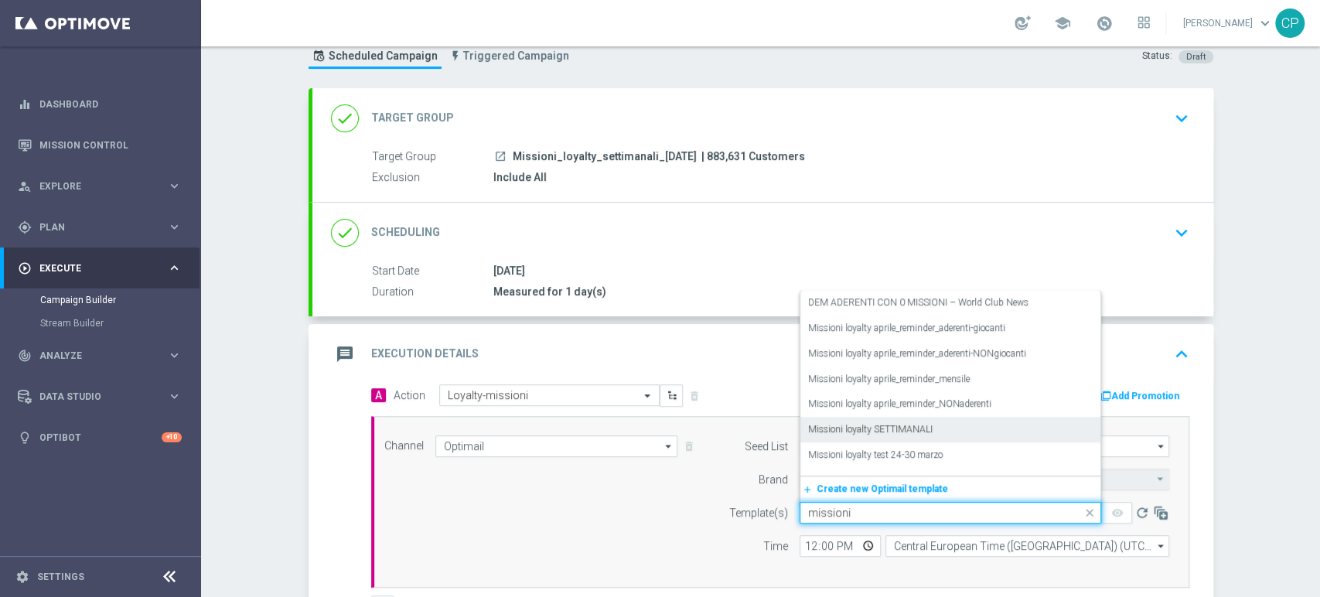
click at [867, 426] on label "Missioni loyalty SETTIMANALI" at bounding box center [870, 429] width 124 height 13
type input "missioni"
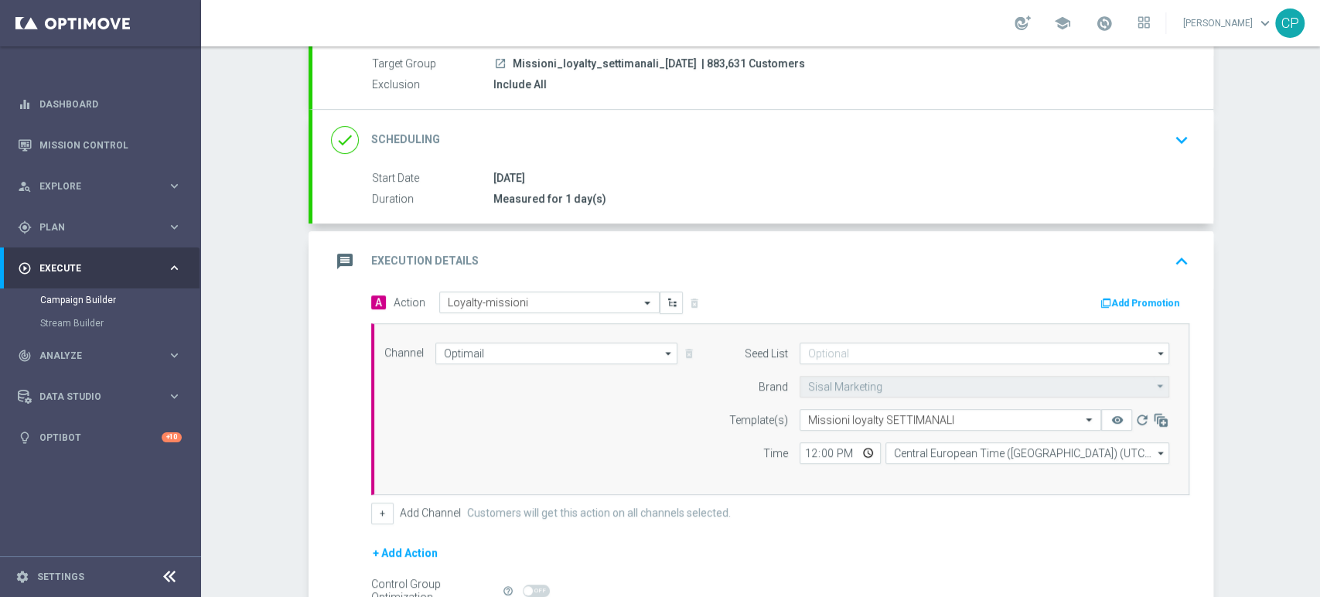
scroll to position [148, 0]
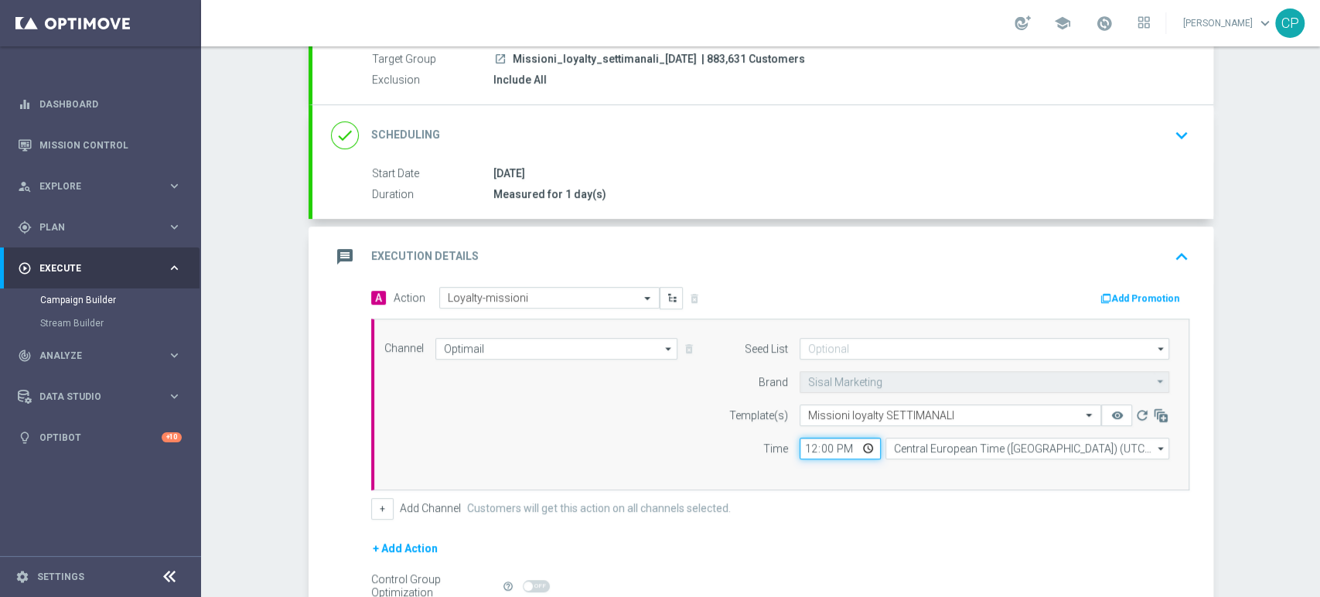
click at [805, 445] on input "12:00" at bounding box center [839, 449] width 81 height 22
type input "20:30"
click at [660, 457] on div "Channel Optimail Optimail arrow_drop_down Show Selected 1 of 20 Optimail" at bounding box center [777, 404] width 809 height 133
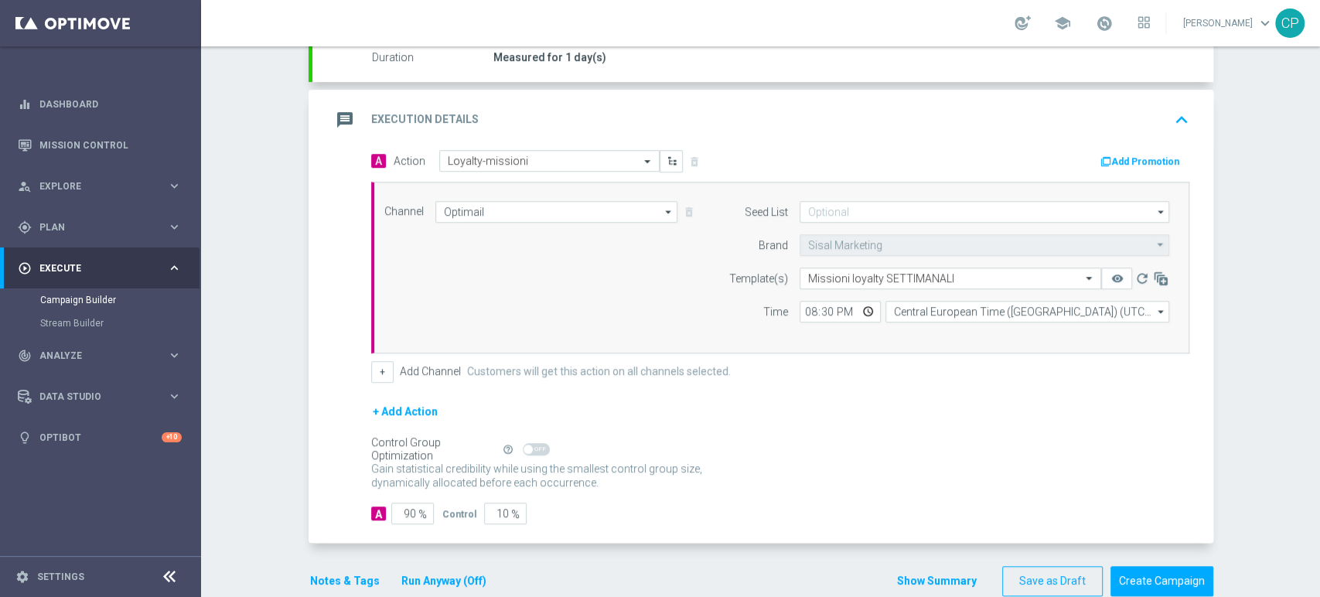
scroll to position [312, 0]
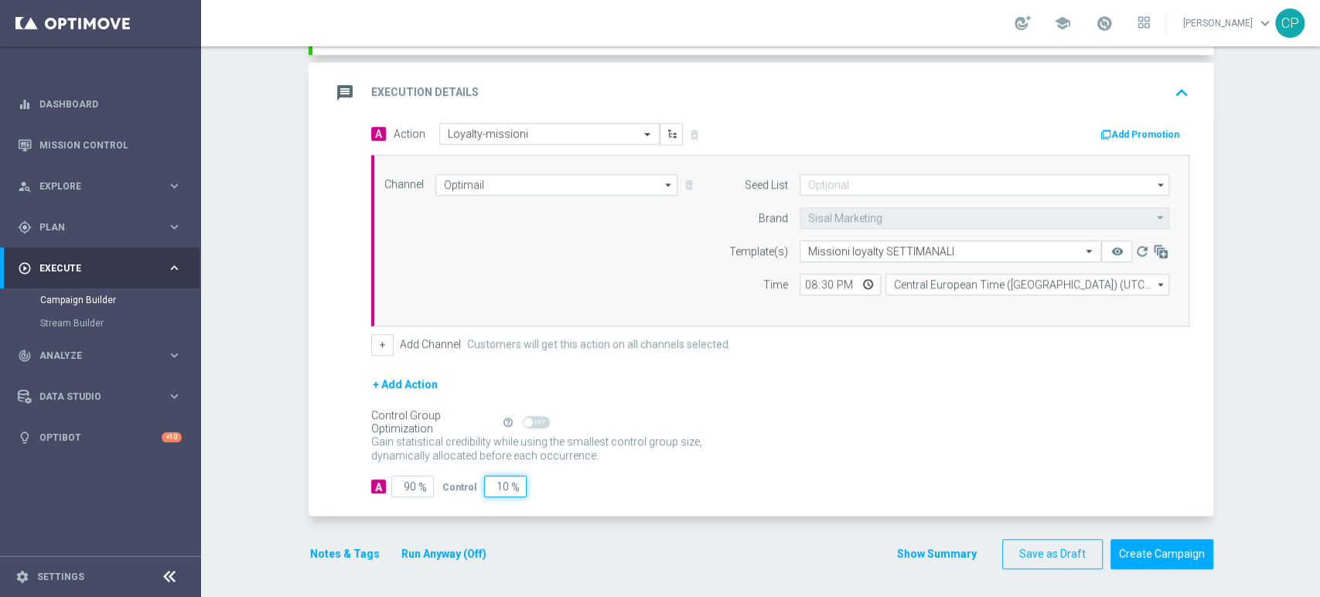
click at [494, 483] on input "10" at bounding box center [505, 486] width 43 height 22
type input "0"
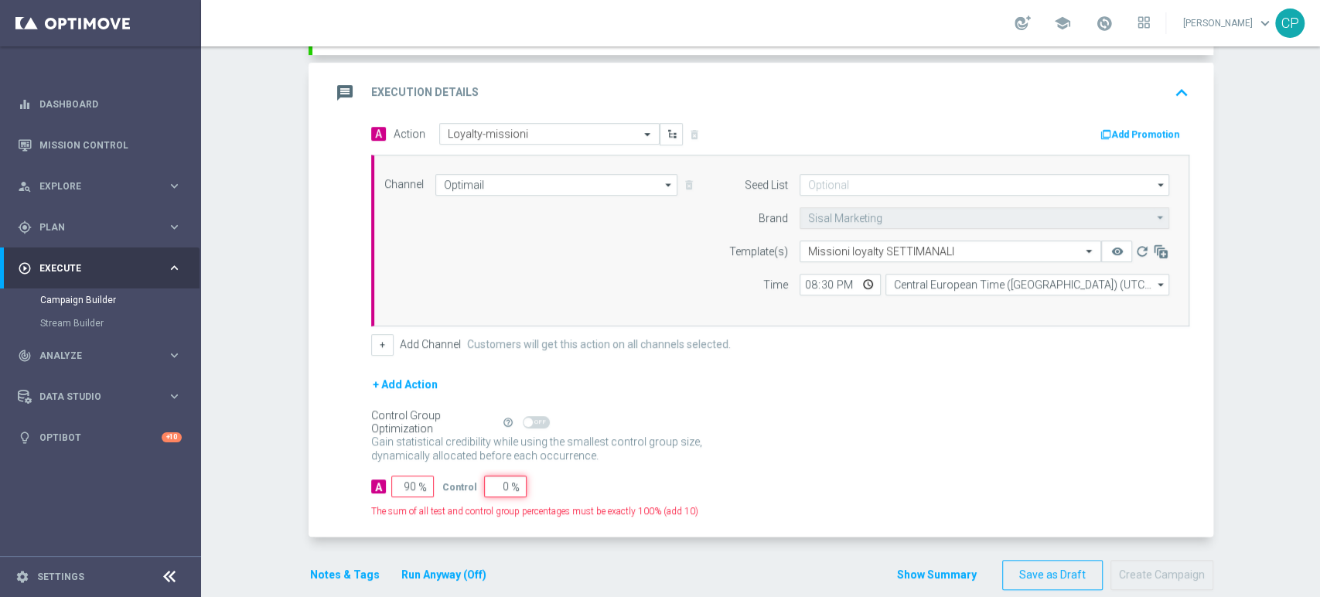
type input "100"
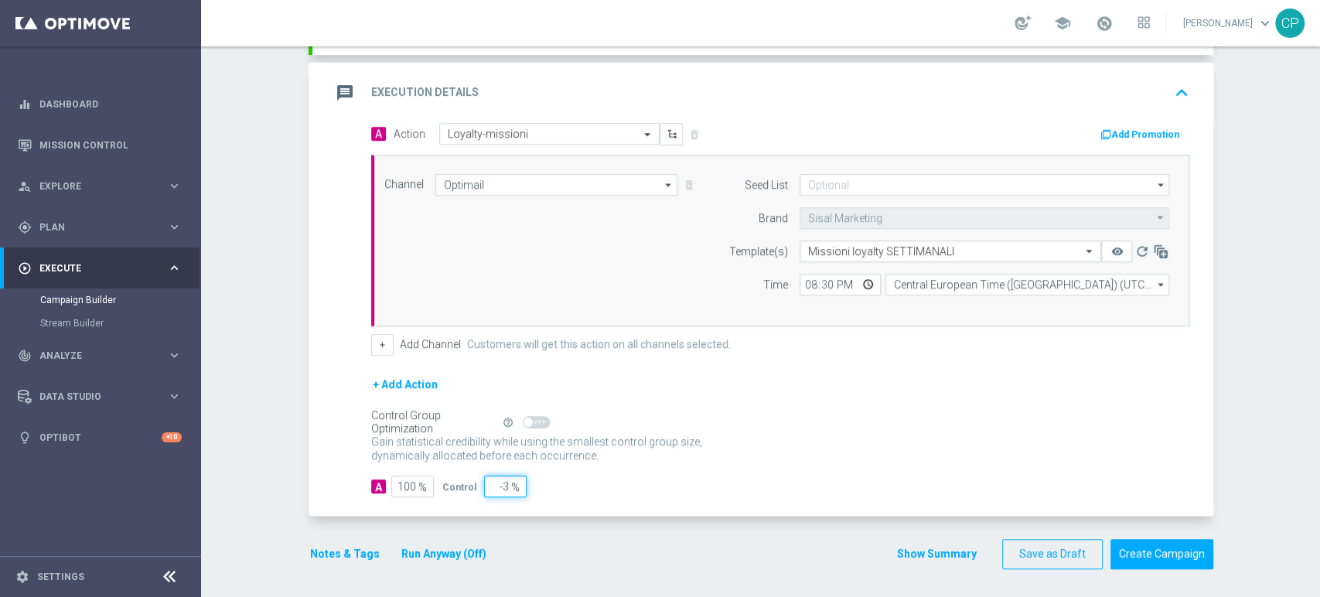
type input "-4"
type input "0"
click at [425, 544] on button "Run Anyway (Off)" at bounding box center [444, 553] width 88 height 19
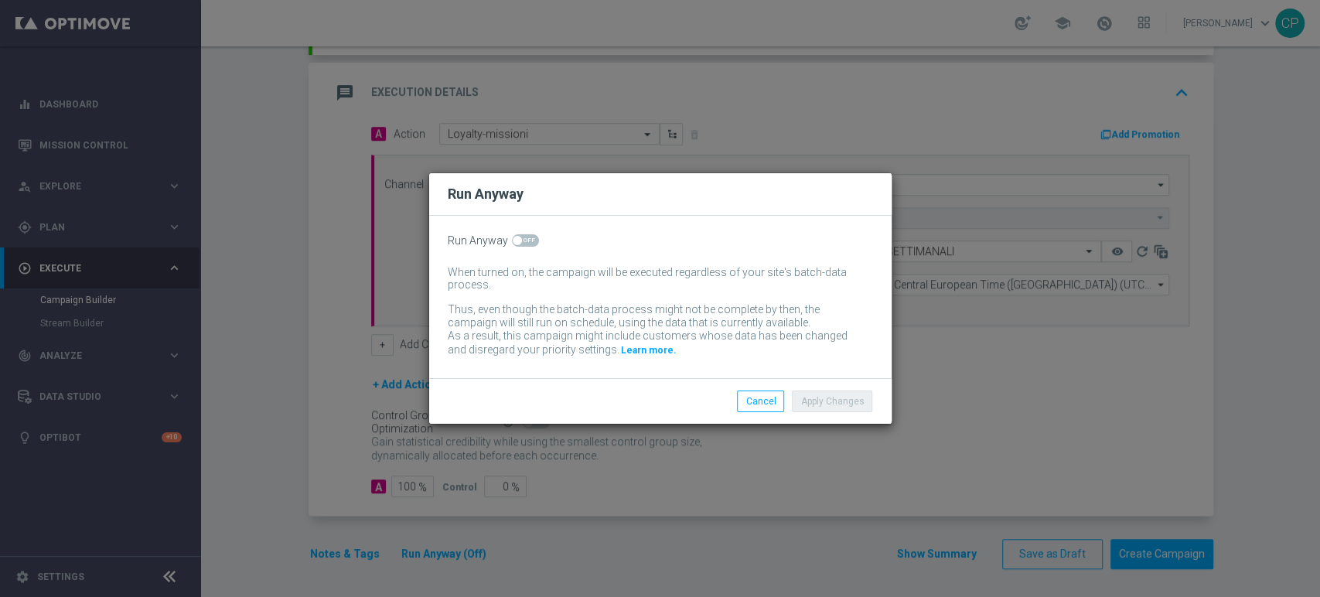
click at [521, 238] on span at bounding box center [525, 240] width 27 height 12
click at [521, 238] on input "checkbox" at bounding box center [525, 240] width 27 height 12
checkbox input "true"
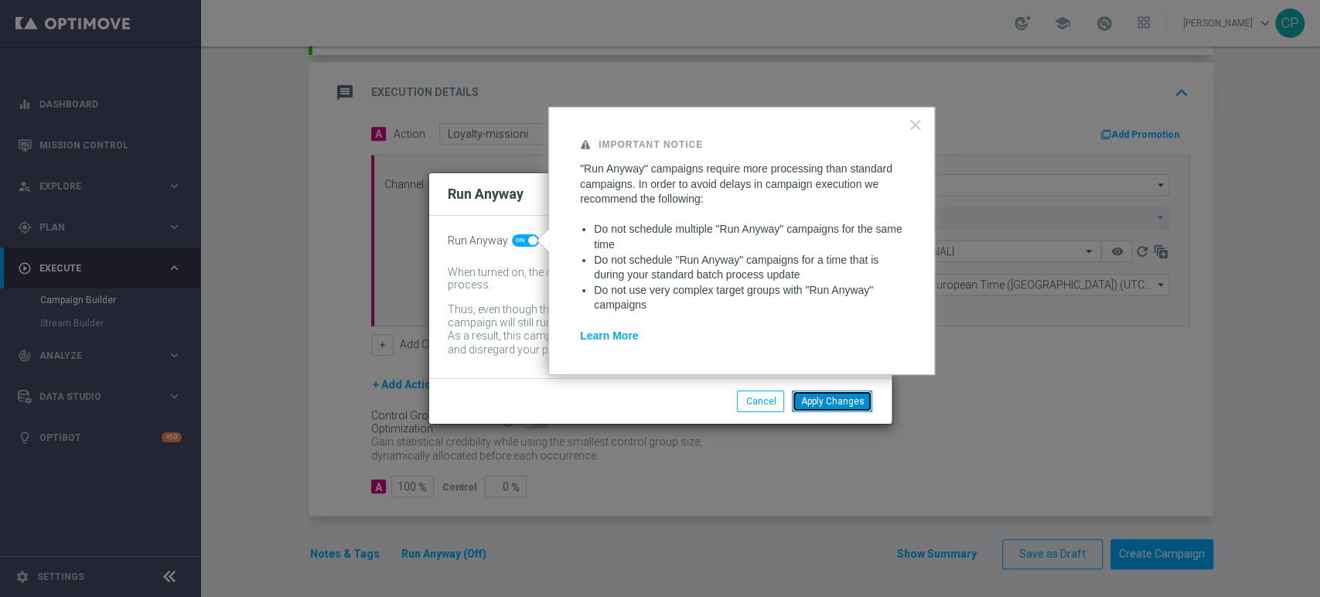
click at [854, 411] on button "Apply Changes" at bounding box center [832, 401] width 80 height 22
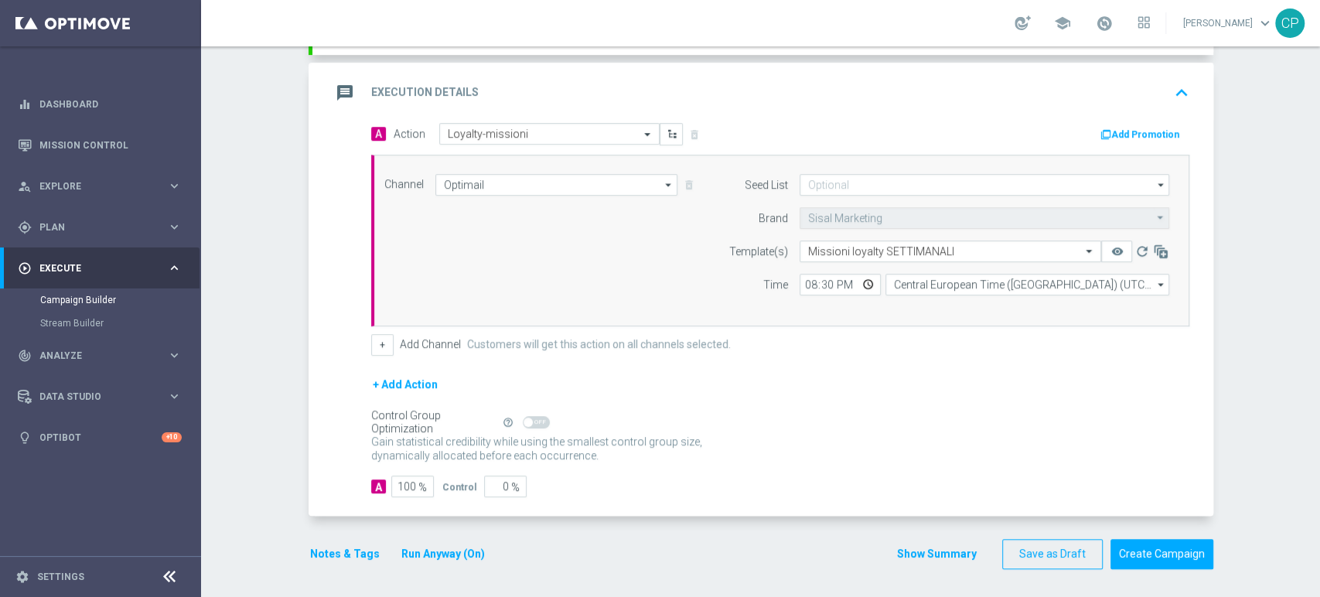
click at [342, 550] on button "Notes & Tags" at bounding box center [344, 553] width 73 height 19
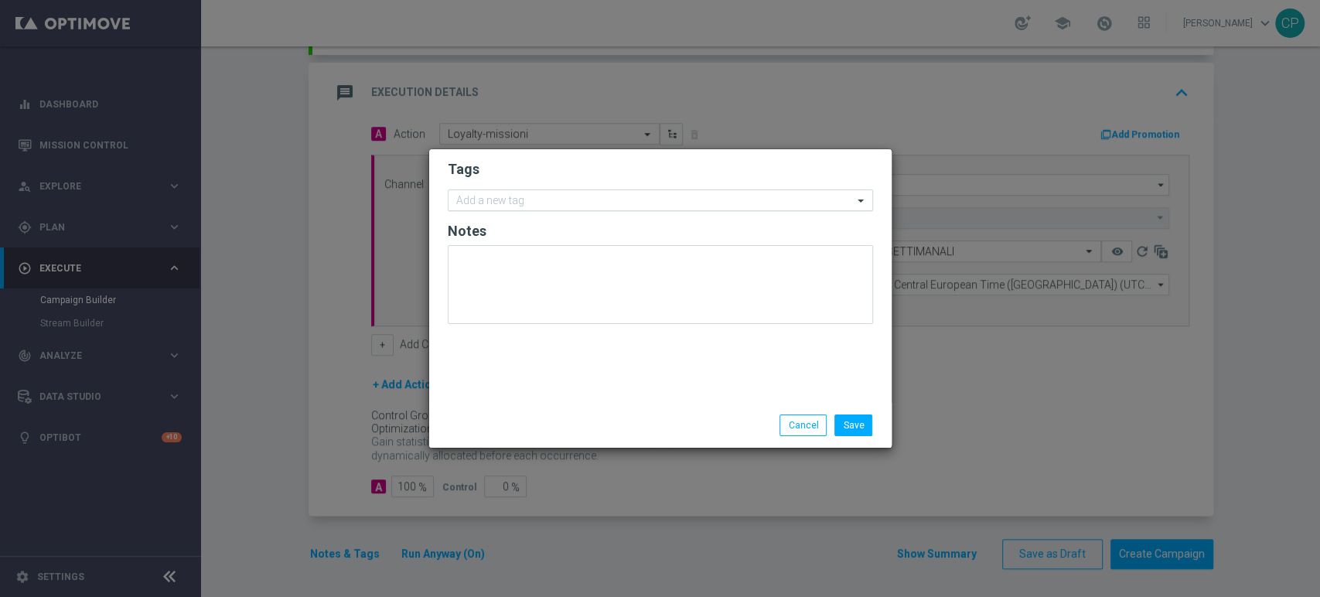
click at [541, 200] on input "text" at bounding box center [654, 201] width 397 height 13
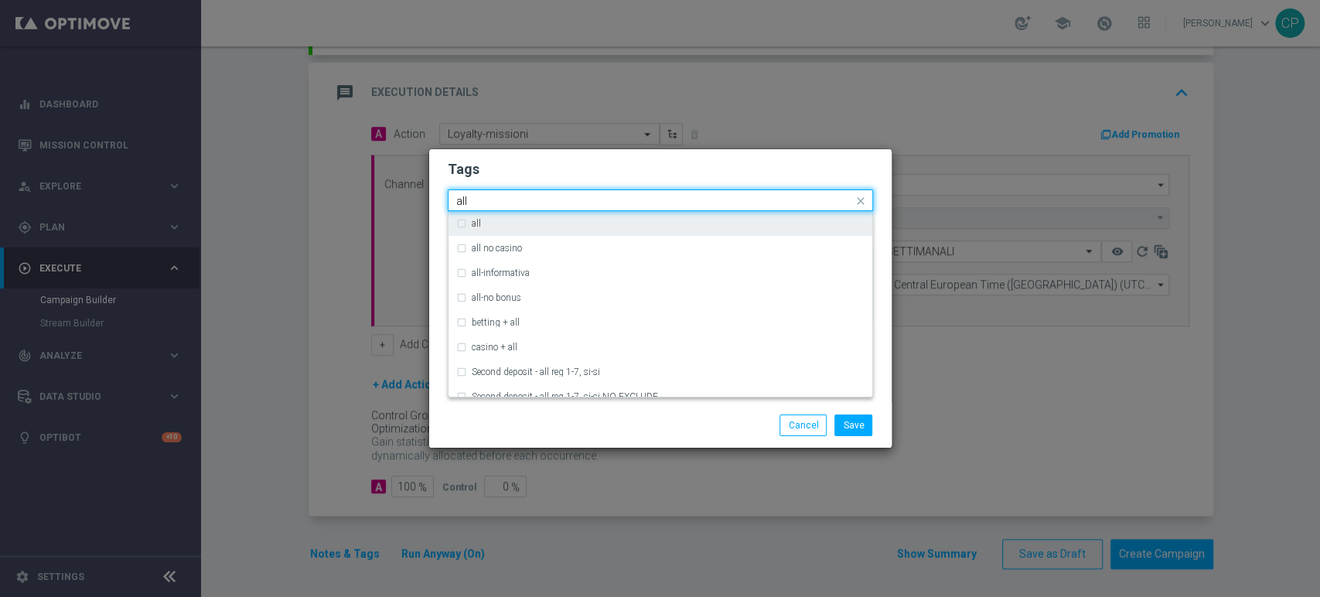
click at [489, 221] on div "all" at bounding box center [668, 223] width 393 height 9
click at [496, 197] on input "all" at bounding box center [654, 201] width 397 height 13
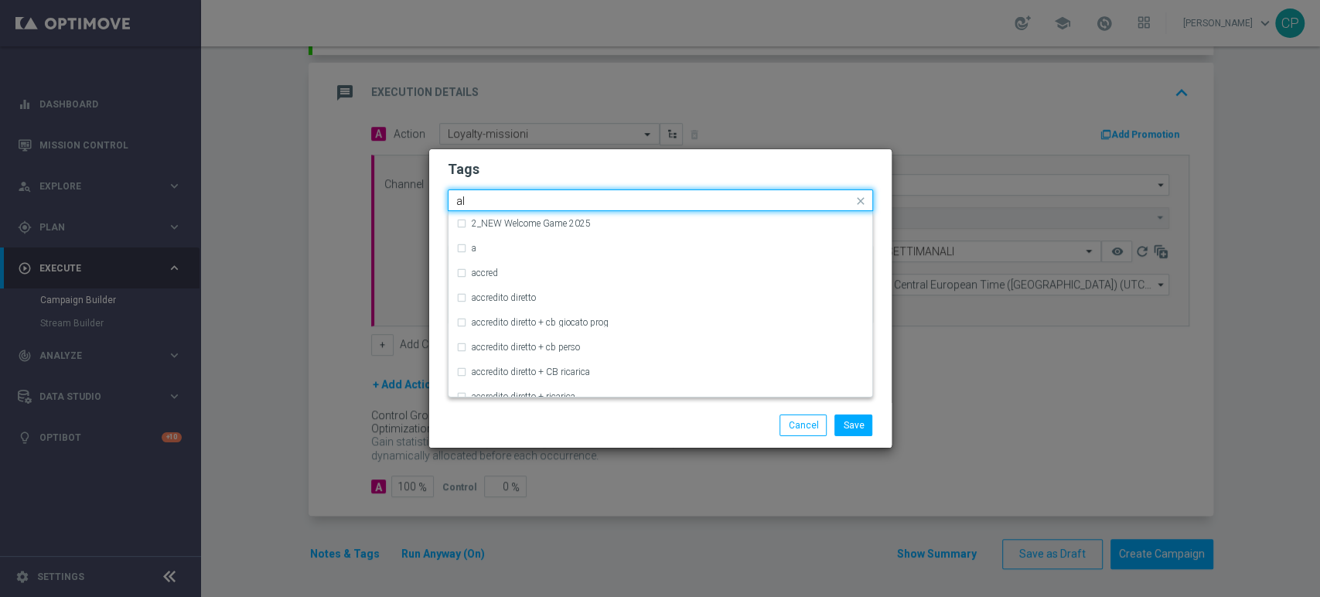
type input "a"
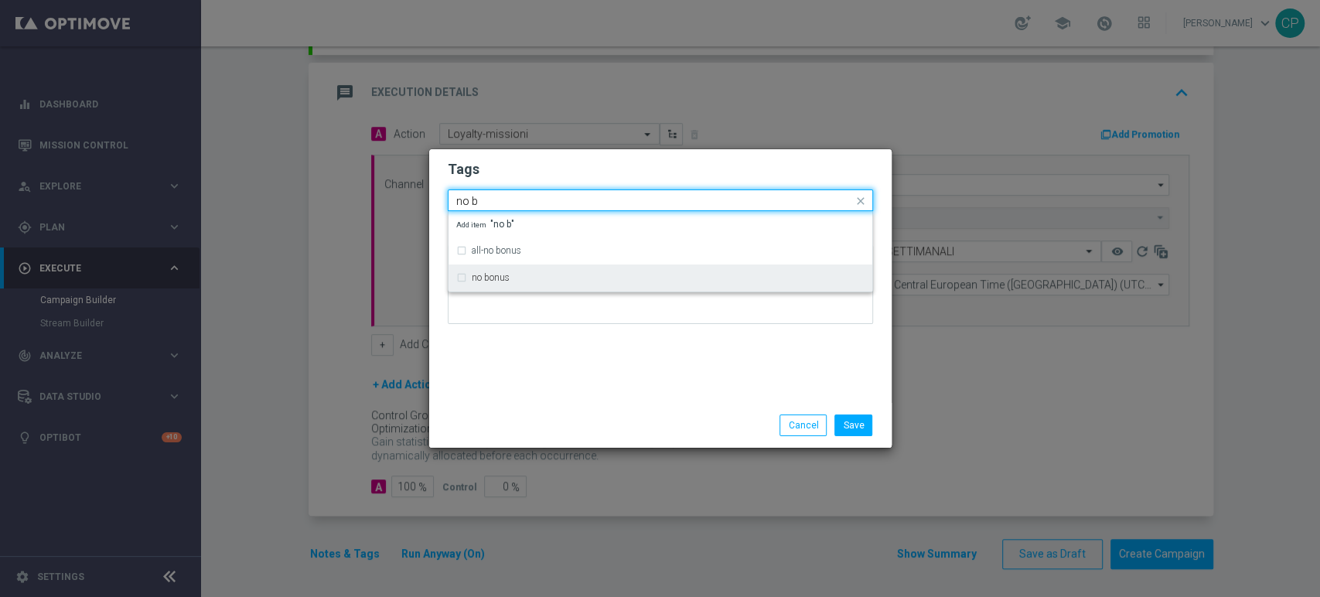
click at [482, 276] on label "no bonus" at bounding box center [491, 277] width 38 height 9
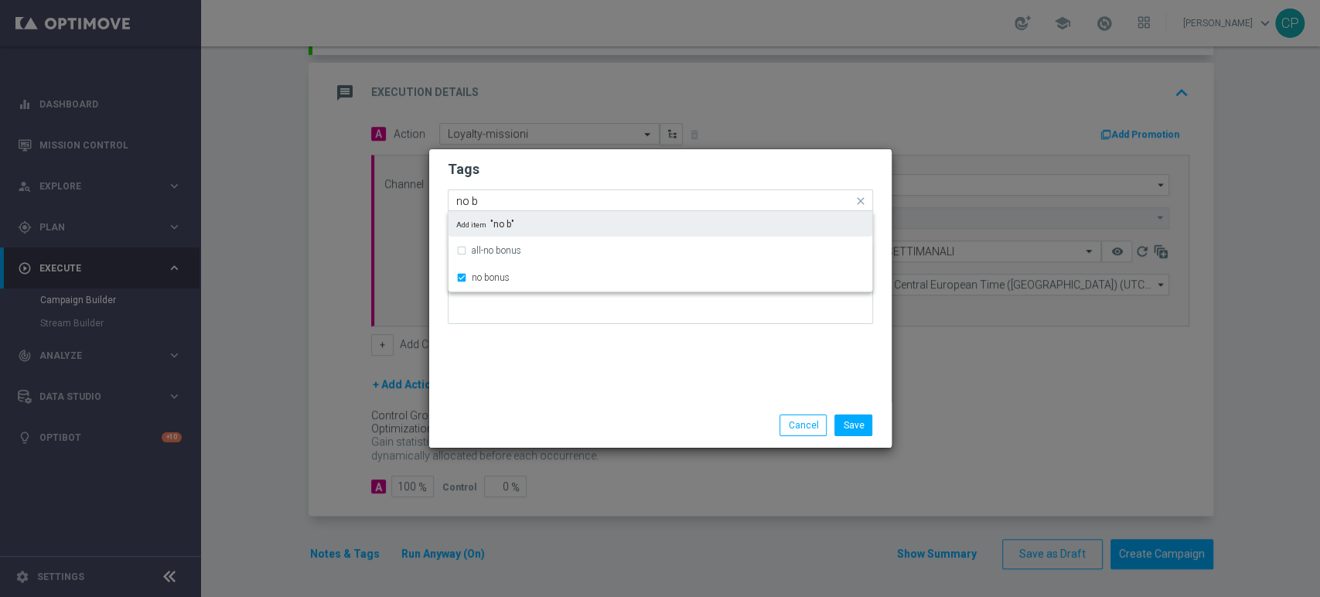
click at [500, 196] on input "no b" at bounding box center [654, 201] width 397 height 13
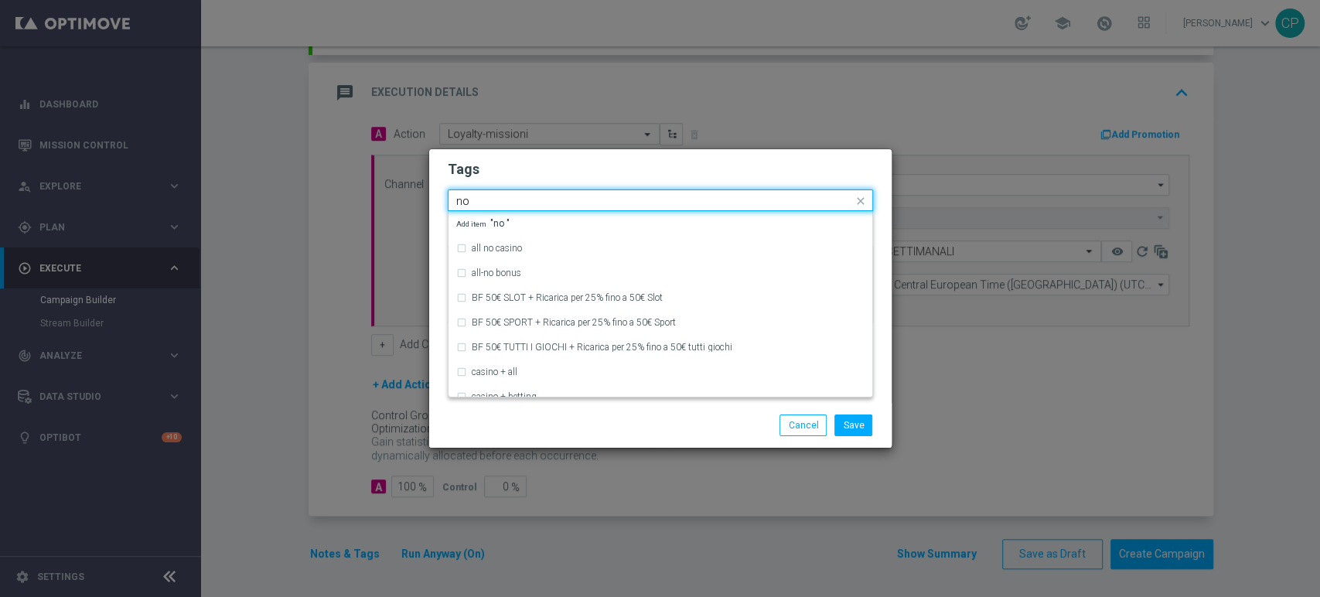
type input "n"
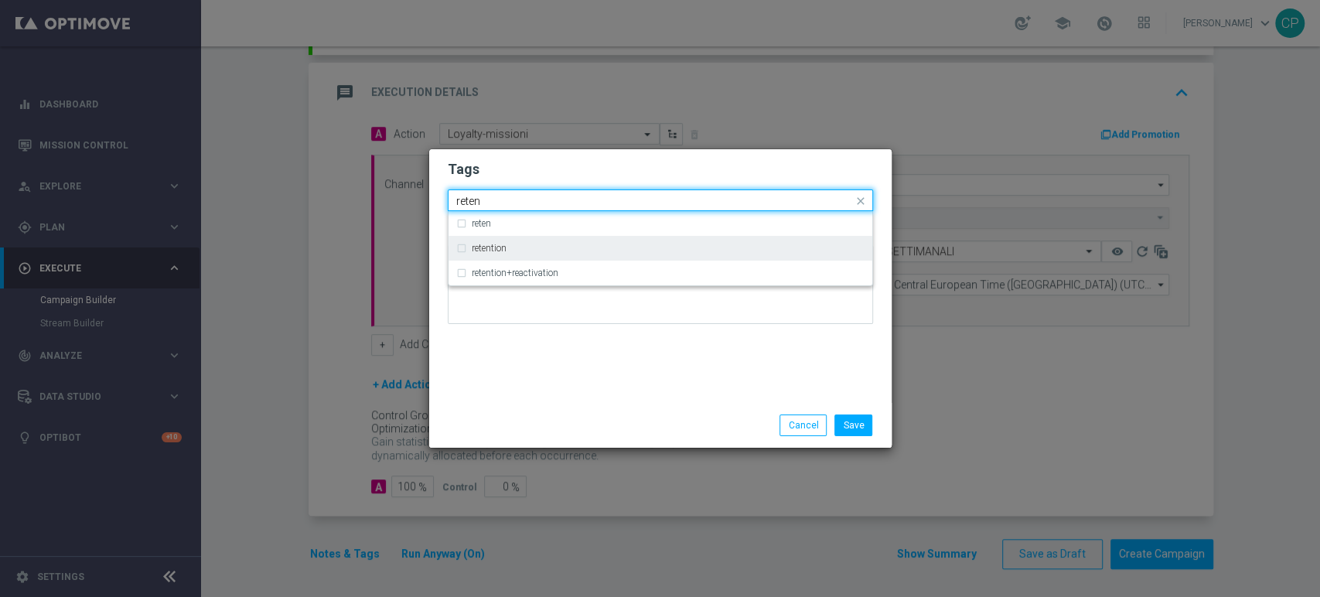
click at [487, 240] on div "retention" at bounding box center [660, 248] width 408 height 25
type input "reten"
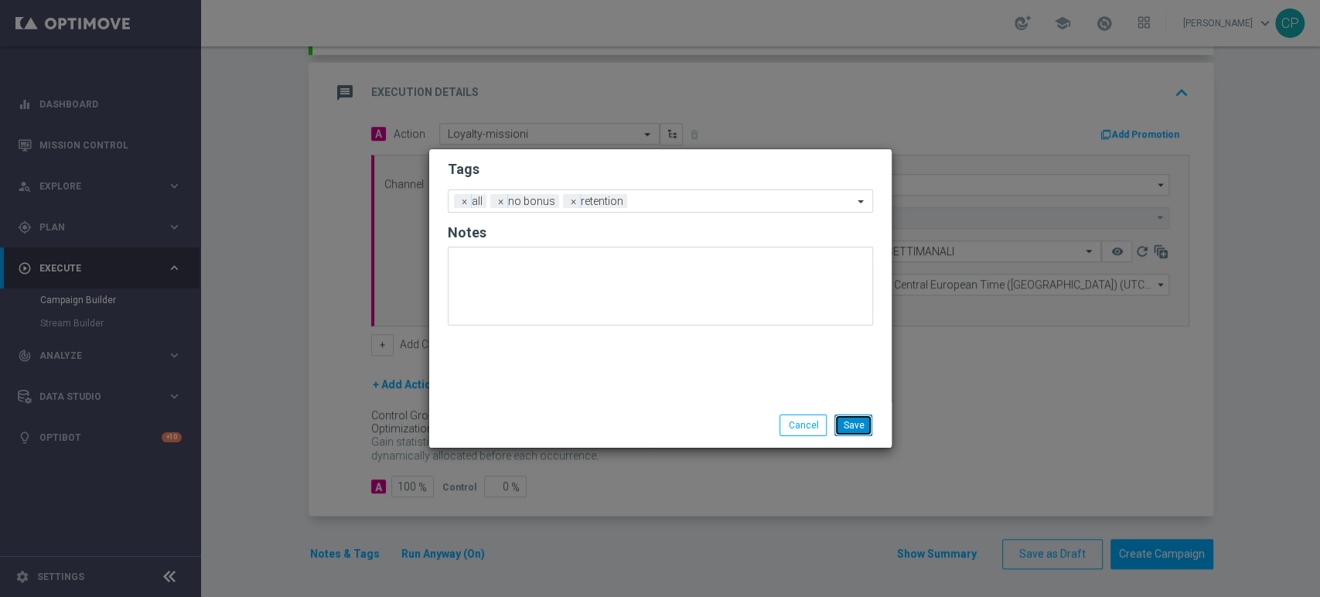
click at [845, 424] on button "Save" at bounding box center [853, 425] width 38 height 22
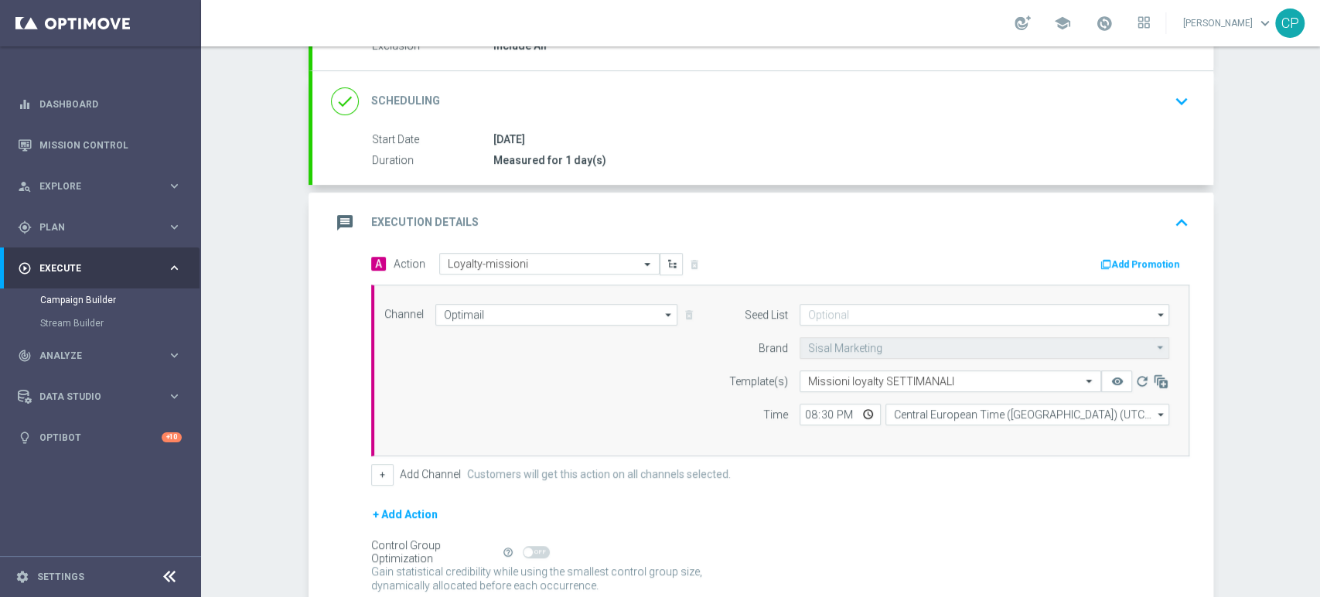
scroll to position [182, 0]
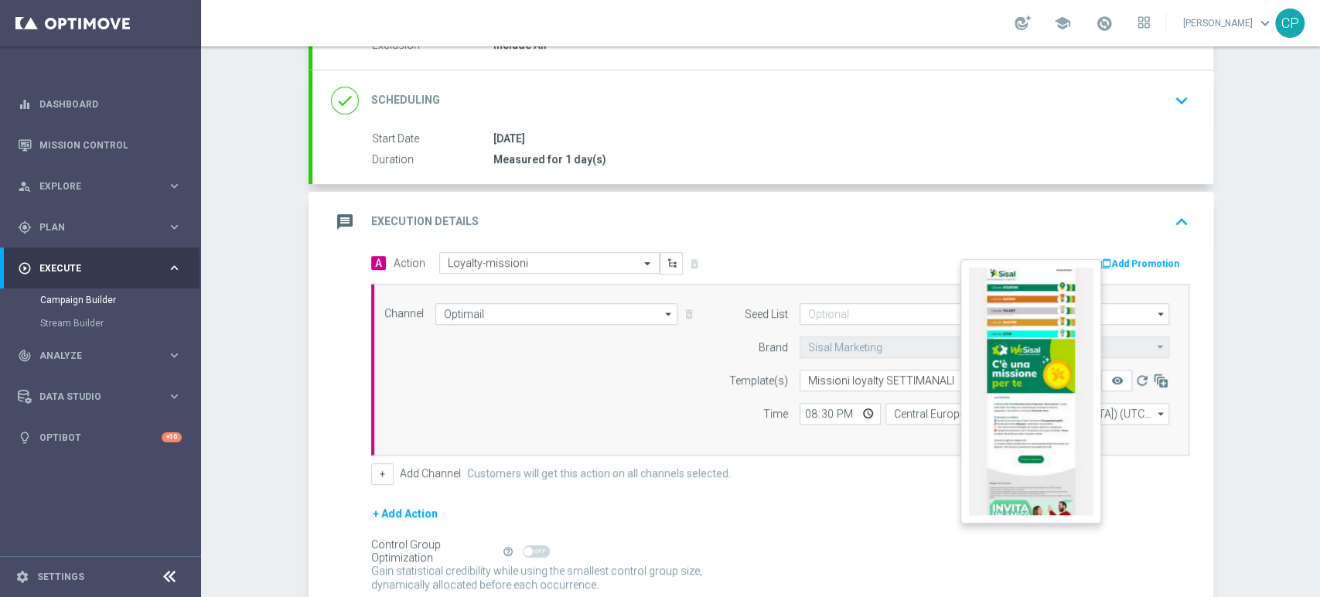
click at [1119, 380] on button "remove_red_eye" at bounding box center [1116, 381] width 31 height 22
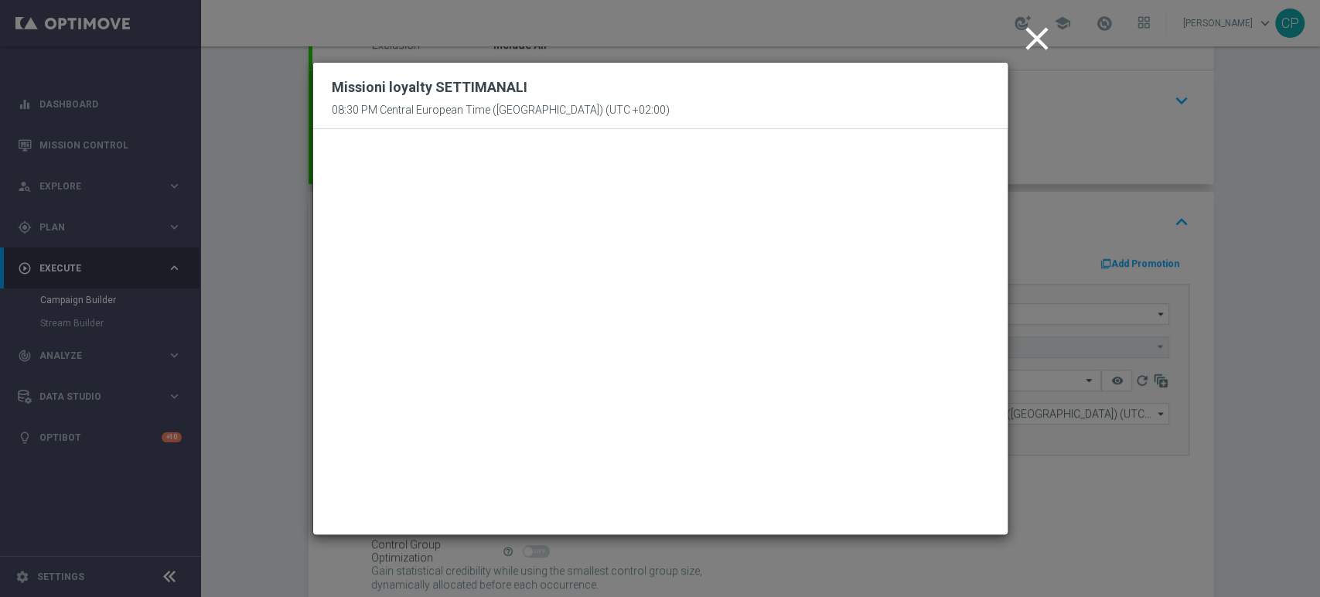
click at [1037, 46] on icon "close" at bounding box center [1036, 38] width 39 height 39
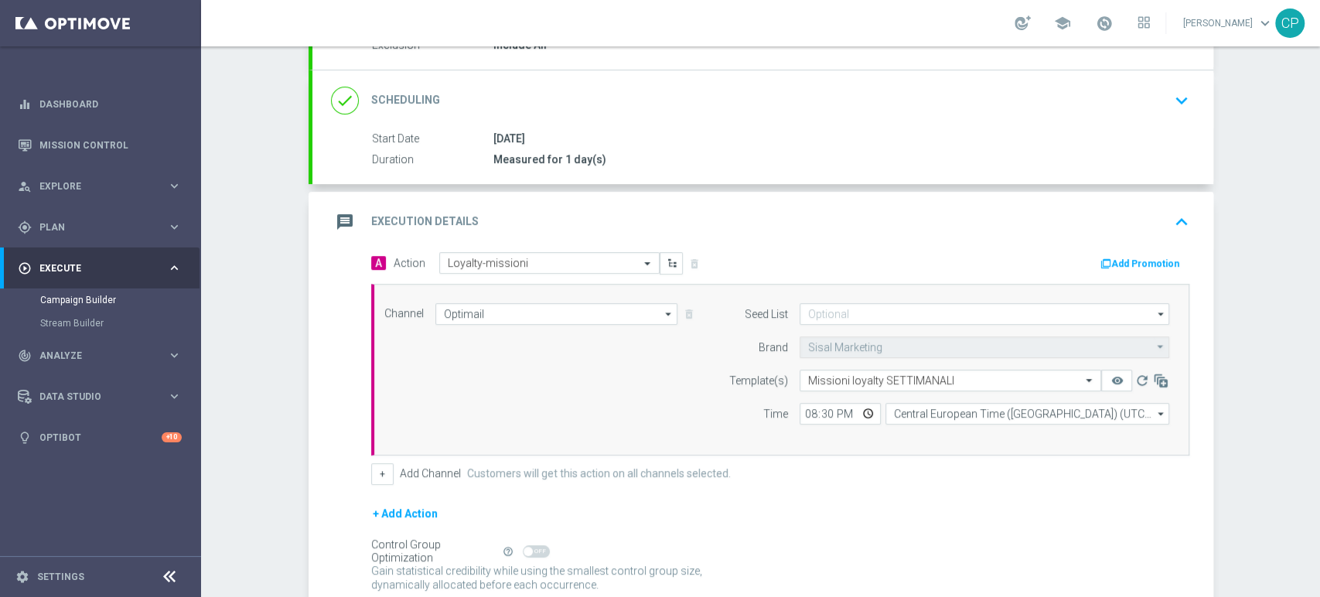
scroll to position [312, 0]
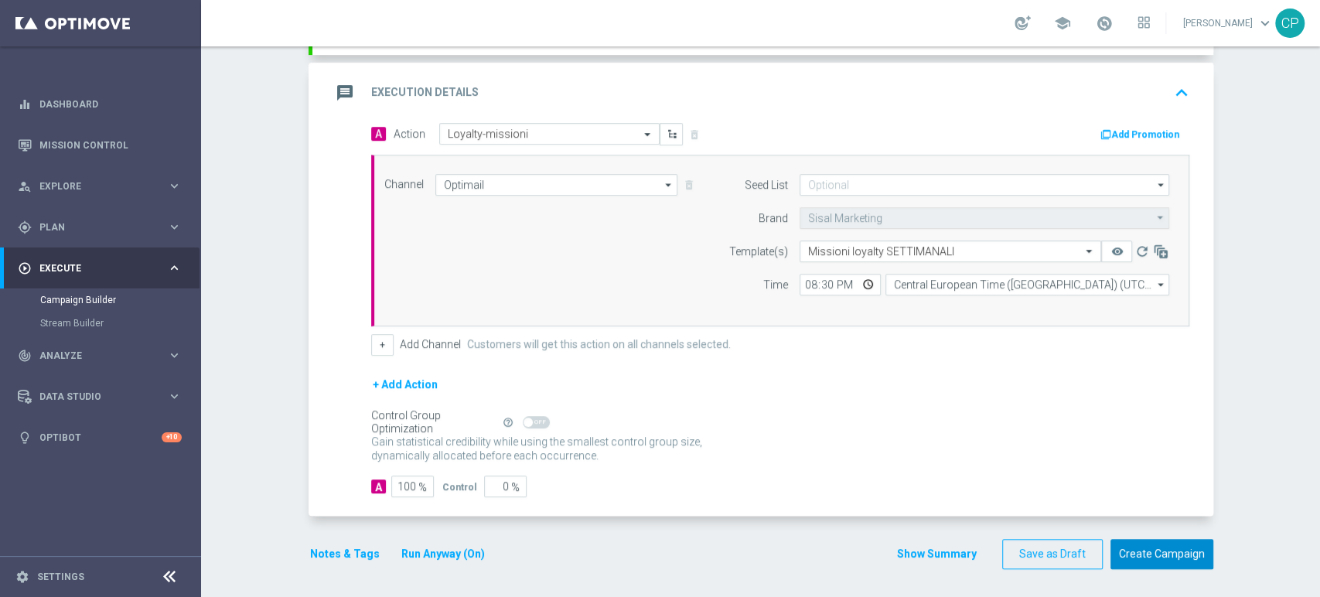
click at [1147, 550] on button "Create Campaign" at bounding box center [1161, 554] width 103 height 30
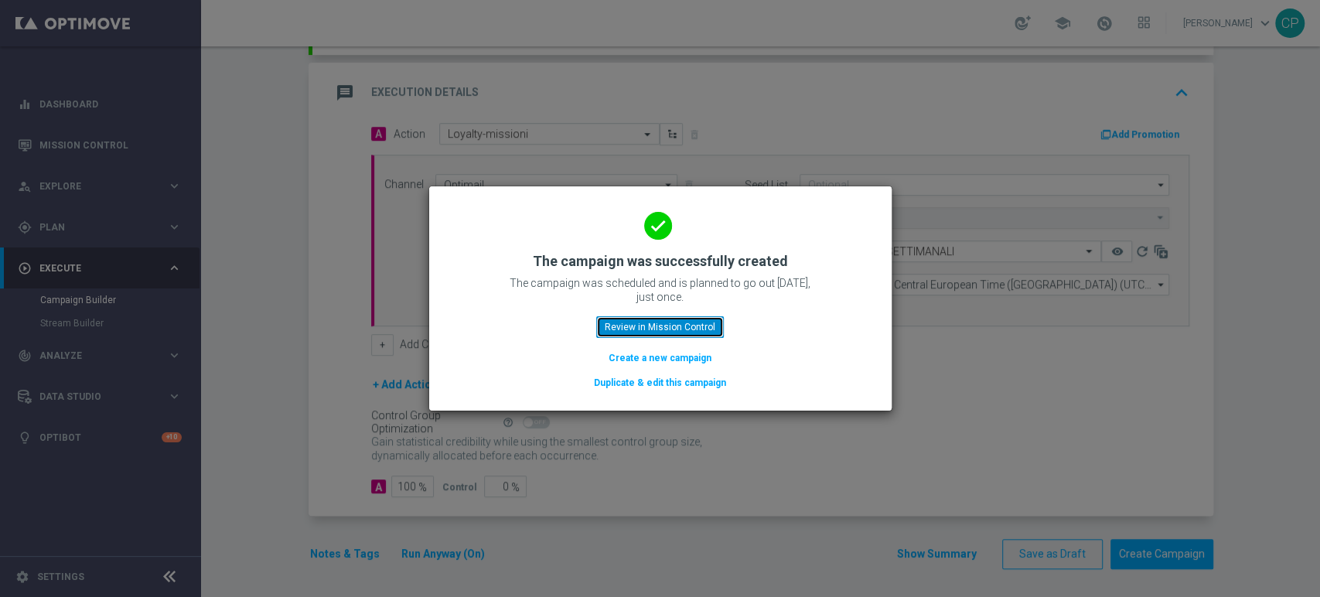
click at [675, 324] on button "Review in Mission Control" at bounding box center [660, 327] width 128 height 22
